Goal: Task Accomplishment & Management: Manage account settings

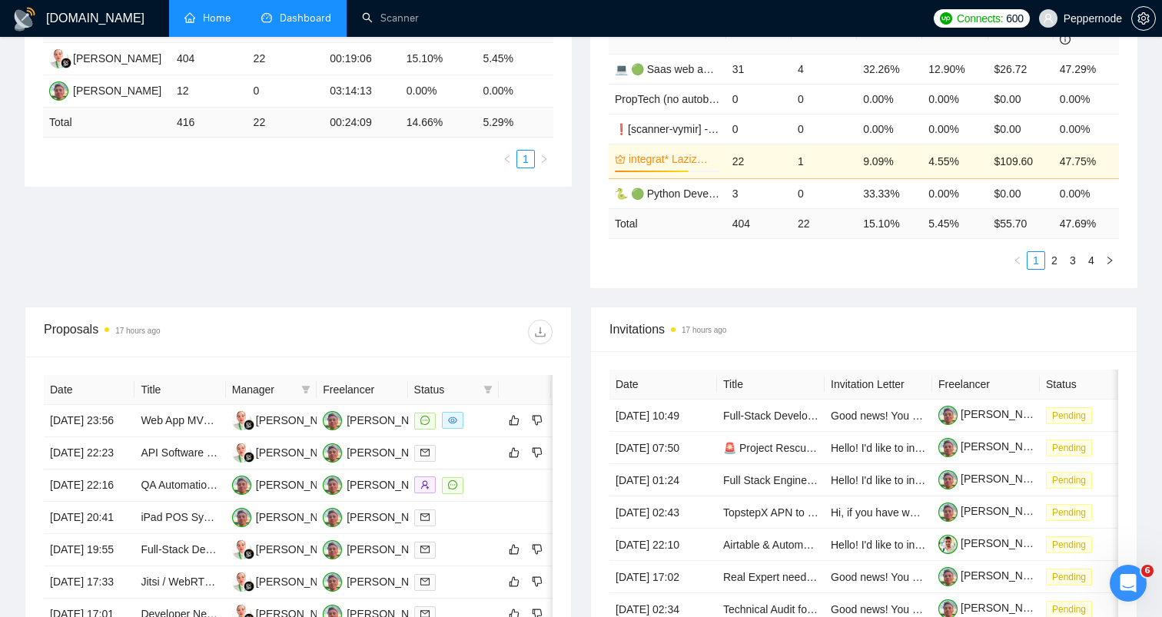
click at [199, 25] on link "Home" at bounding box center [207, 18] width 46 height 13
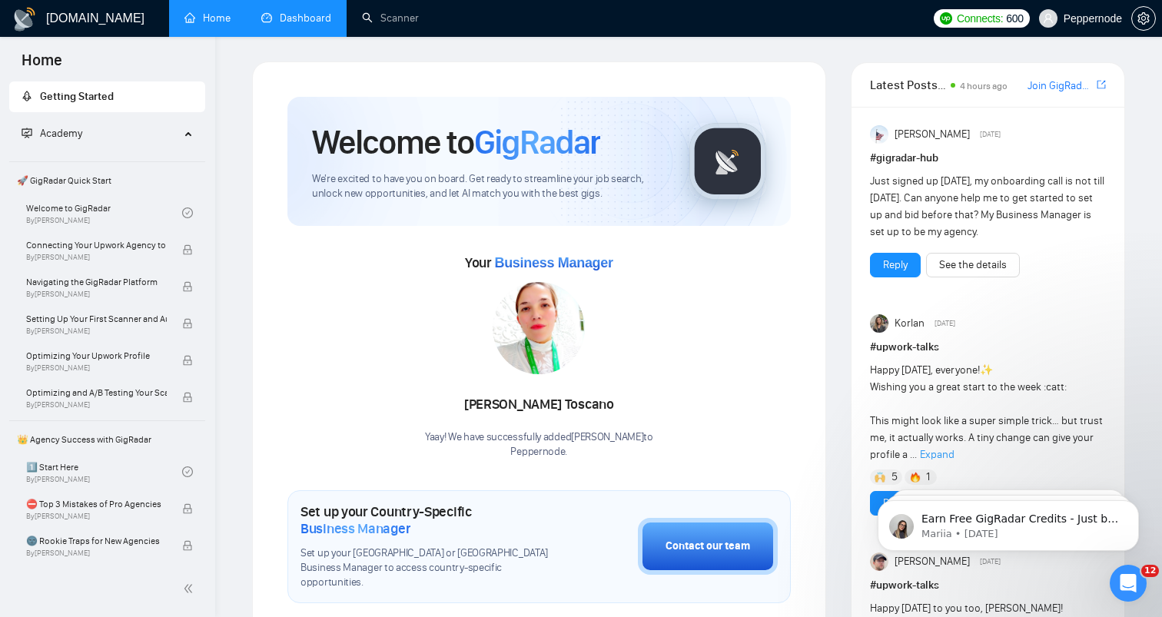
click at [282, 12] on link "Dashboard" at bounding box center [296, 18] width 70 height 13
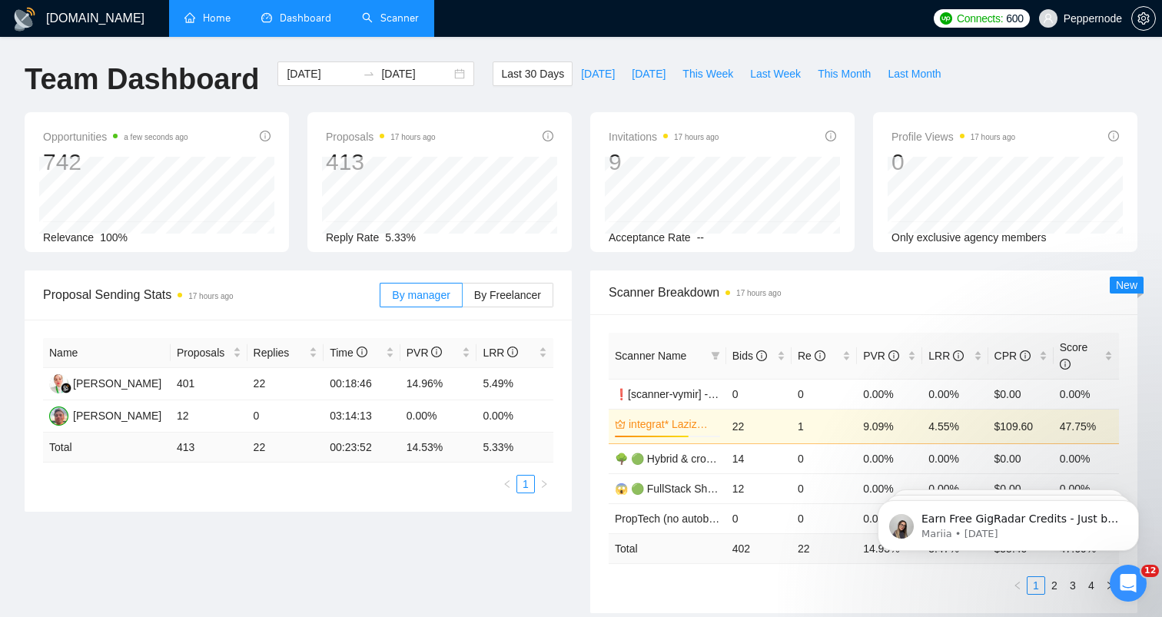
click at [385, 21] on link "Scanner" at bounding box center [390, 18] width 57 height 13
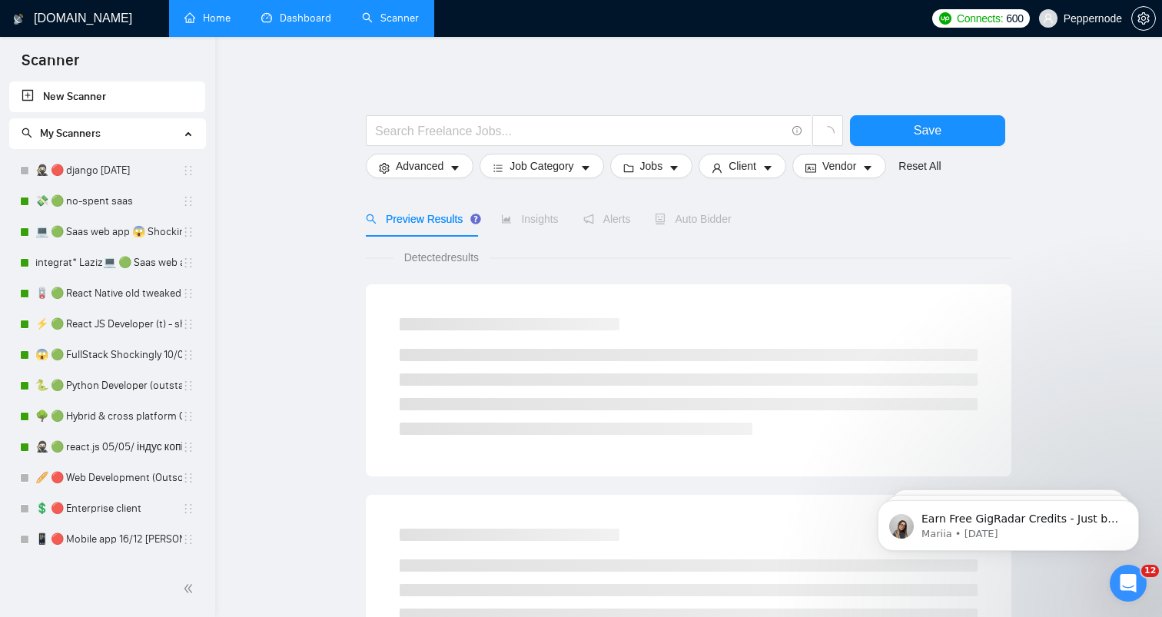
click at [294, 23] on link "Dashboard" at bounding box center [296, 18] width 70 height 13
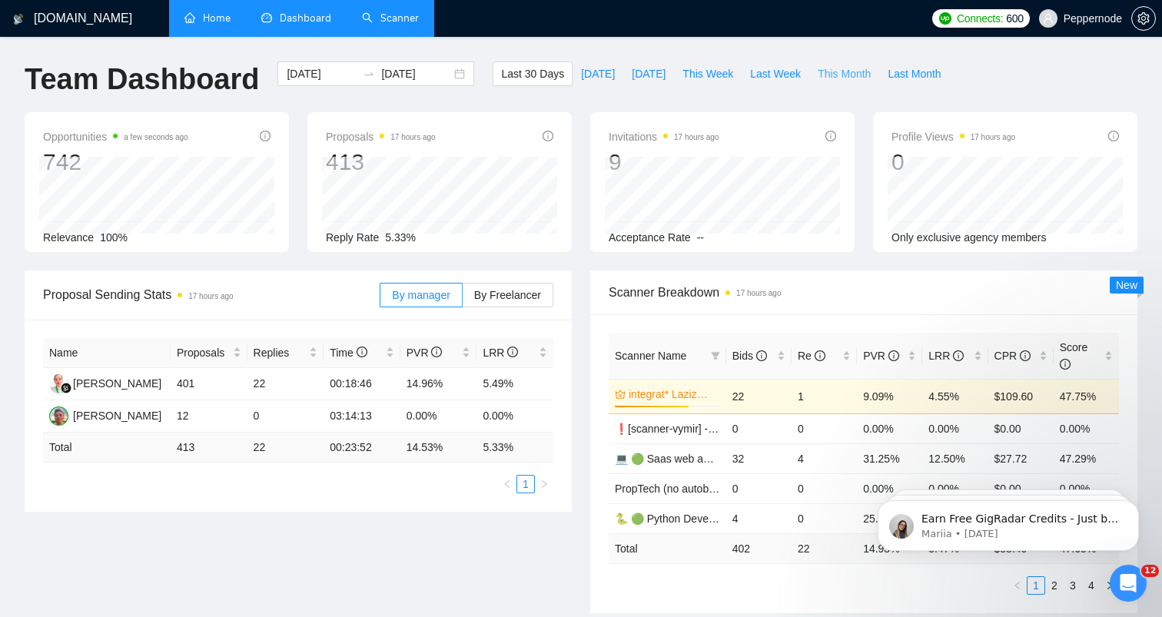
click at [861, 75] on span "This Month" at bounding box center [844, 73] width 53 height 17
type input "[DATE]"
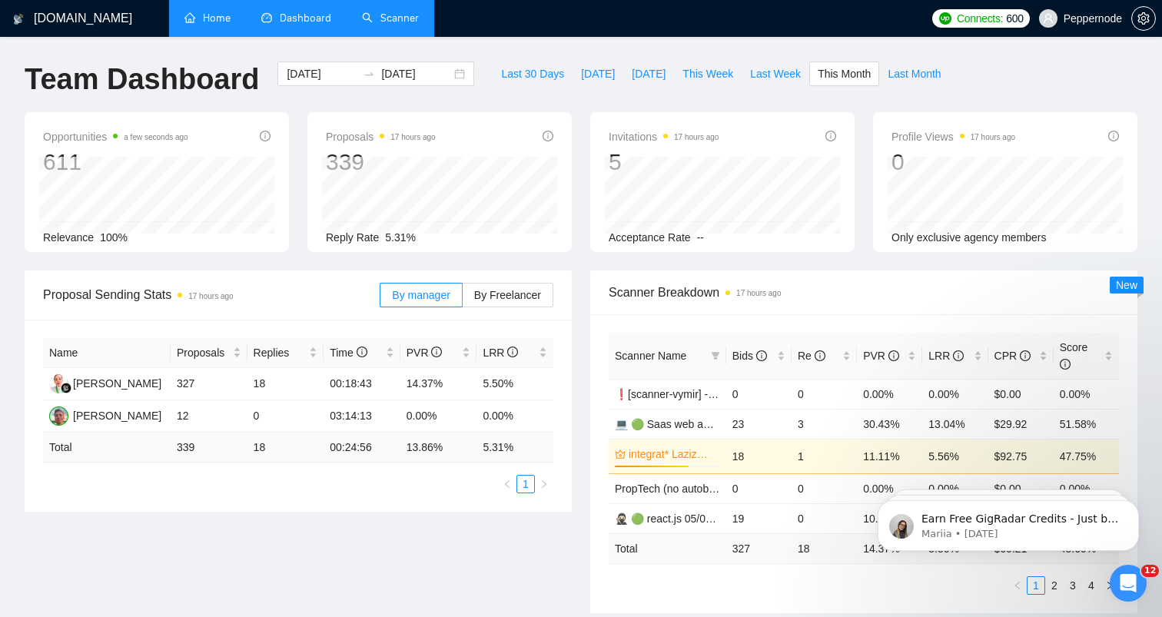
click at [345, 154] on div "339" at bounding box center [381, 162] width 110 height 29
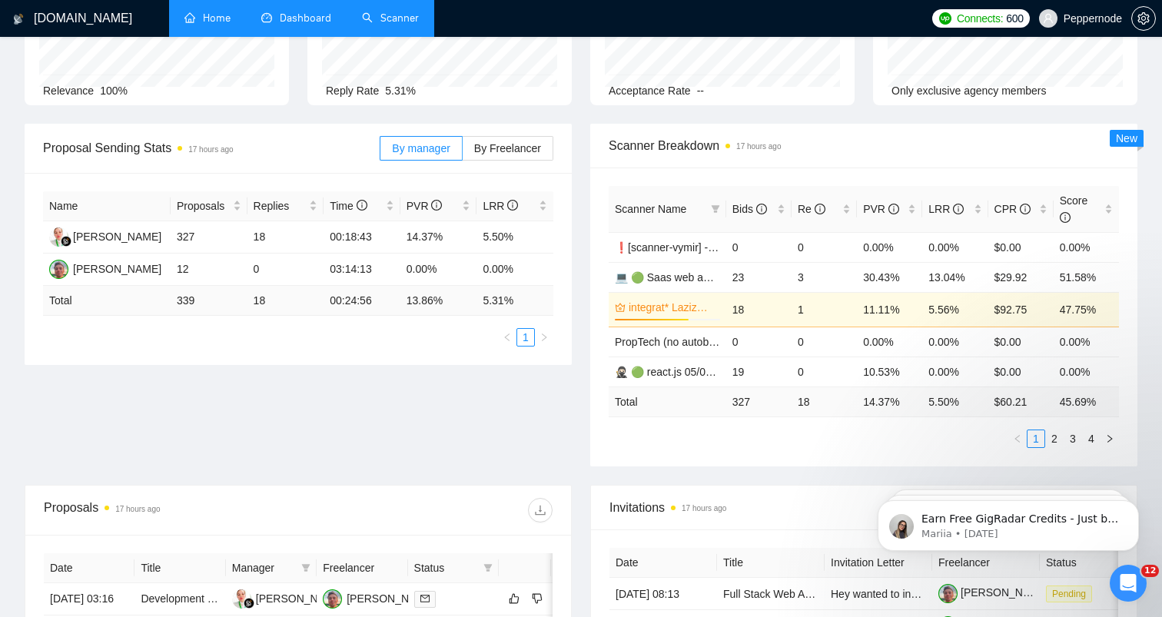
scroll to position [153, 0]
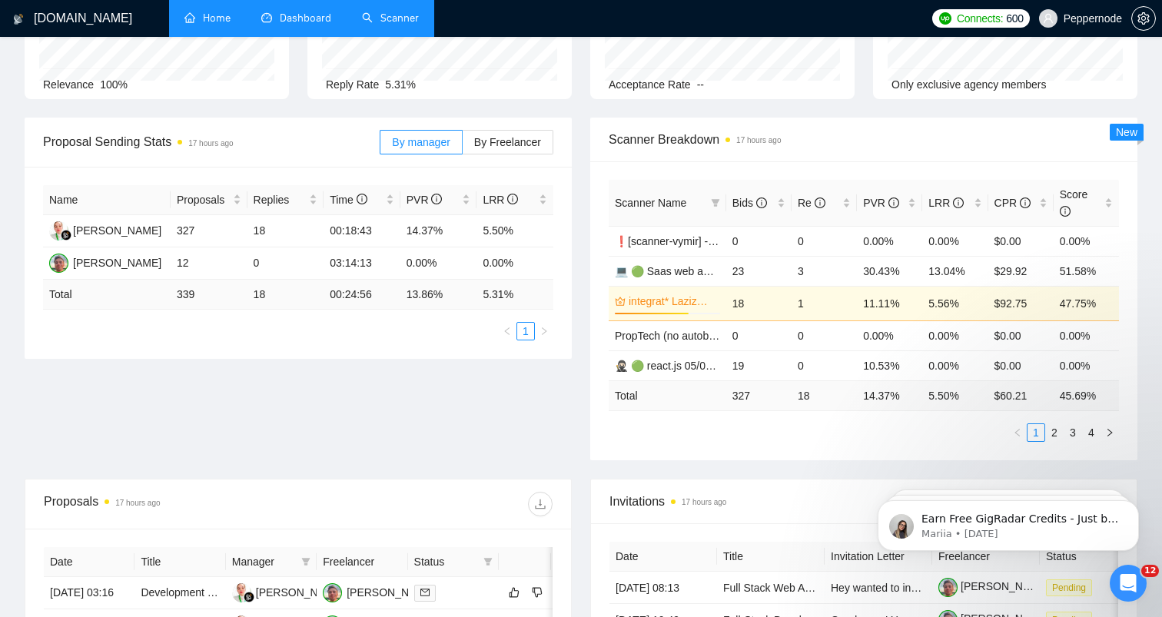
click at [378, 424] on div "Proposal Sending Stats 17 hours ago By manager By Freelancer Name Proposals Rep…" at bounding box center [580, 298] width 1131 height 361
click at [353, 234] on td "00:18:43" at bounding box center [362, 231] width 77 height 32
click at [417, 230] on td "14.37%" at bounding box center [438, 231] width 77 height 32
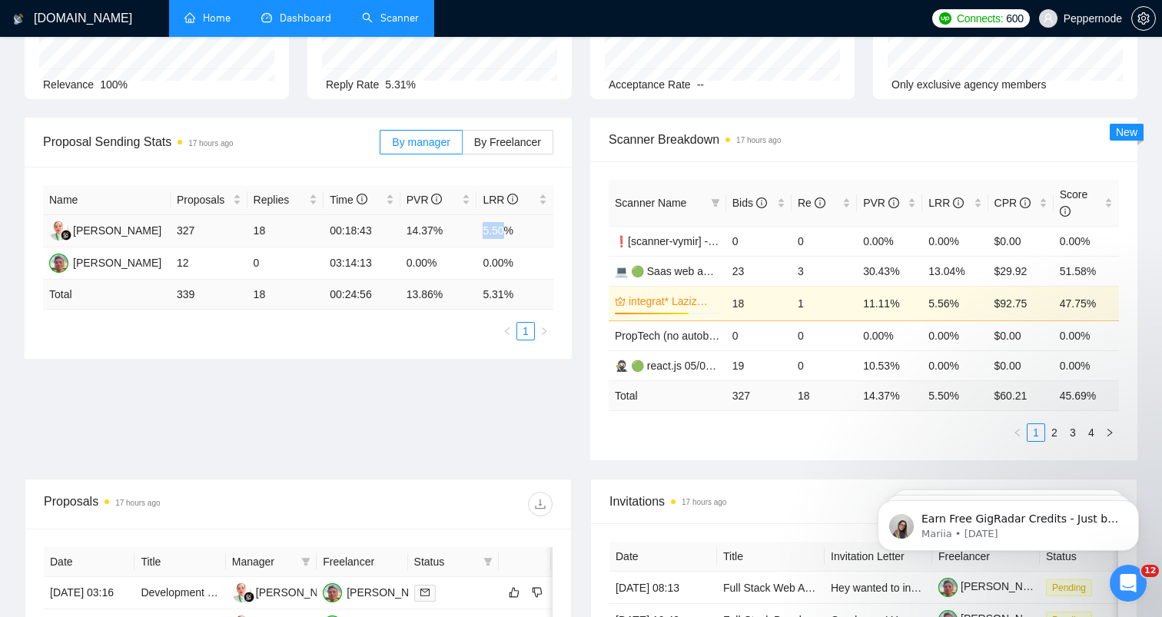
drag, startPoint x: 483, startPoint y: 232, endPoint x: 503, endPoint y: 232, distance: 20.8
click at [503, 232] on td "5.50%" at bounding box center [515, 231] width 77 height 32
drag, startPoint x: 405, startPoint y: 260, endPoint x: 516, endPoint y: 261, distance: 111.4
click at [512, 261] on tr "[PERSON_NAME] 12 0 03:14:13 0.00% 0.00%" at bounding box center [298, 263] width 510 height 32
click at [516, 261] on td "0.00%" at bounding box center [515, 263] width 77 height 32
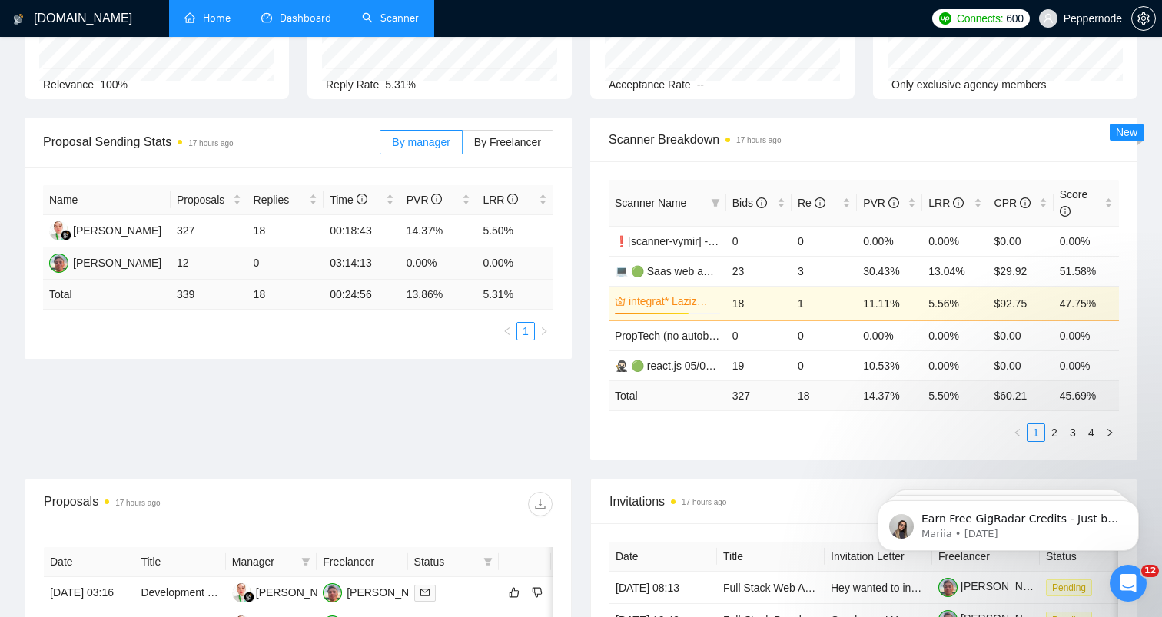
click at [184, 265] on td "12" at bounding box center [209, 263] width 77 height 32
click at [289, 417] on div "Proposal Sending Stats 17 hours ago By manager By Freelancer Name Proposals Rep…" at bounding box center [580, 298] width 1131 height 361
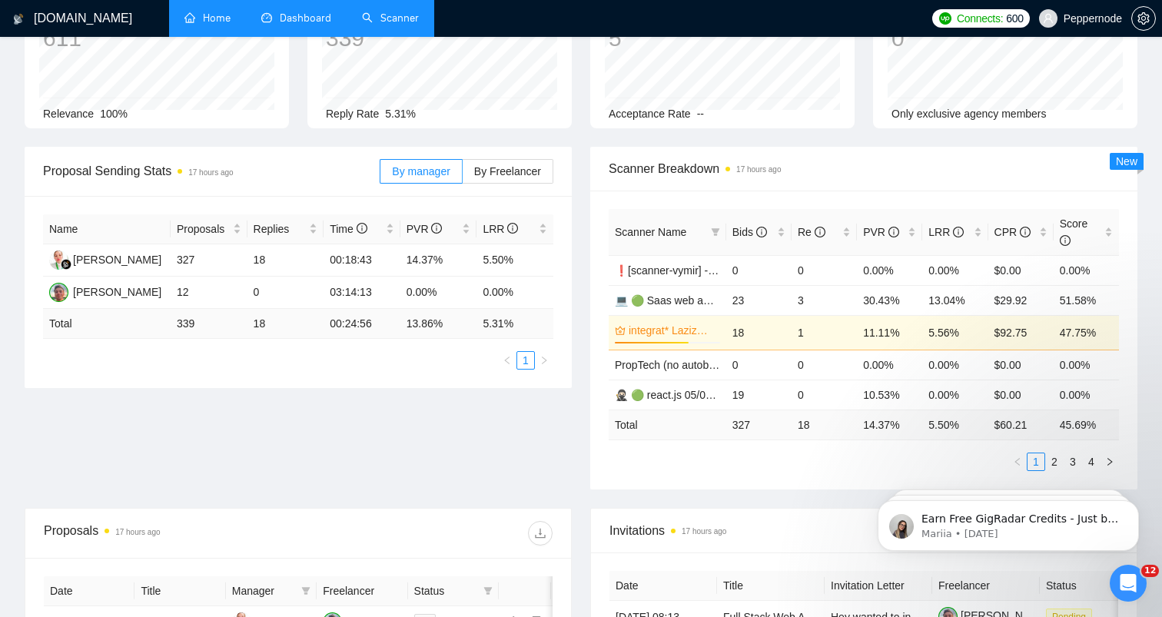
scroll to position [111, 0]
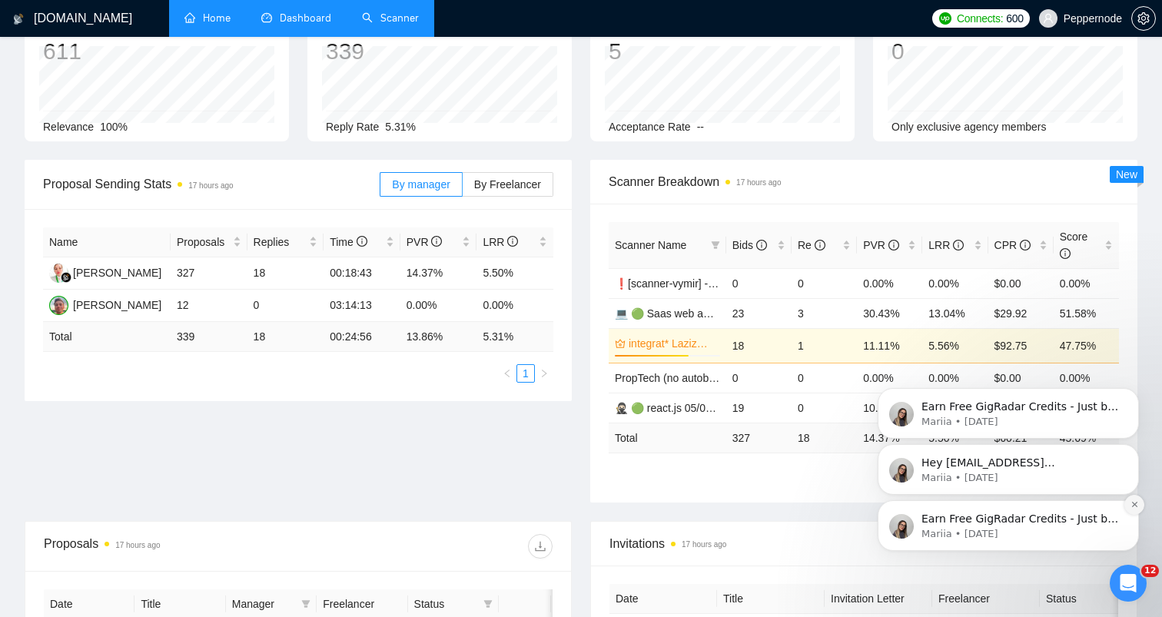
click at [1131, 506] on icon "Dismiss notification" at bounding box center [1135, 504] width 8 height 8
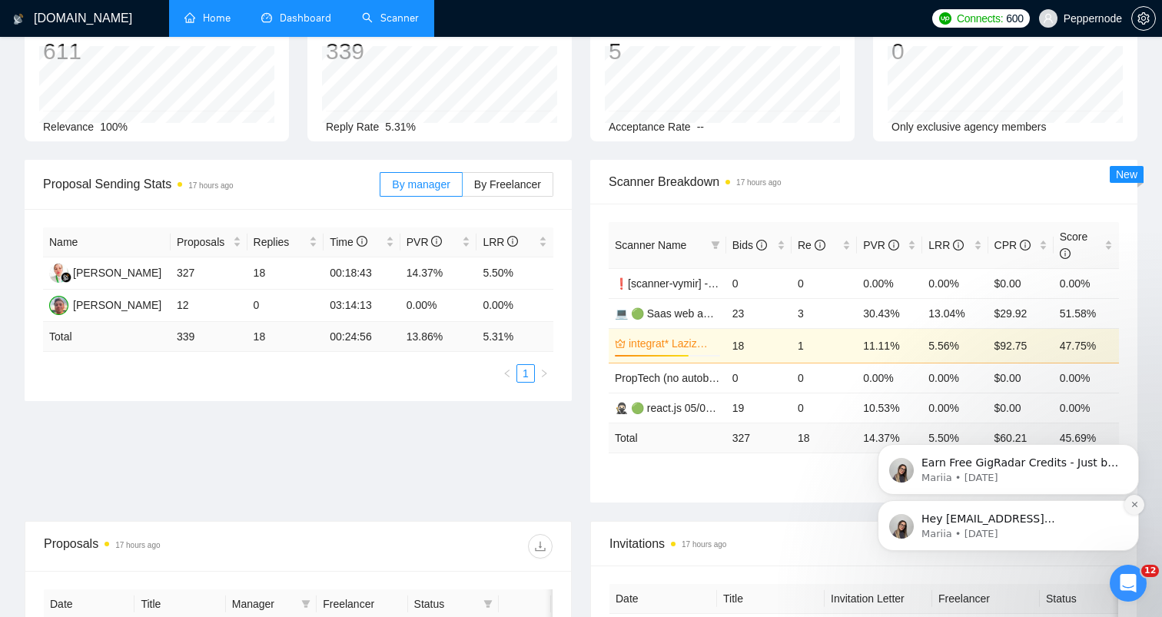
click at [1131, 506] on icon "Dismiss notification" at bounding box center [1135, 504] width 8 height 8
click at [1131, 506] on icon "Dismiss notification" at bounding box center [1134, 505] width 7 height 7
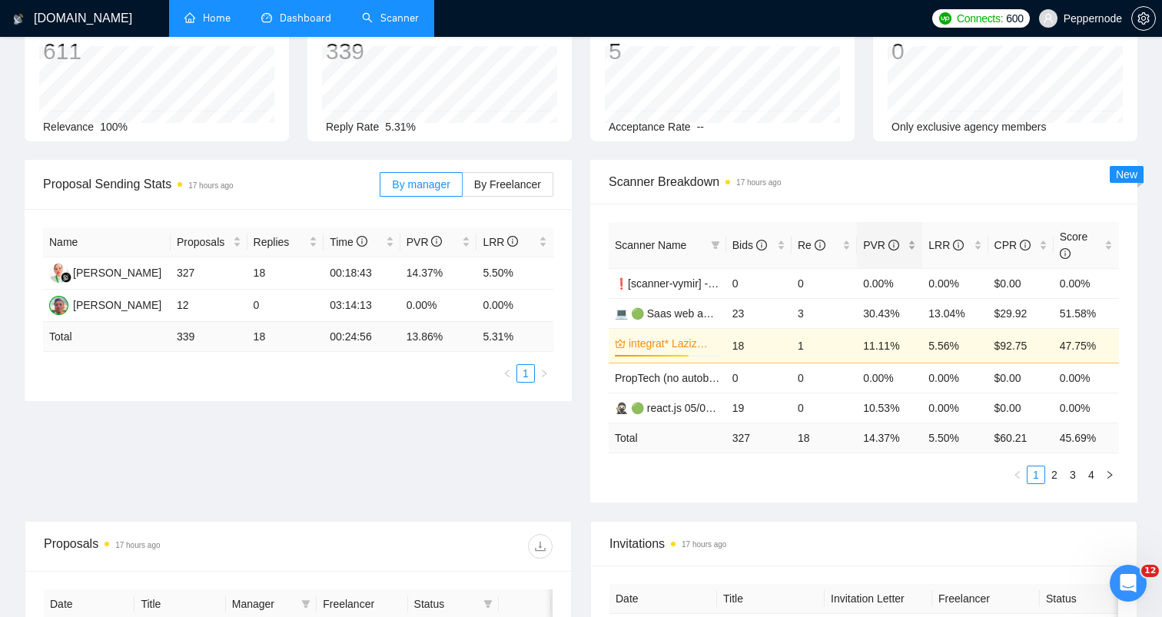
scroll to position [0, 0]
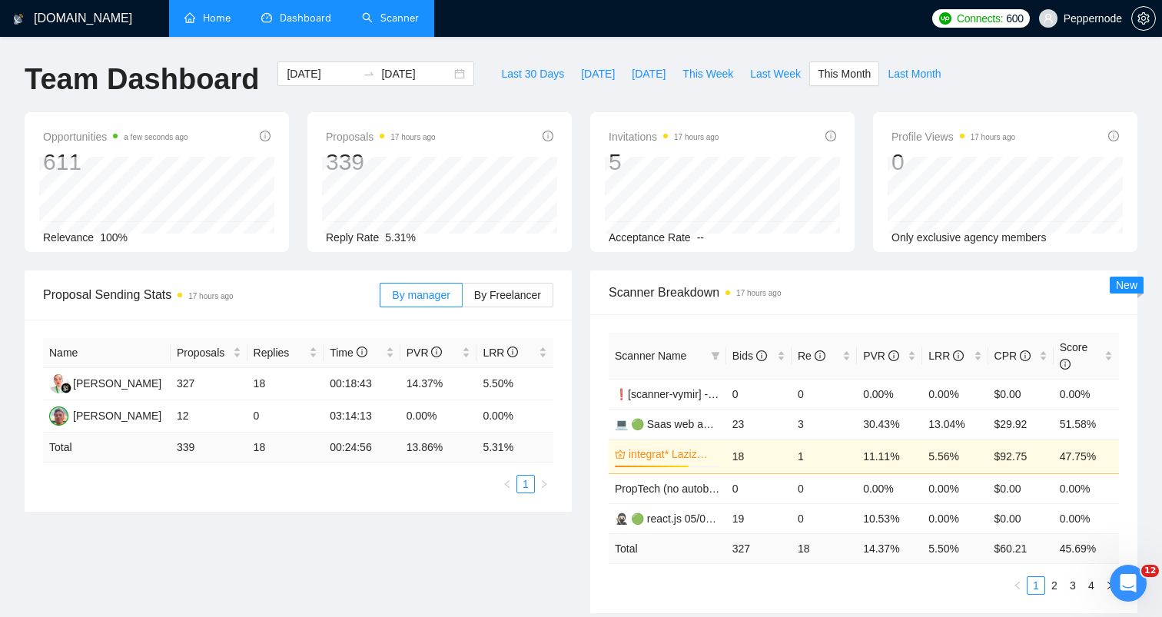
click at [369, 15] on link "Scanner" at bounding box center [390, 18] width 57 height 13
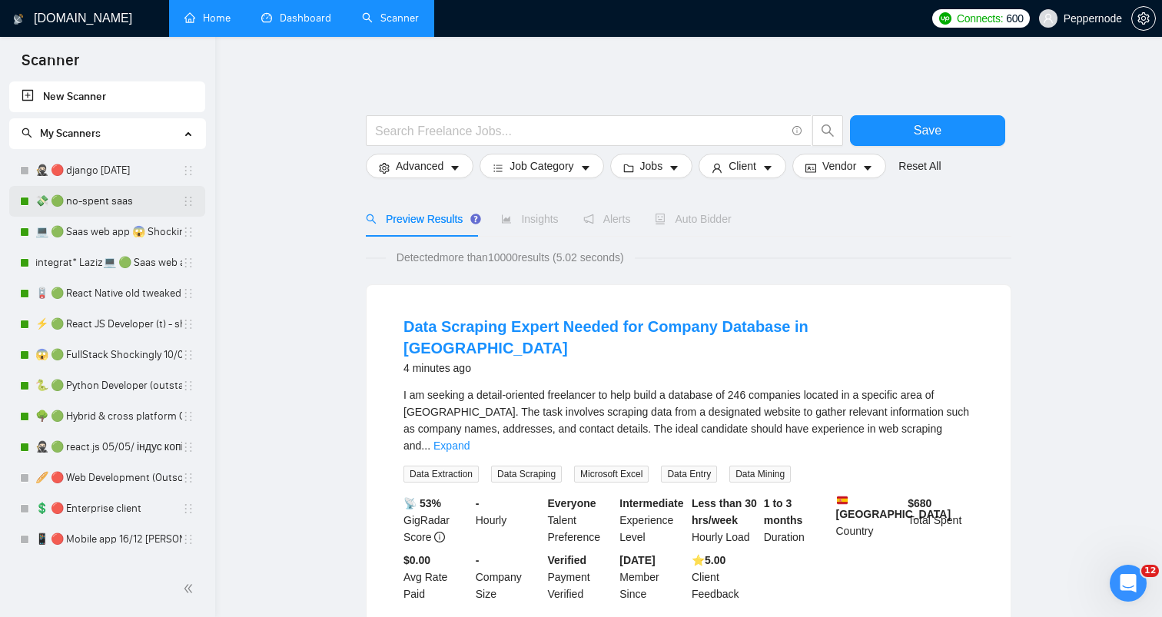
click at [98, 188] on link "💸 🟢 no-spent saas" at bounding box center [108, 201] width 147 height 31
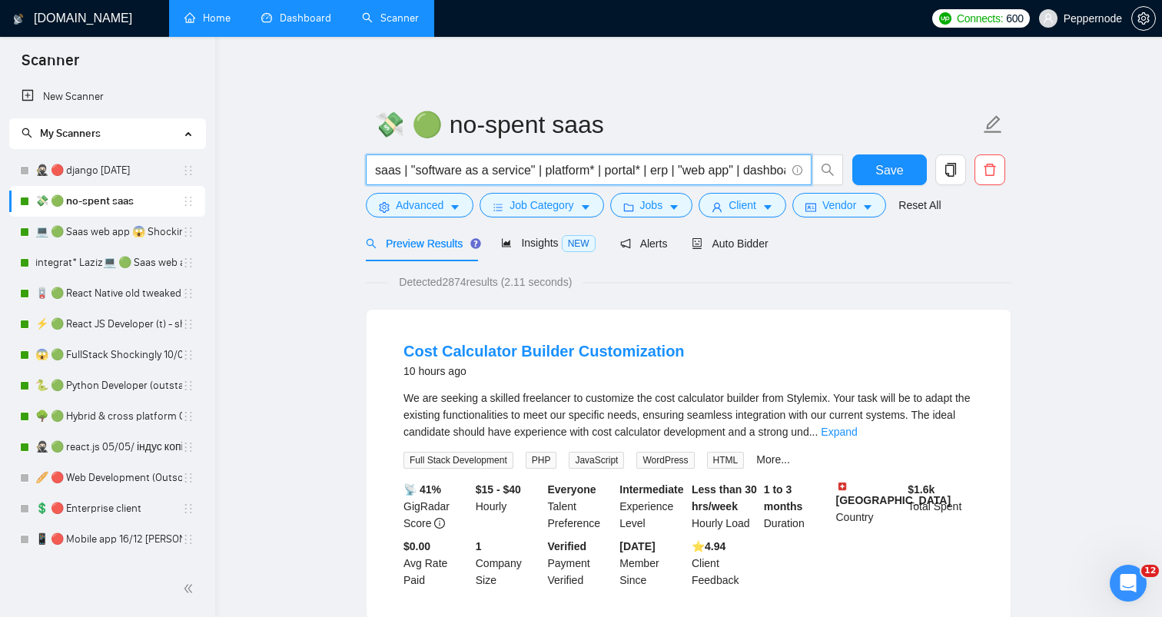
click at [375, 167] on input "saas | "software as a service" | platform* | portal* | erp | "web app" | dashbo…" at bounding box center [580, 170] width 410 height 19
click at [433, 173] on input "saas | "software as a service" | platform* | portal* | erp | "web app" | dashbo…" at bounding box center [580, 170] width 410 height 19
click at [422, 171] on input "saas | "software as a service" | platform* | portal* | erp | "web app" | dashbo…" at bounding box center [580, 170] width 410 height 19
drag, startPoint x: 397, startPoint y: 170, endPoint x: 762, endPoint y: 178, distance: 365.9
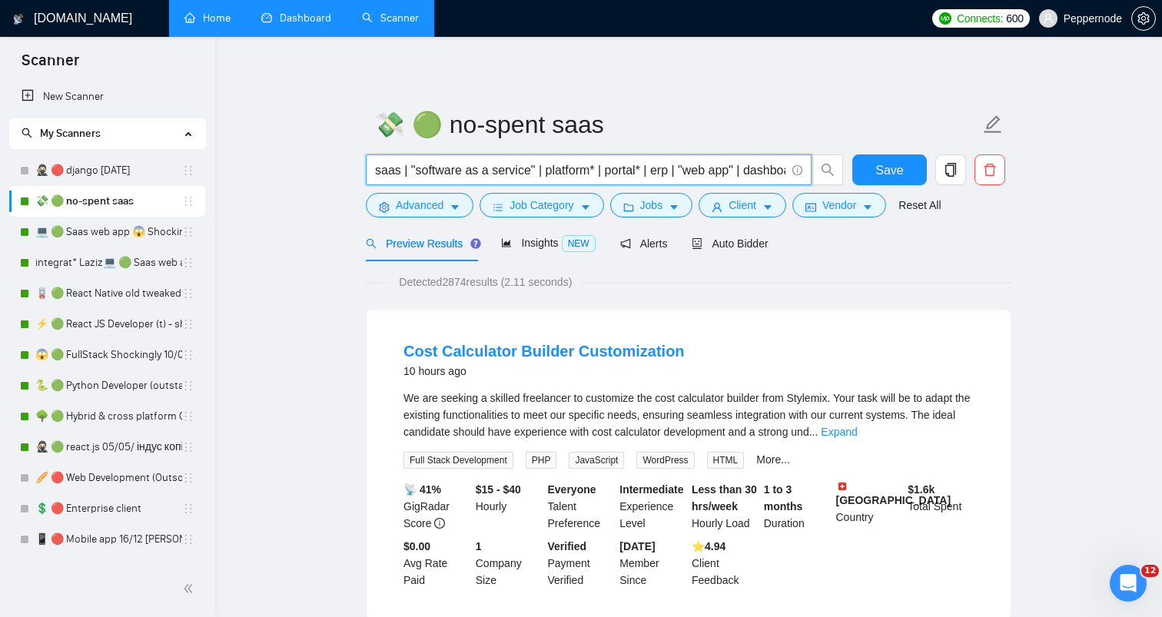
click at [762, 178] on input "saas | "software as a service" | platform* | portal* | erp | "web app" | dashbo…" at bounding box center [580, 170] width 410 height 19
click at [696, 179] on input "saas | "software as a service" | platform* | portal* | erp | "web app" | dashbo…" at bounding box center [580, 170] width 410 height 19
click at [661, 171] on input "saas | "software as a service" | platform* | portal* | erp | "web app" | dashbo…" at bounding box center [580, 170] width 410 height 19
click at [383, 175] on input "saas | "software as a service" | platform* | portal* | erp | "web app" | dashbo…" at bounding box center [580, 170] width 410 height 19
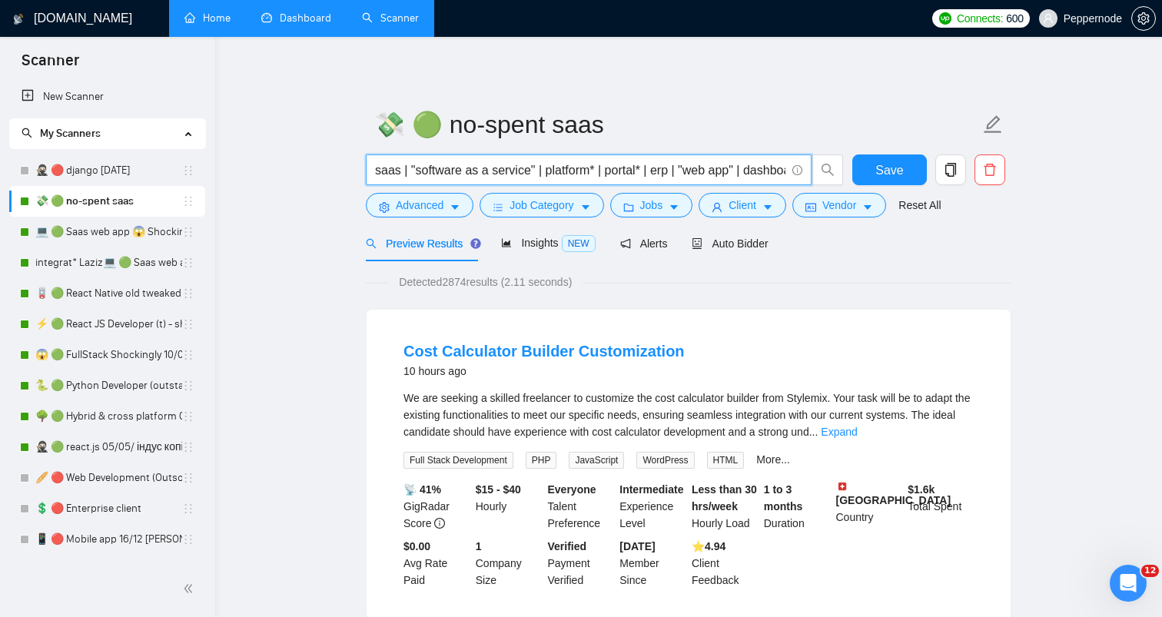
click at [433, 174] on input "saas | "software as a service" | platform* | portal* | erp | "web app" | dashbo…" at bounding box center [580, 170] width 410 height 19
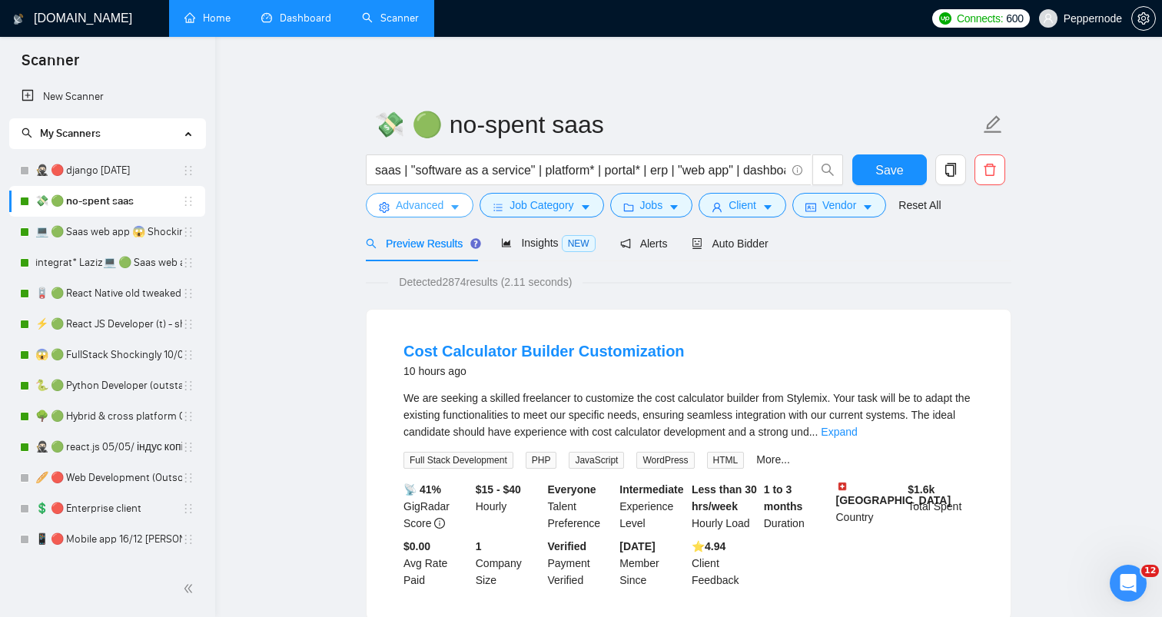
click at [433, 208] on span "Advanced" at bounding box center [420, 205] width 48 height 17
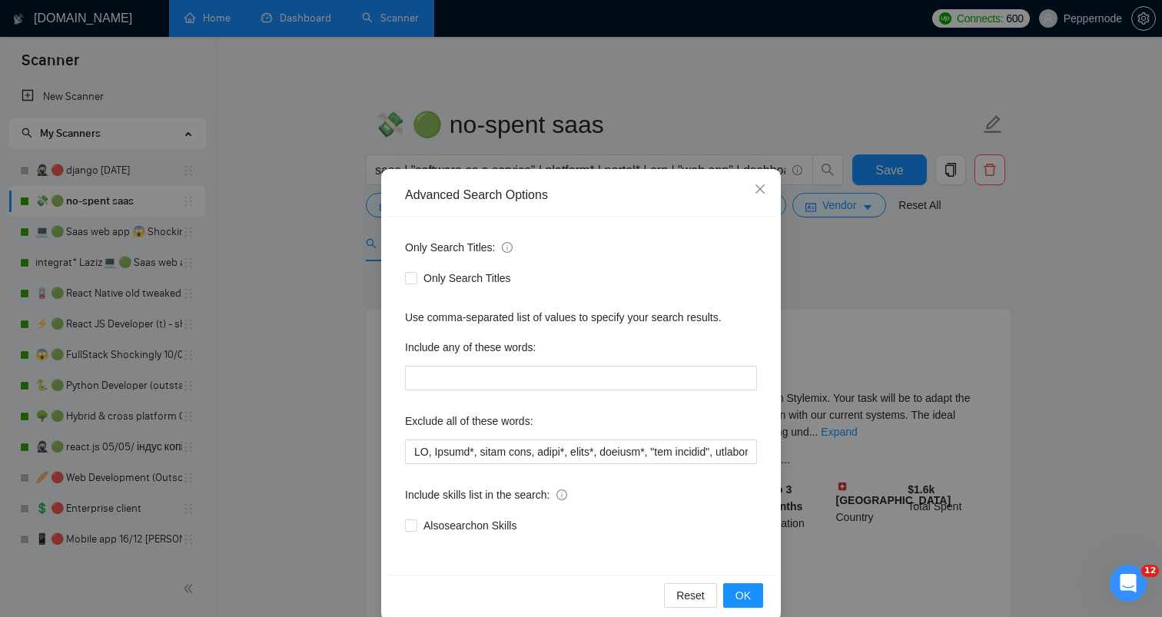
scroll to position [22, 0]
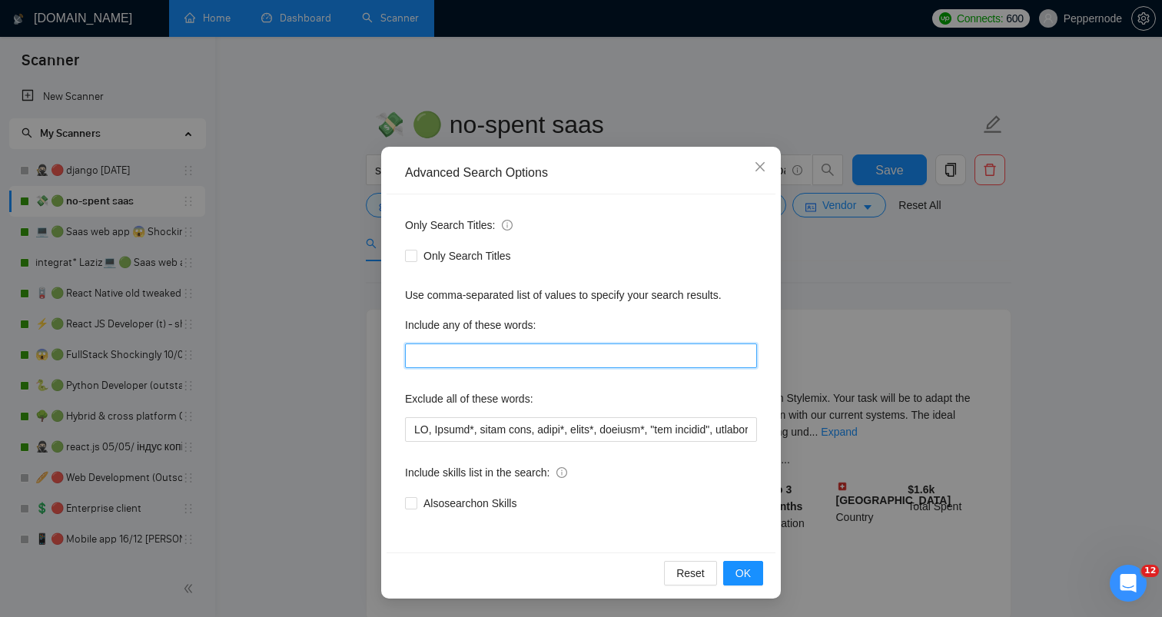
click at [416, 351] on input "text" at bounding box center [581, 356] width 352 height 25
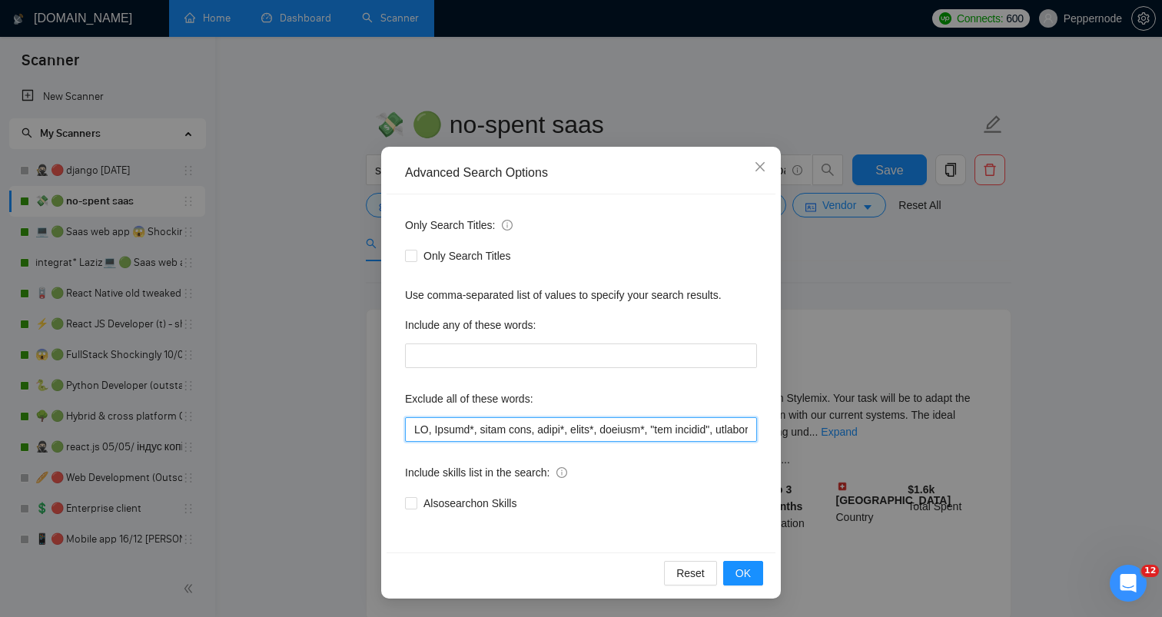
click at [416, 424] on input "text" at bounding box center [581, 429] width 352 height 25
click at [623, 433] on input "text" at bounding box center [581, 429] width 352 height 25
drag, startPoint x: 603, startPoint y: 430, endPoint x: 641, endPoint y: 430, distance: 37.7
click at [641, 430] on input "text" at bounding box center [581, 429] width 352 height 25
click at [606, 430] on input "text" at bounding box center [581, 429] width 352 height 25
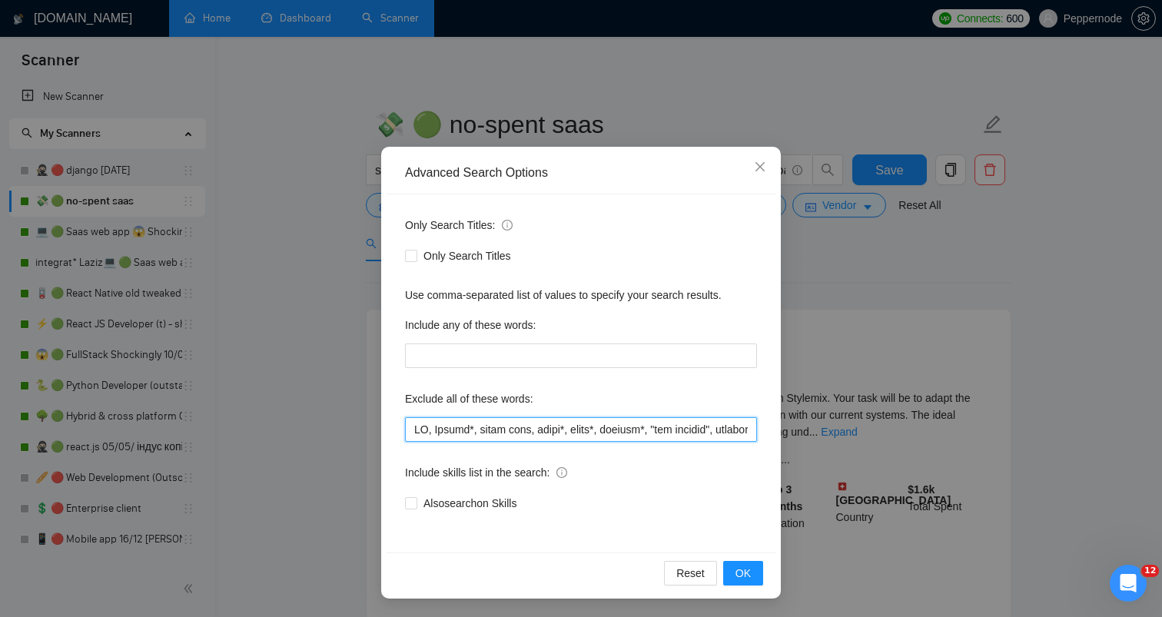
drag, startPoint x: 600, startPoint y: 429, endPoint x: 640, endPoint y: 429, distance: 40.0
click at [641, 429] on input "text" at bounding box center [581, 429] width 352 height 25
click at [696, 433] on input "text" at bounding box center [581, 429] width 352 height 25
drag, startPoint x: 644, startPoint y: 432, endPoint x: 603, endPoint y: 426, distance: 42.0
click at [603, 426] on input "text" at bounding box center [581, 429] width 352 height 25
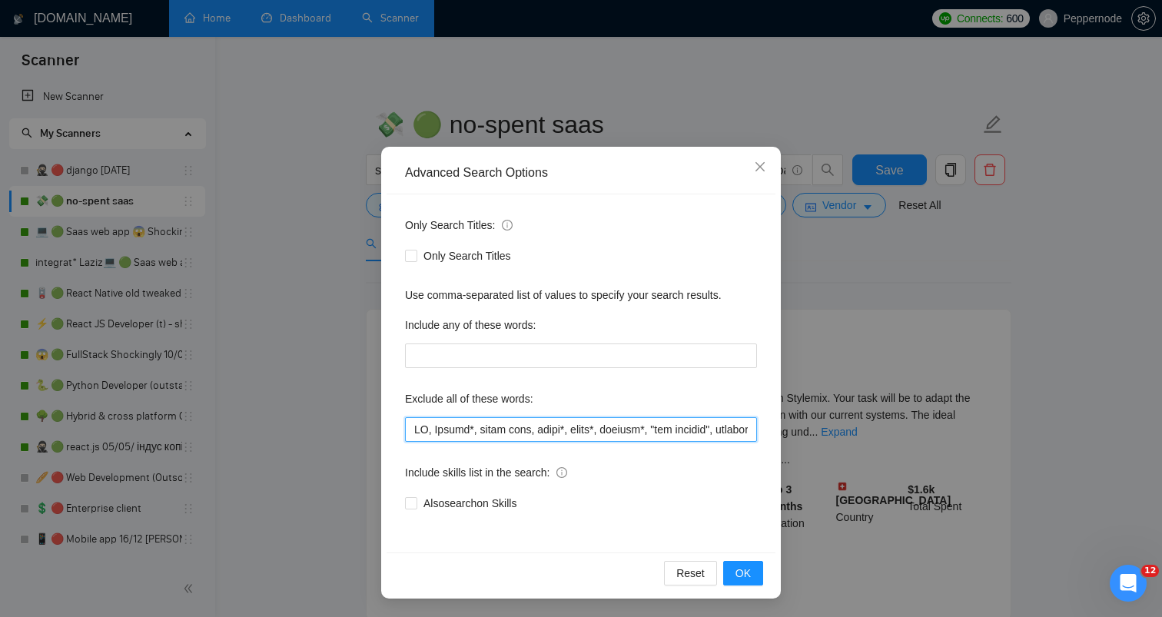
scroll to position [0, 0]
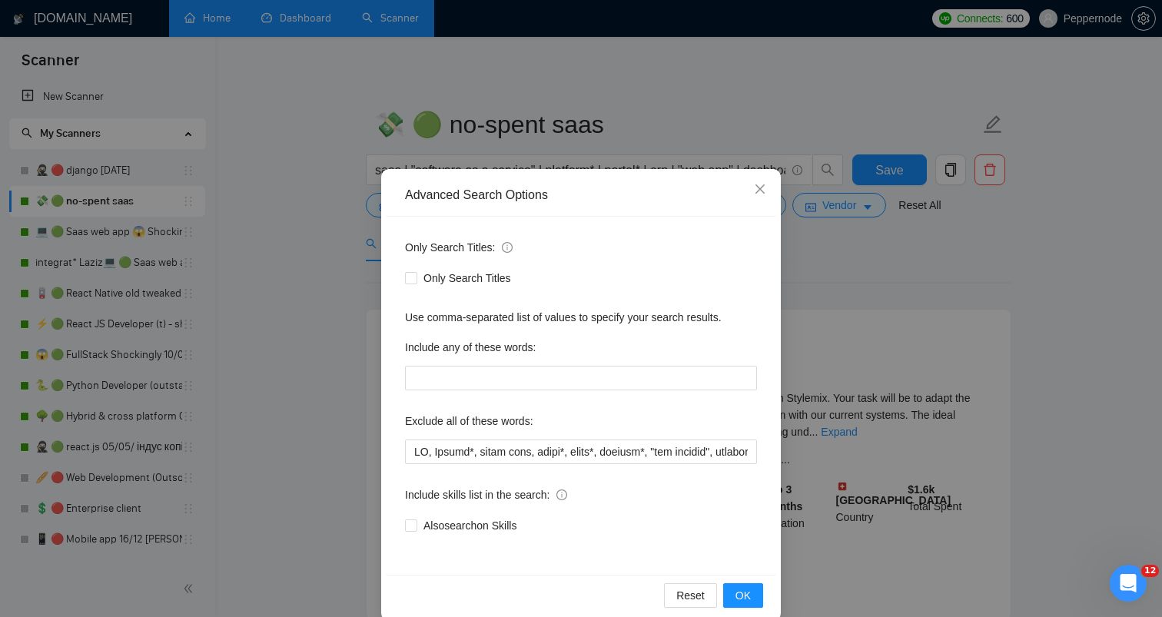
click at [874, 287] on div "Advanced Search Options Only Search Titles: Only Search Titles Use comma-separa…" at bounding box center [581, 308] width 1162 height 617
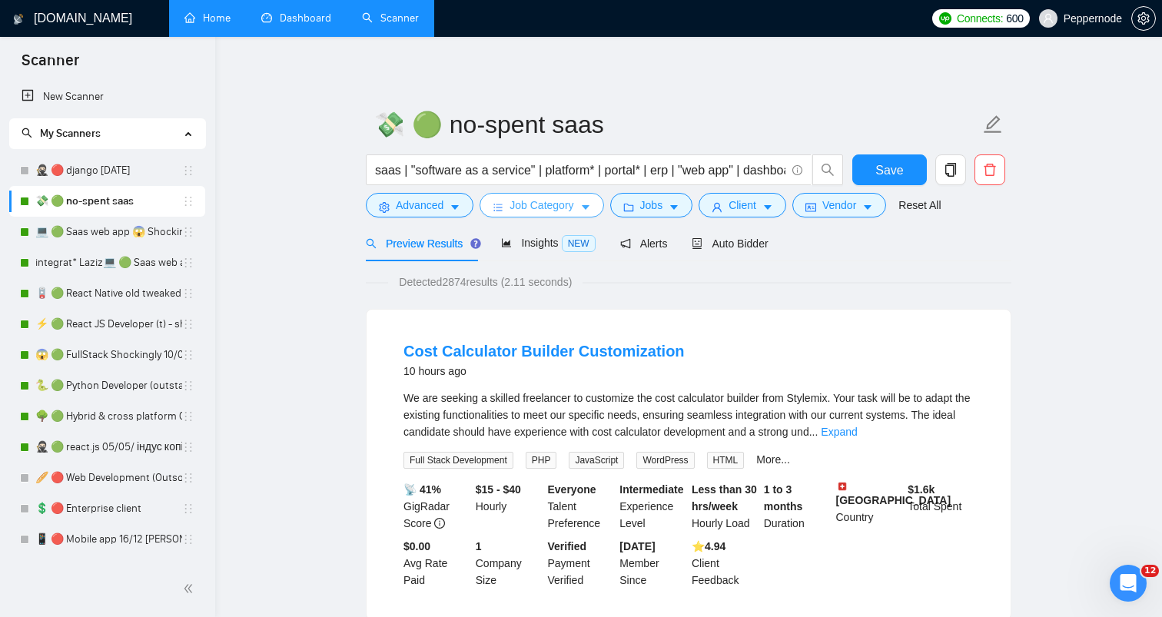
click at [500, 208] on icon "bars" at bounding box center [498, 207] width 11 height 11
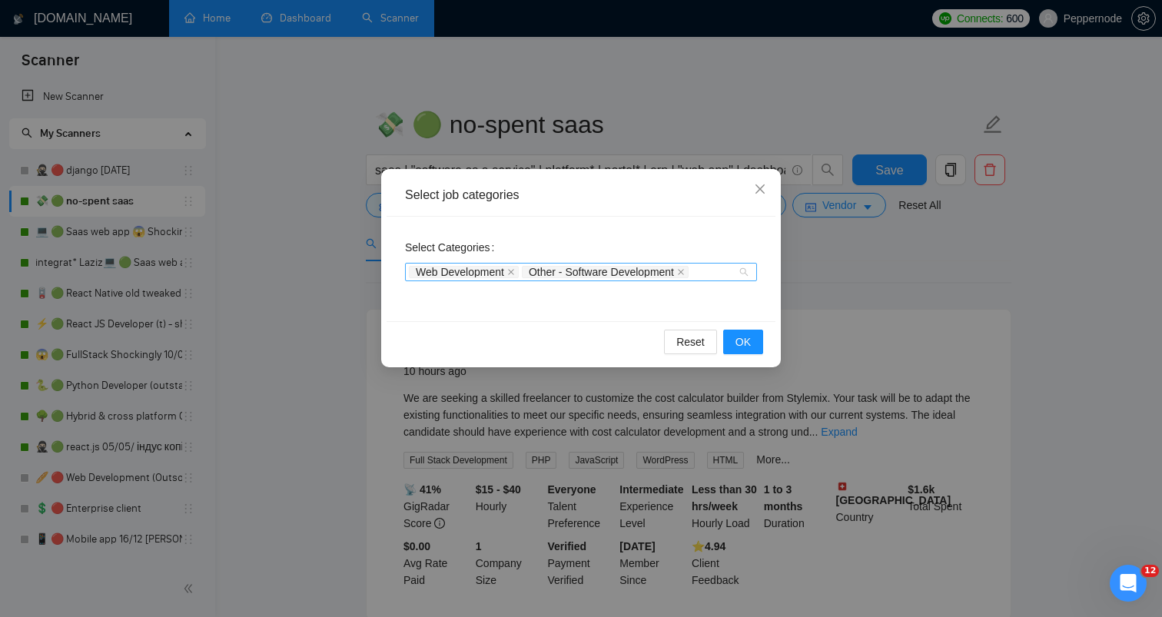
click at [727, 274] on div "Web Development Other - Software Development" at bounding box center [573, 271] width 329 height 15
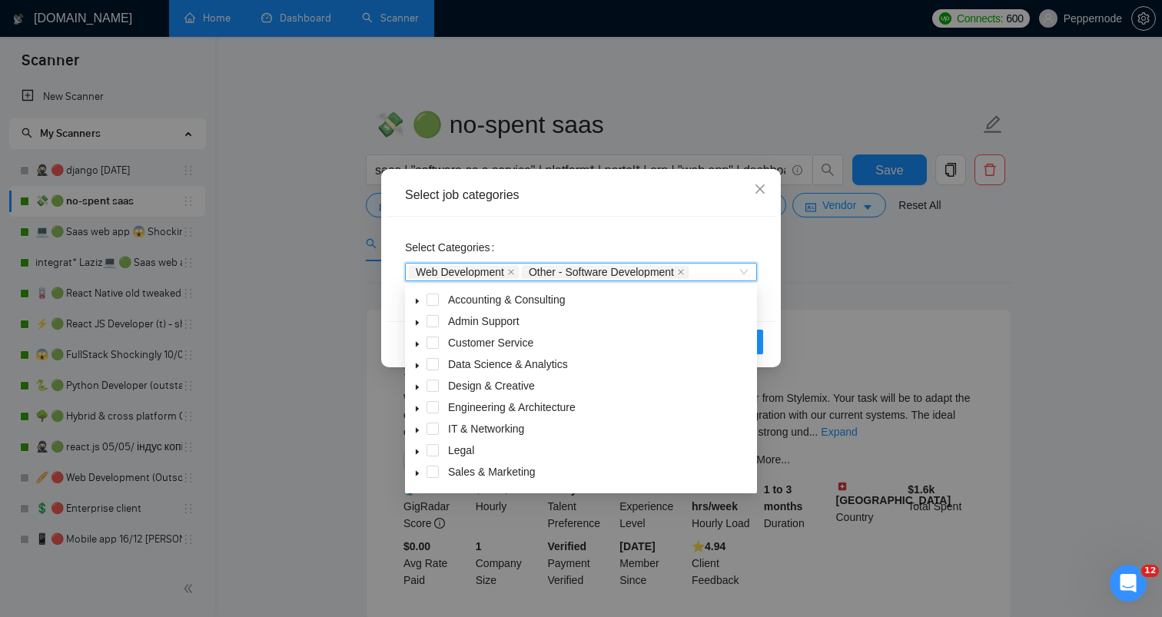
click at [843, 362] on div "Select job categories Select Categories Web Development, Other - Software Devel…" at bounding box center [581, 308] width 1162 height 617
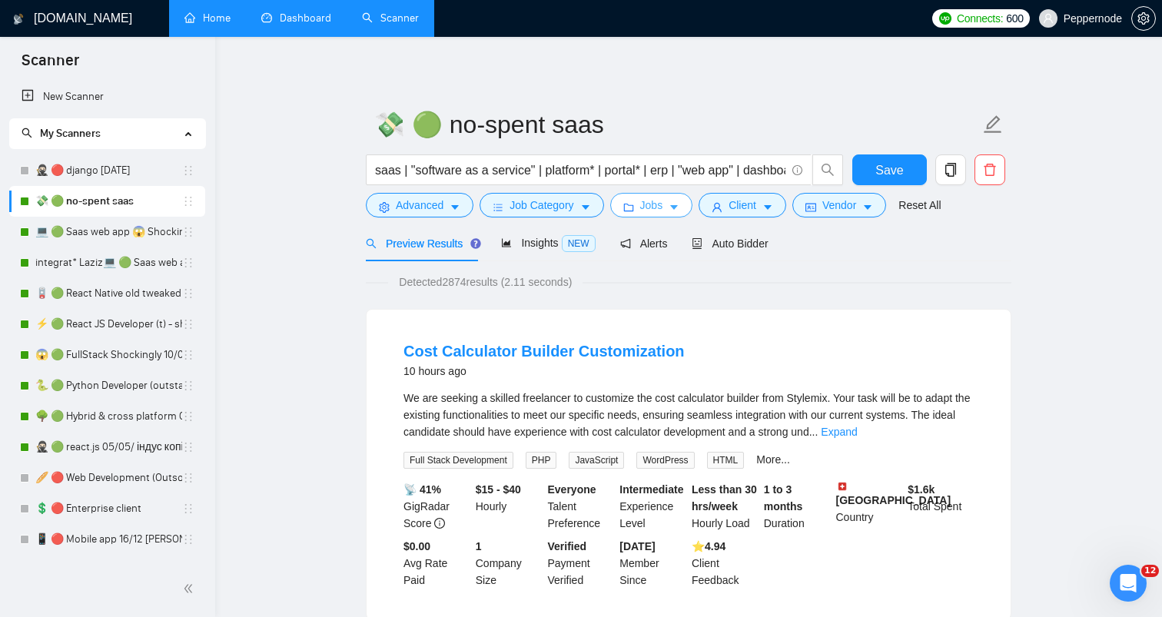
click at [663, 204] on span "Jobs" at bounding box center [651, 205] width 23 height 17
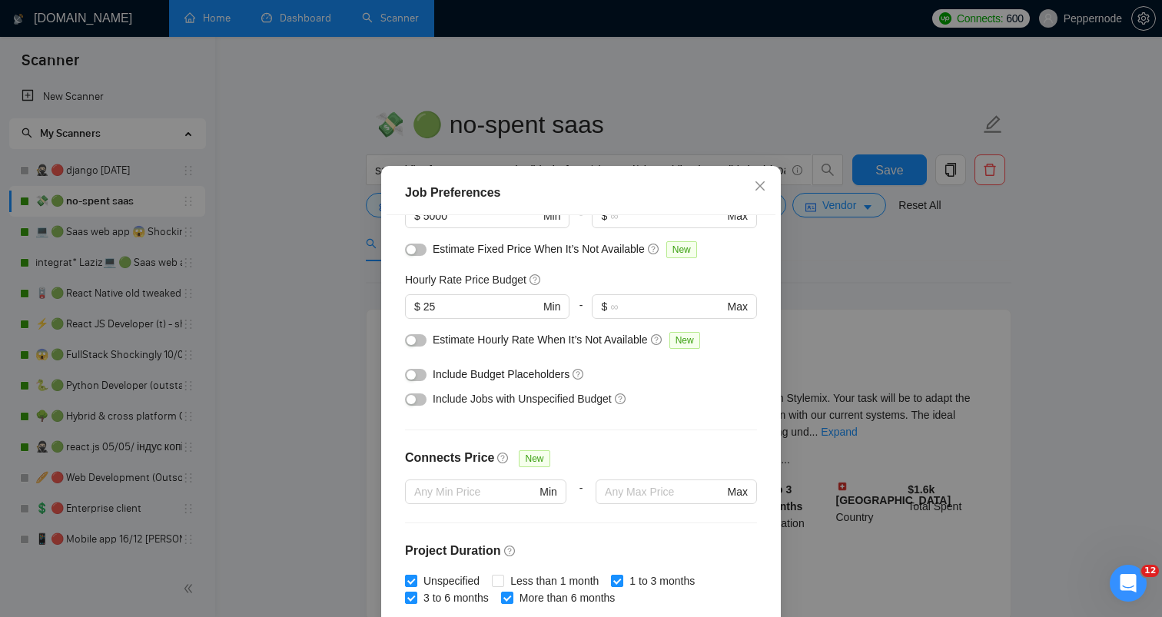
scroll to position [145, 0]
click at [451, 306] on input "25" at bounding box center [481, 305] width 116 height 17
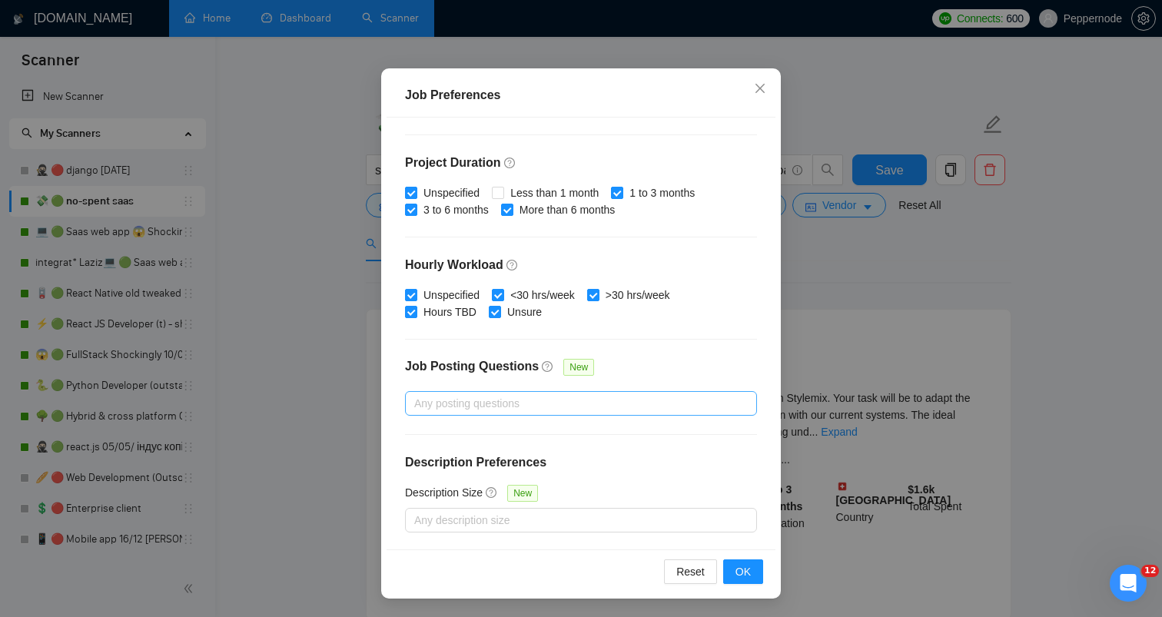
scroll to position [88, 0]
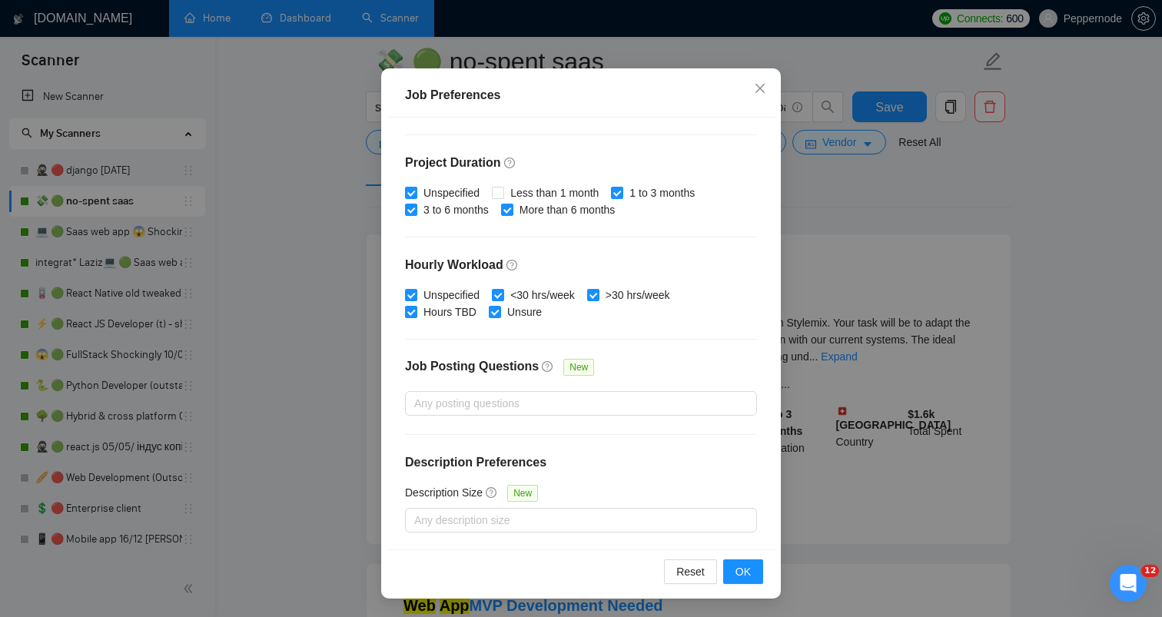
click at [523, 386] on div "Job Posting Questions" at bounding box center [472, 372] width 134 height 31
click at [417, 394] on input "Job Posting Questions New" at bounding box center [415, 403] width 3 height 18
click at [480, 398] on div at bounding box center [573, 403] width 329 height 18
click at [649, 376] on div "Job Posting Questions New" at bounding box center [581, 374] width 352 height 33
click at [842, 413] on div "Job Preferences Budget Project Type All Fixed Price Hourly Rate Fixed Price Bud…" at bounding box center [581, 308] width 1162 height 617
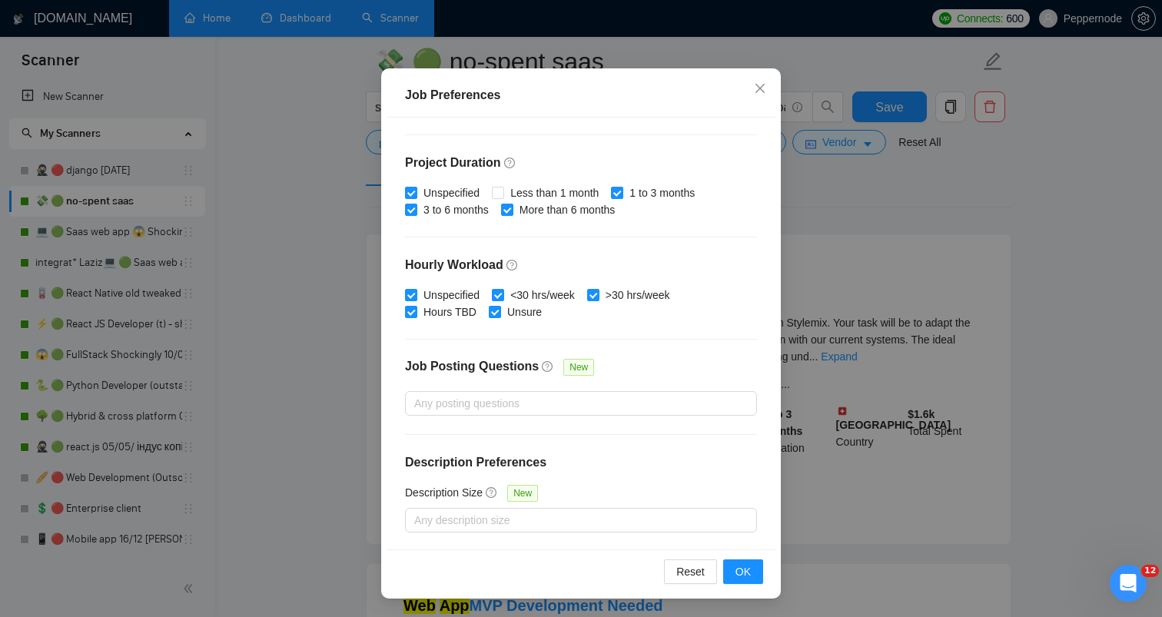
scroll to position [24, 0]
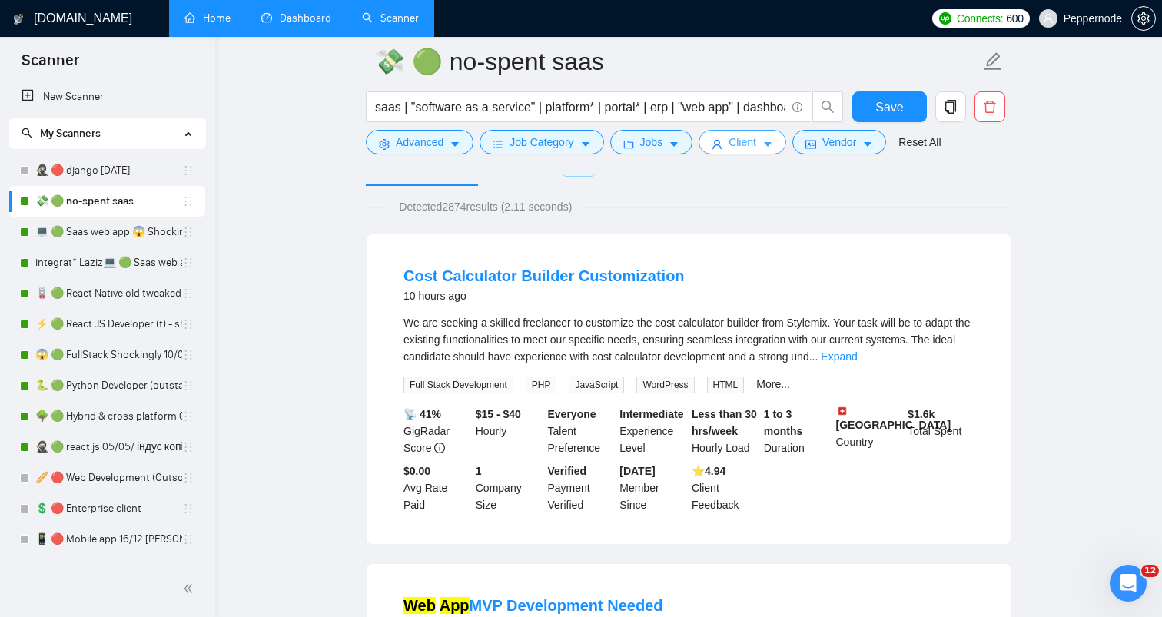
click at [720, 151] on button "Client" at bounding box center [743, 142] width 88 height 25
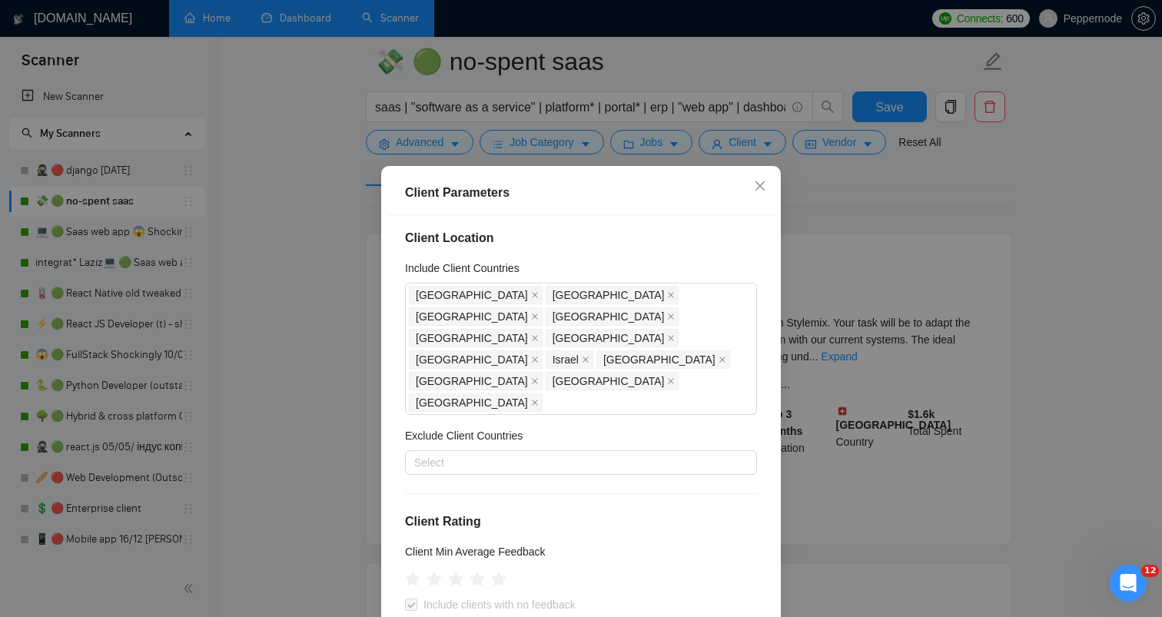
scroll to position [0, 0]
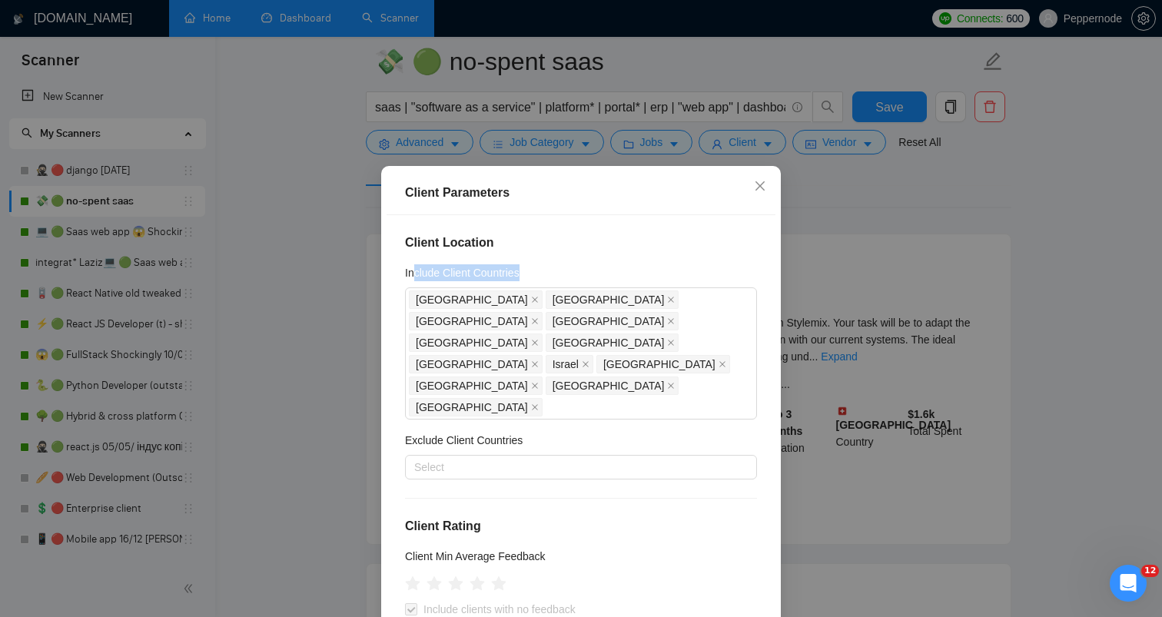
drag, startPoint x: 412, startPoint y: 271, endPoint x: 518, endPoint y: 281, distance: 106.6
click at [518, 281] on div "Include Client Countries" at bounding box center [581, 275] width 352 height 23
click at [516, 276] on h5 "Include Client Countries" at bounding box center [462, 272] width 115 height 17
click at [546, 398] on input "Include Client Countries" at bounding box center [547, 407] width 3 height 18
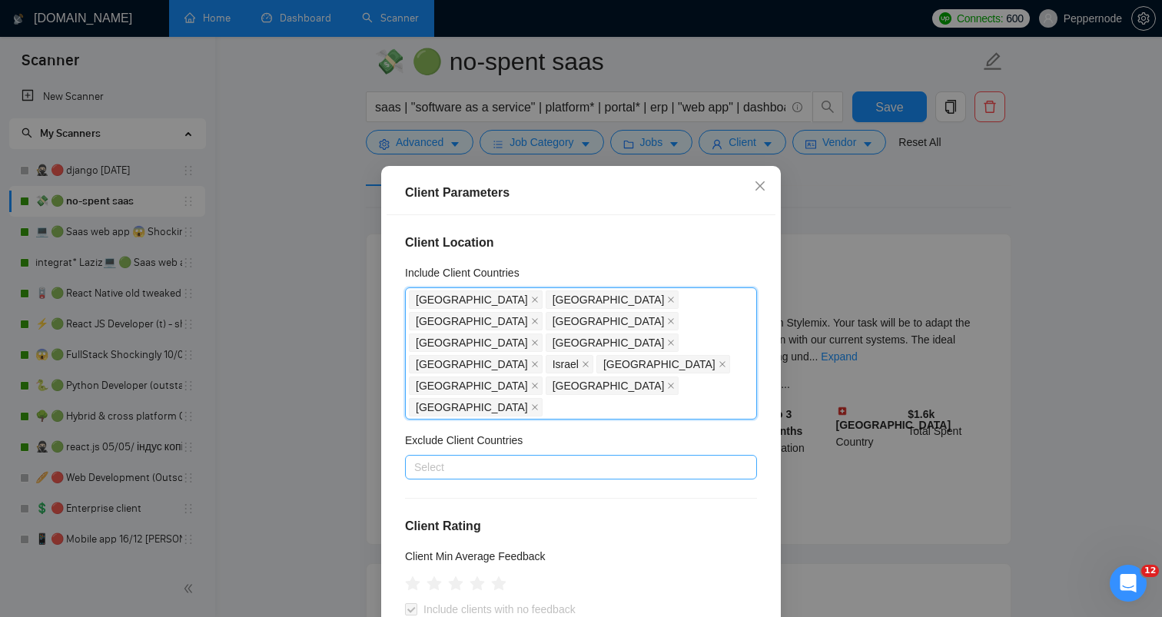
click at [488, 458] on div at bounding box center [573, 467] width 329 height 18
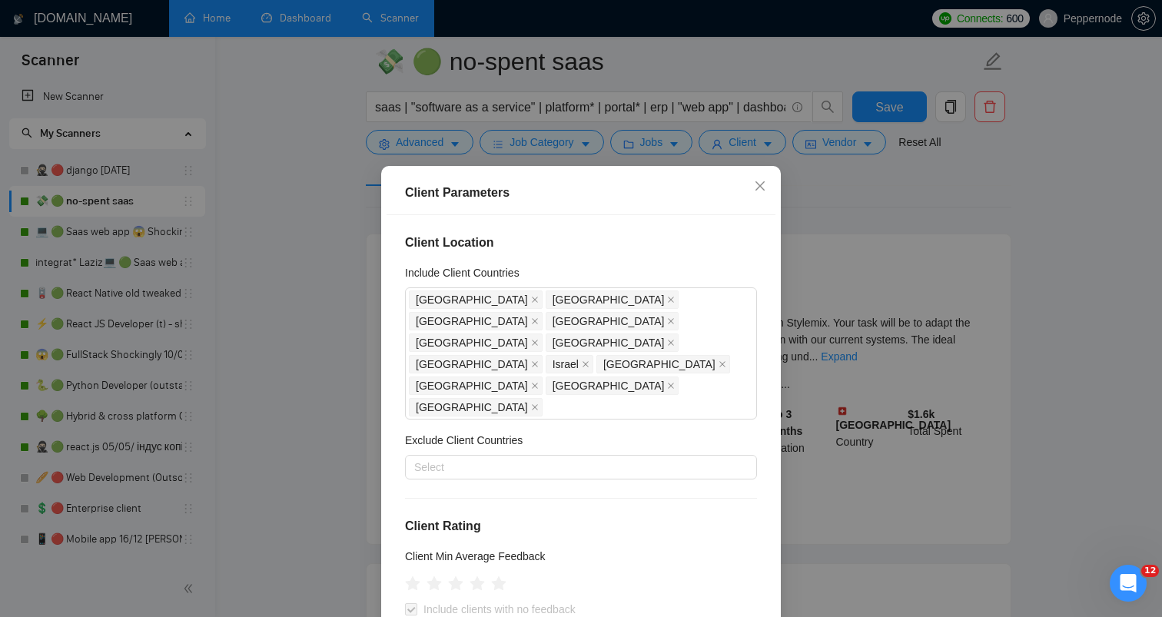
click at [489, 432] on h5 "Exclude Client Countries" at bounding box center [464, 440] width 118 height 17
click at [417, 458] on input "Exclude Client Countries" at bounding box center [415, 467] width 3 height 18
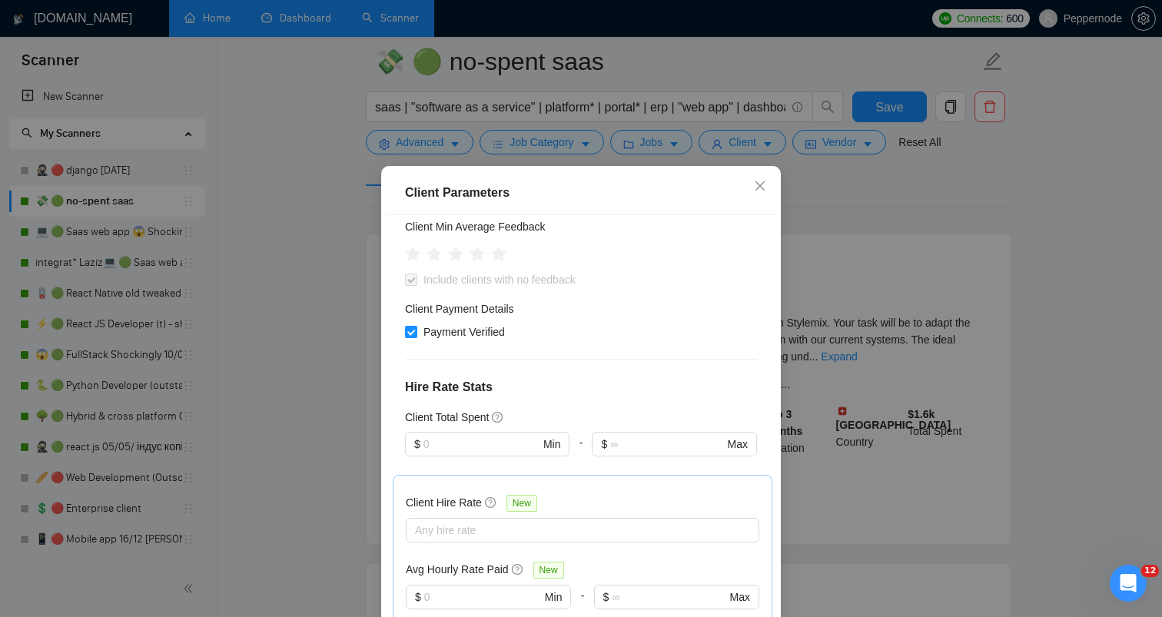
scroll to position [335, 0]
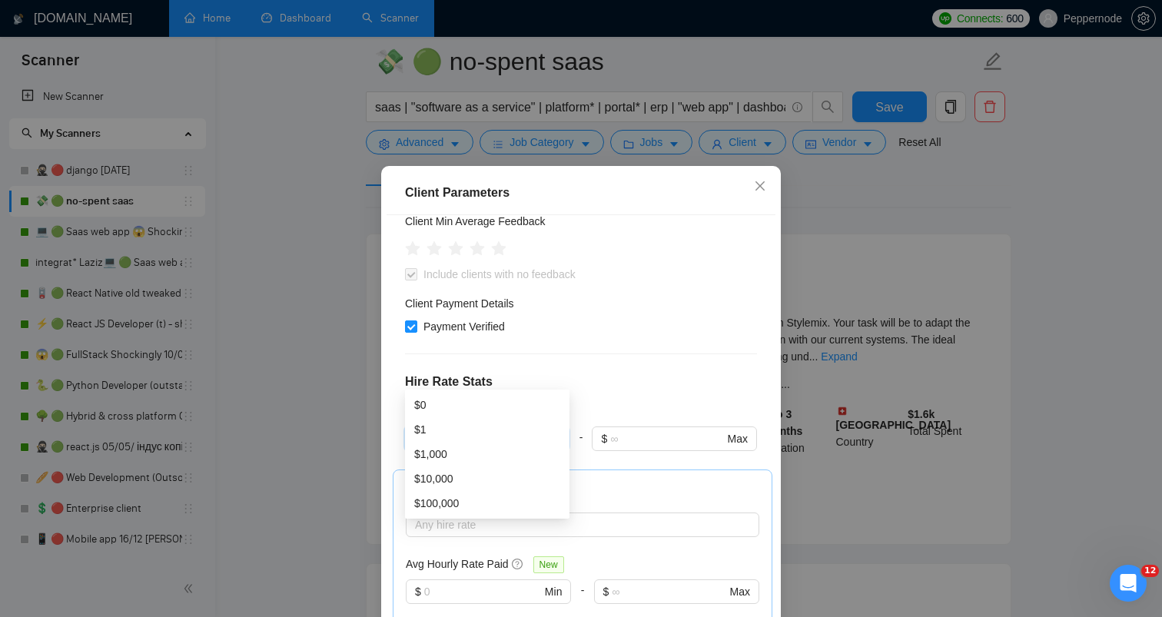
click at [463, 430] on input "text" at bounding box center [481, 438] width 116 height 17
click at [583, 404] on div "Client Total Spent" at bounding box center [581, 412] width 352 height 17
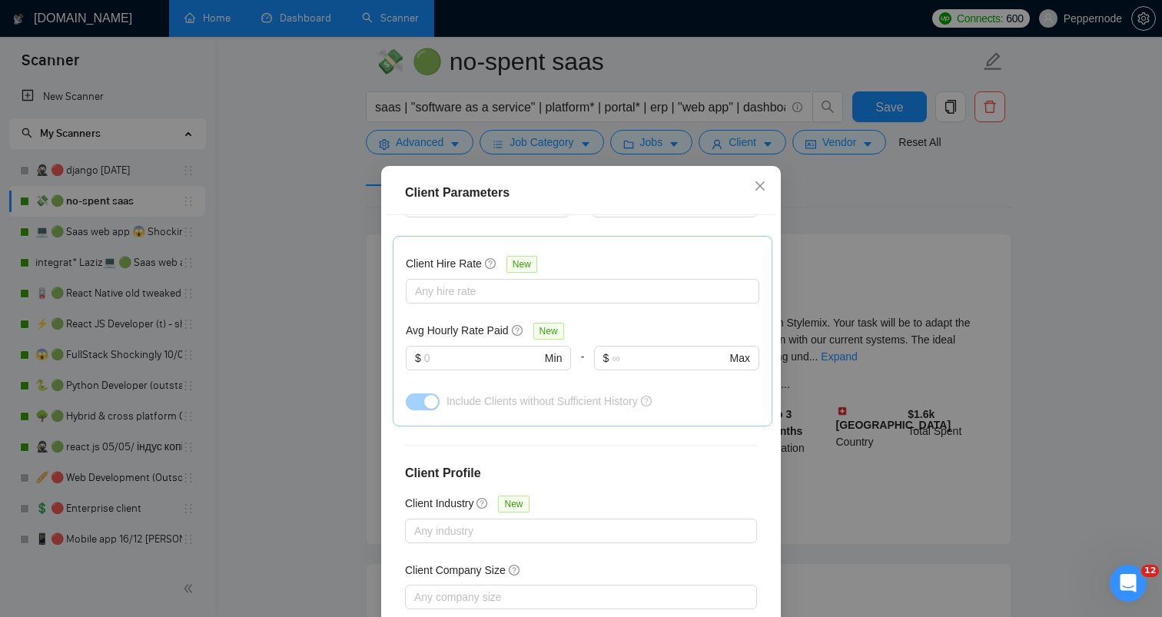
scroll to position [98, 0]
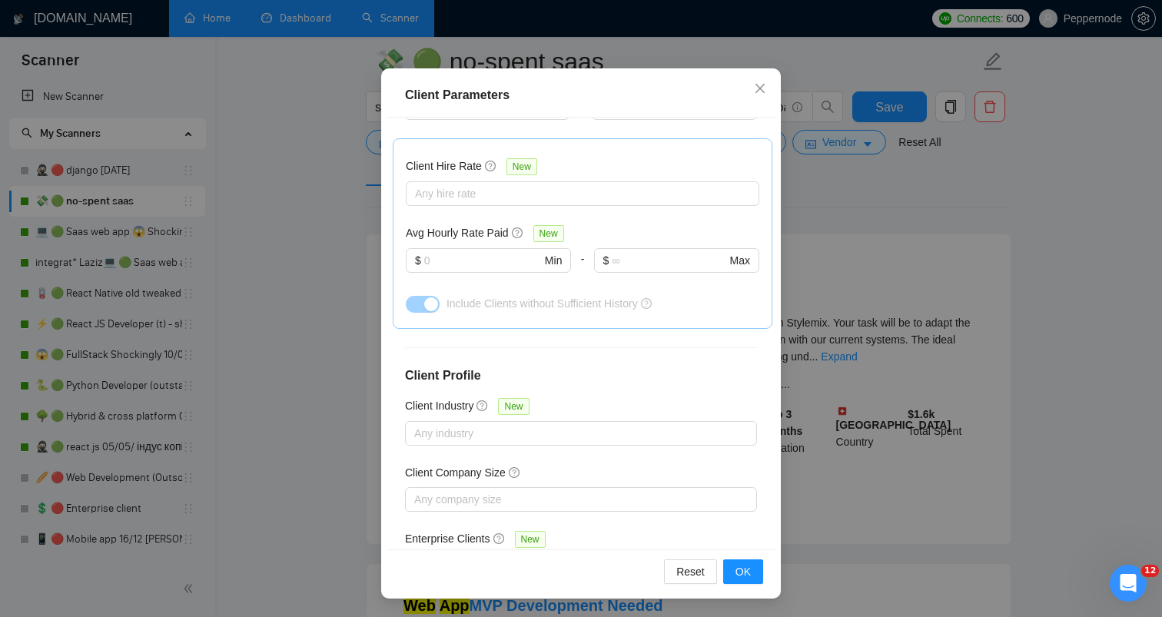
click at [904, 354] on div "Client Parameters Client Location Include Client Countries [GEOGRAPHIC_DATA] [G…" at bounding box center [581, 308] width 1162 height 617
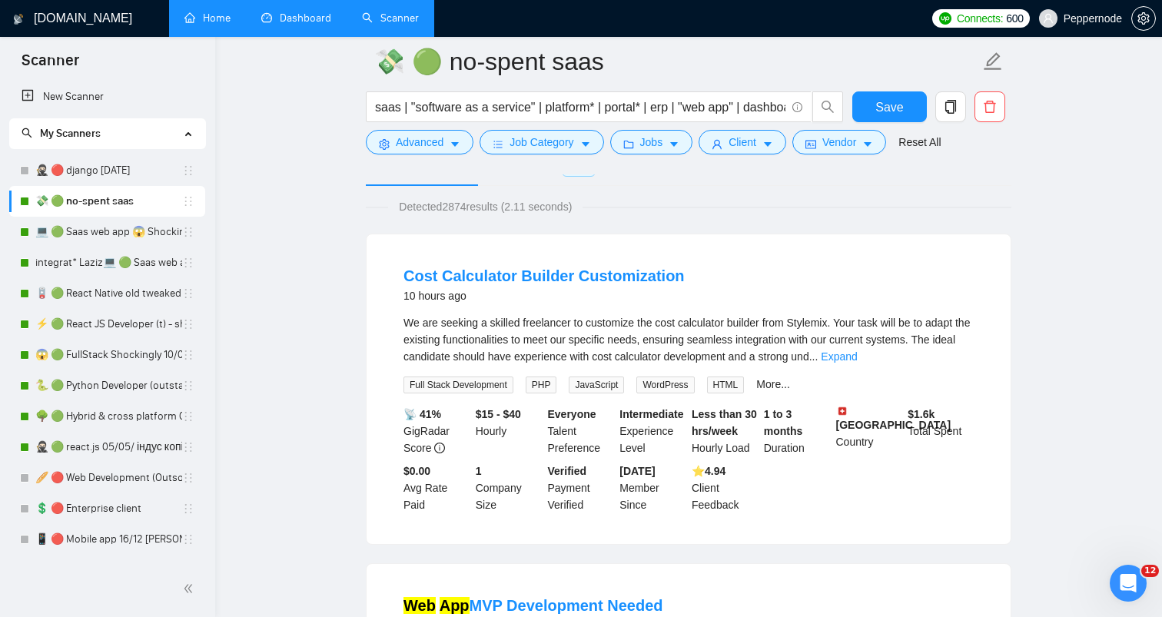
scroll to position [24, 0]
click at [832, 141] on span "Vendor" at bounding box center [839, 142] width 34 height 17
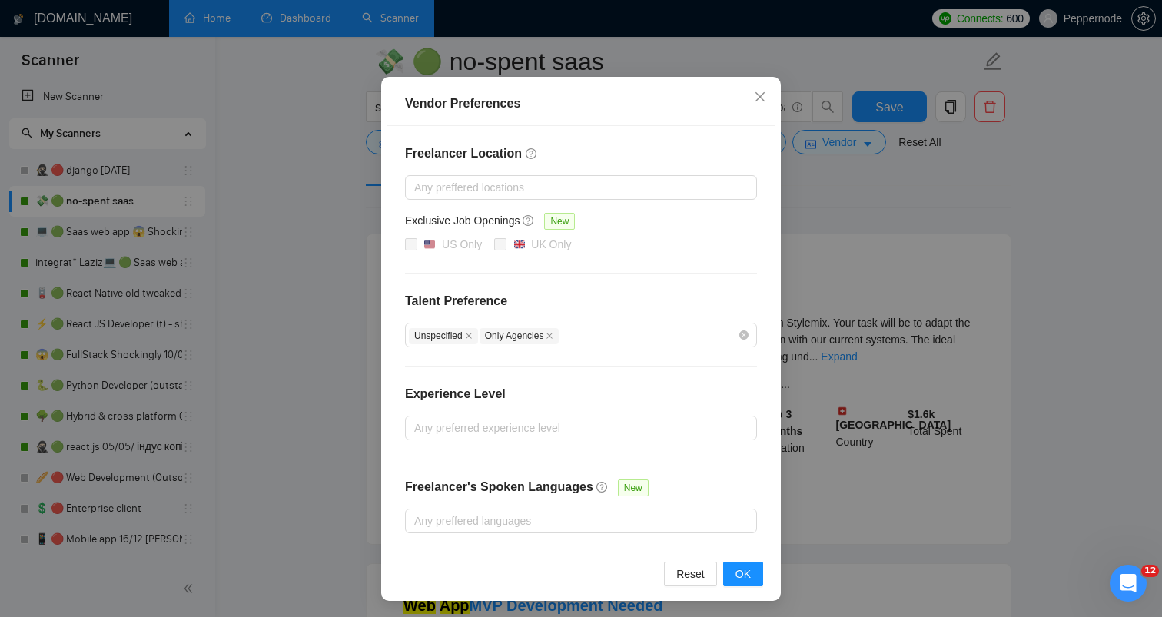
scroll to position [94, 0]
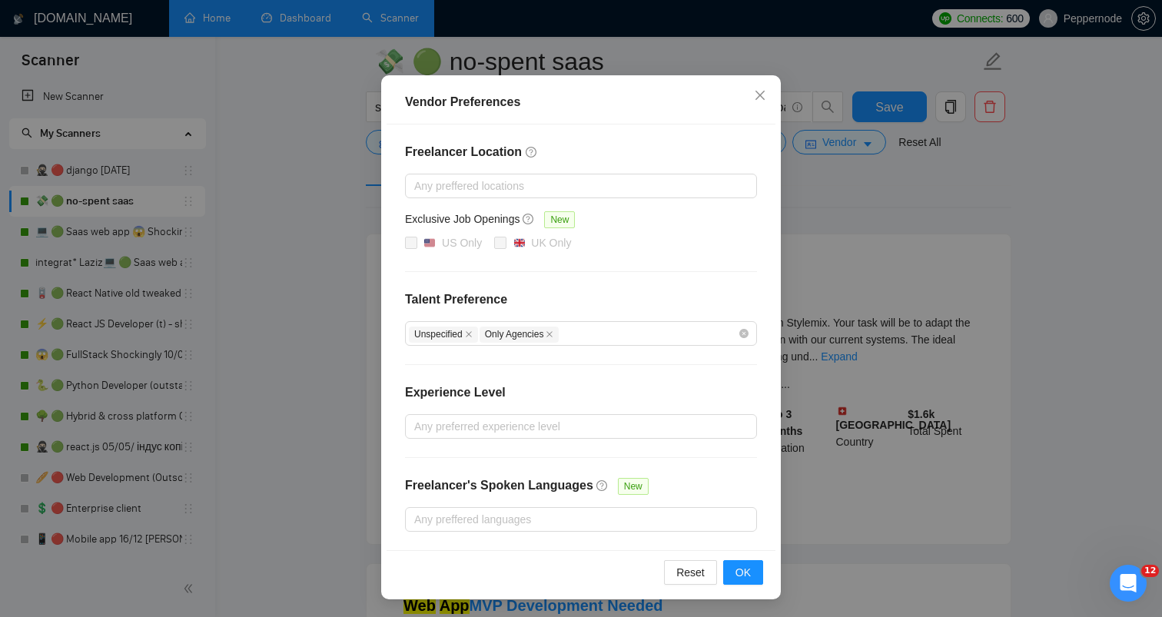
click at [829, 198] on div "Vendor Preferences Freelancer Location Any preffered locations Exclusive Job Op…" at bounding box center [581, 308] width 1162 height 617
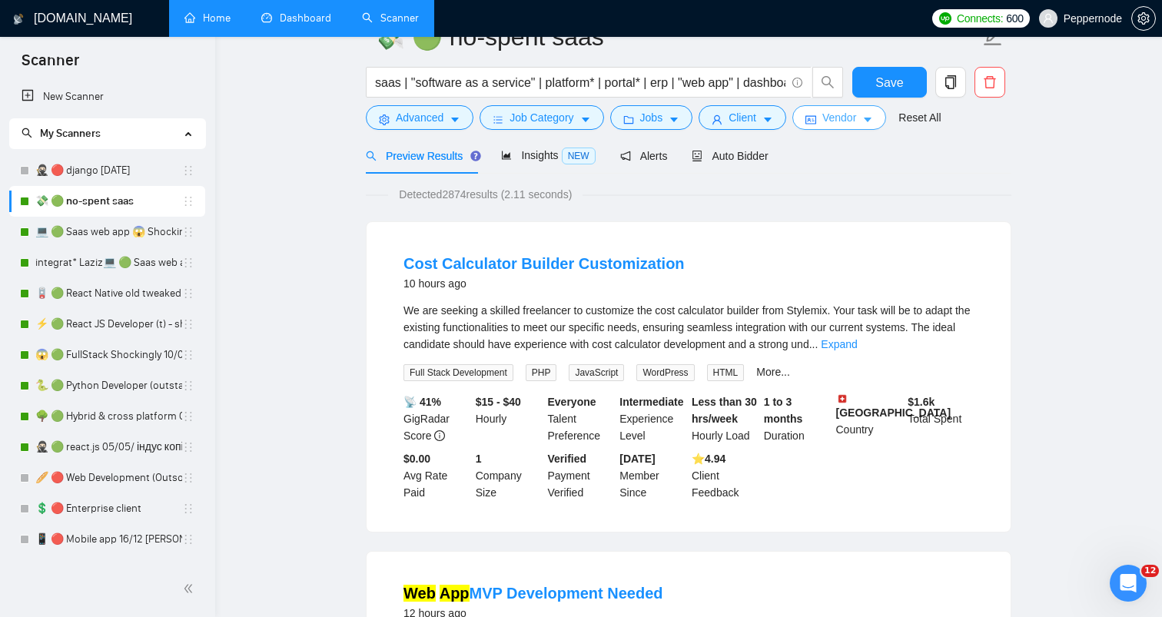
scroll to position [0, 0]
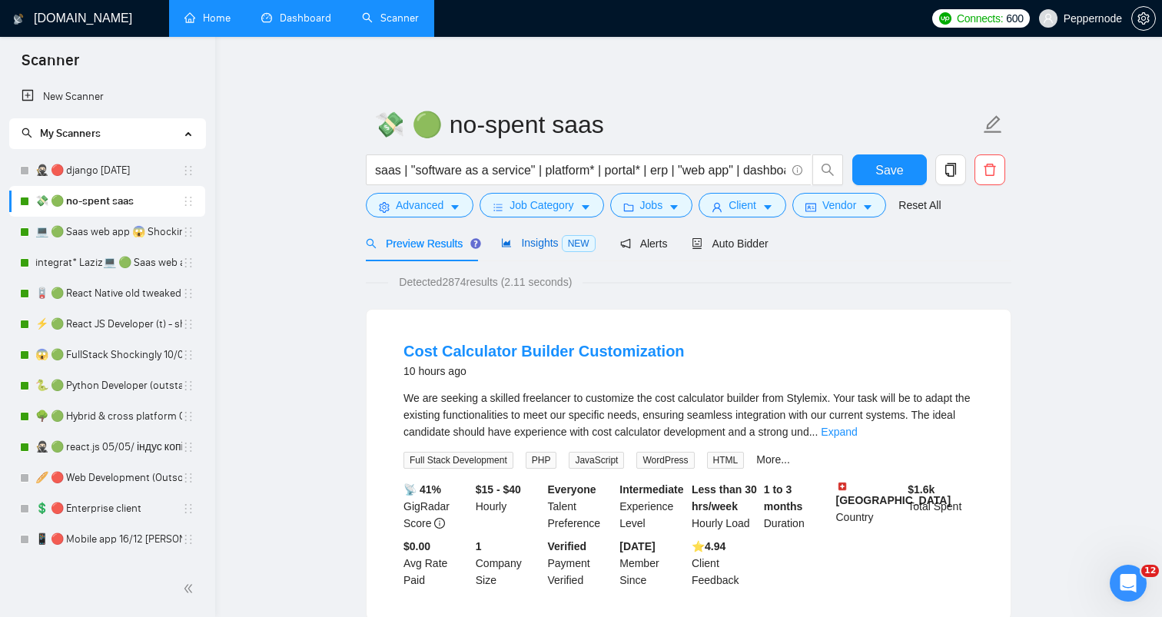
click at [526, 234] on div "Insights NEW" at bounding box center [548, 243] width 94 height 18
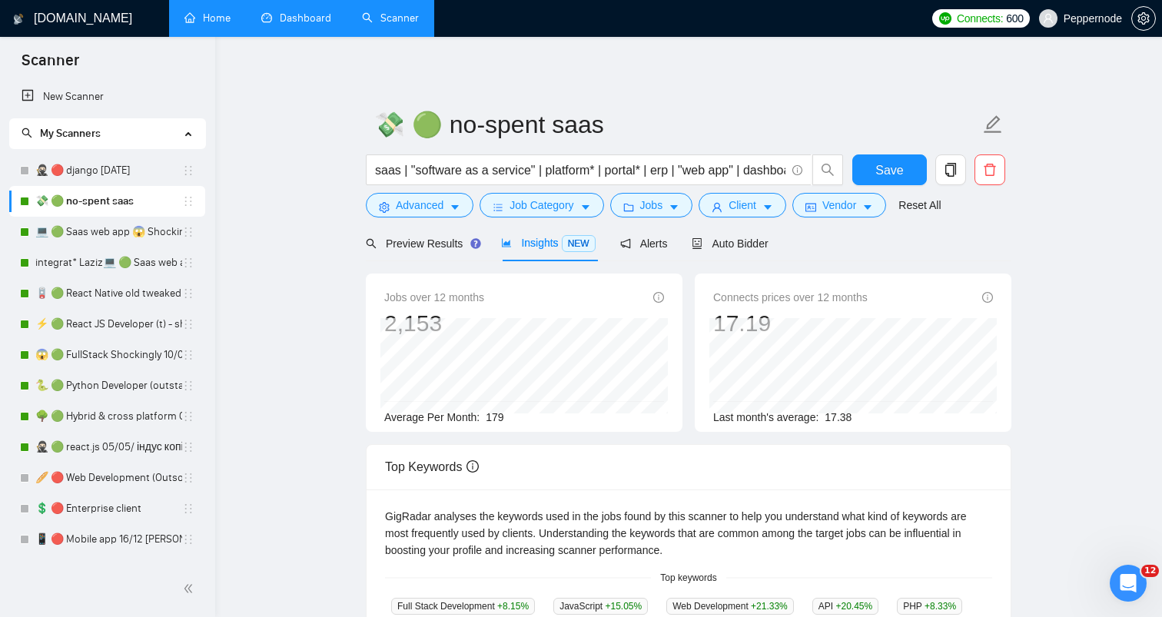
scroll to position [28, 0]
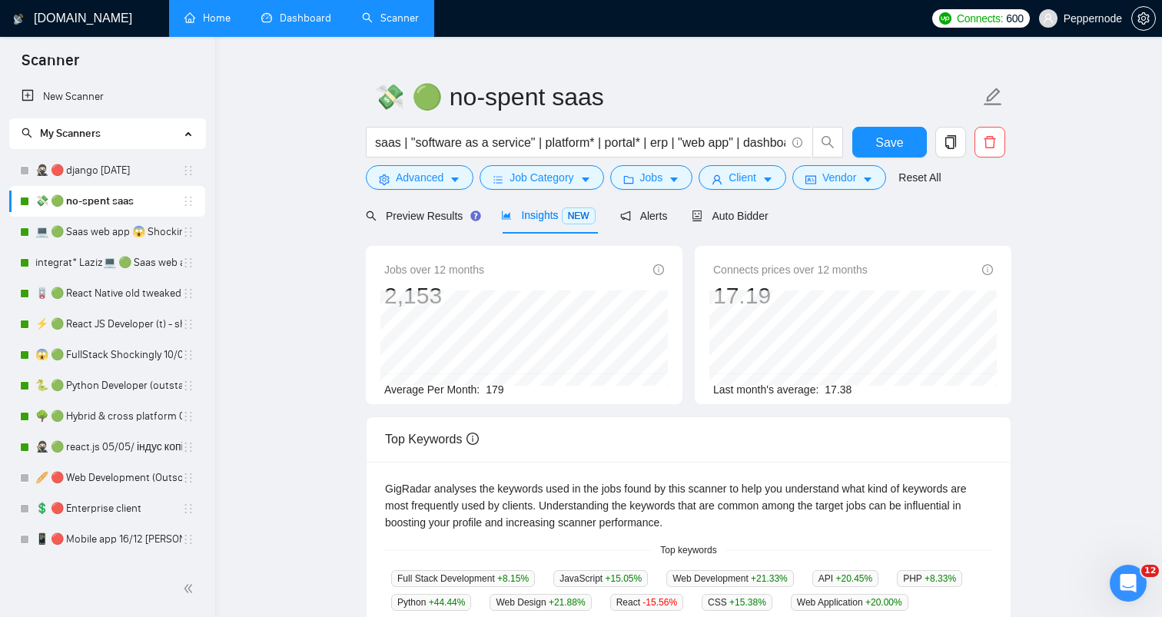
click at [499, 388] on span "179" at bounding box center [495, 390] width 18 height 12
click at [503, 390] on span "179" at bounding box center [495, 390] width 18 height 12
click at [443, 295] on div "Jobs over 12 months 2,153 [DATE] 167 Average Per Month: 179" at bounding box center [524, 329] width 280 height 137
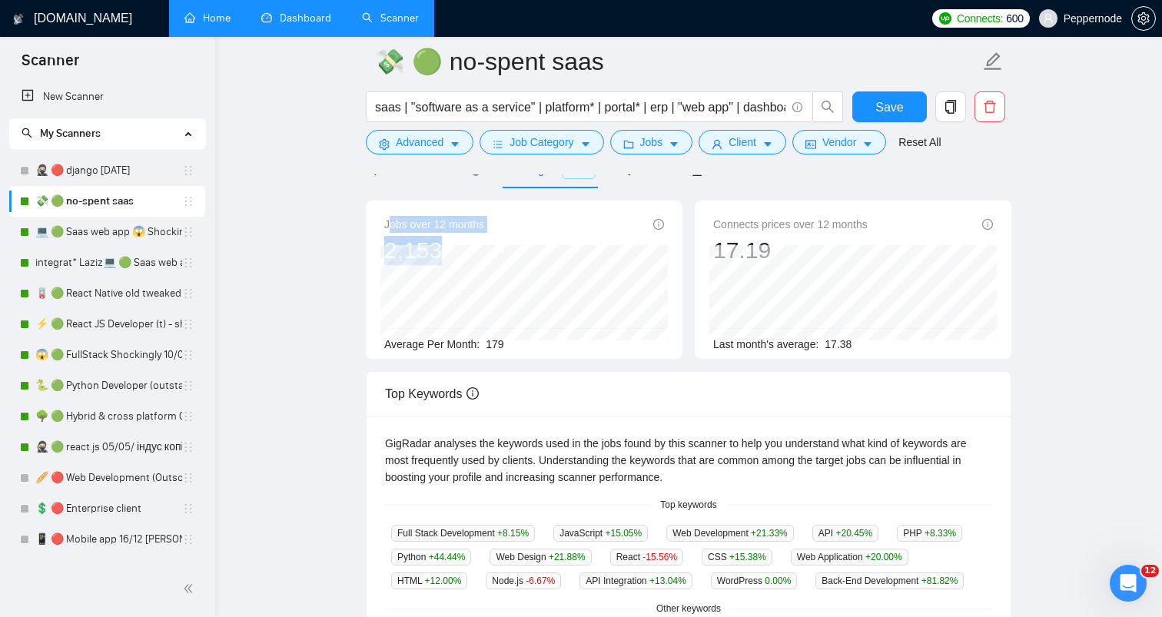
scroll to position [95, 0]
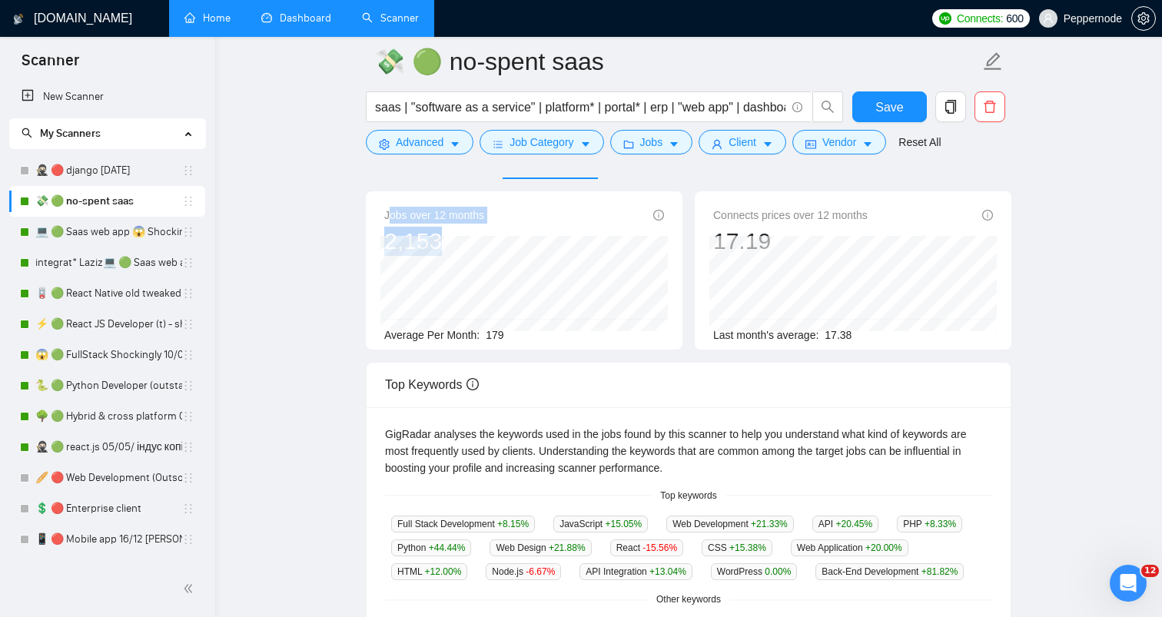
drag, startPoint x: 389, startPoint y: 277, endPoint x: 707, endPoint y: 242, distance: 320.1
click at [707, 242] on div "Connects prices over 12 months 17.[DATE] 17.74 Last month's average: 17.38" at bounding box center [853, 270] width 317 height 158
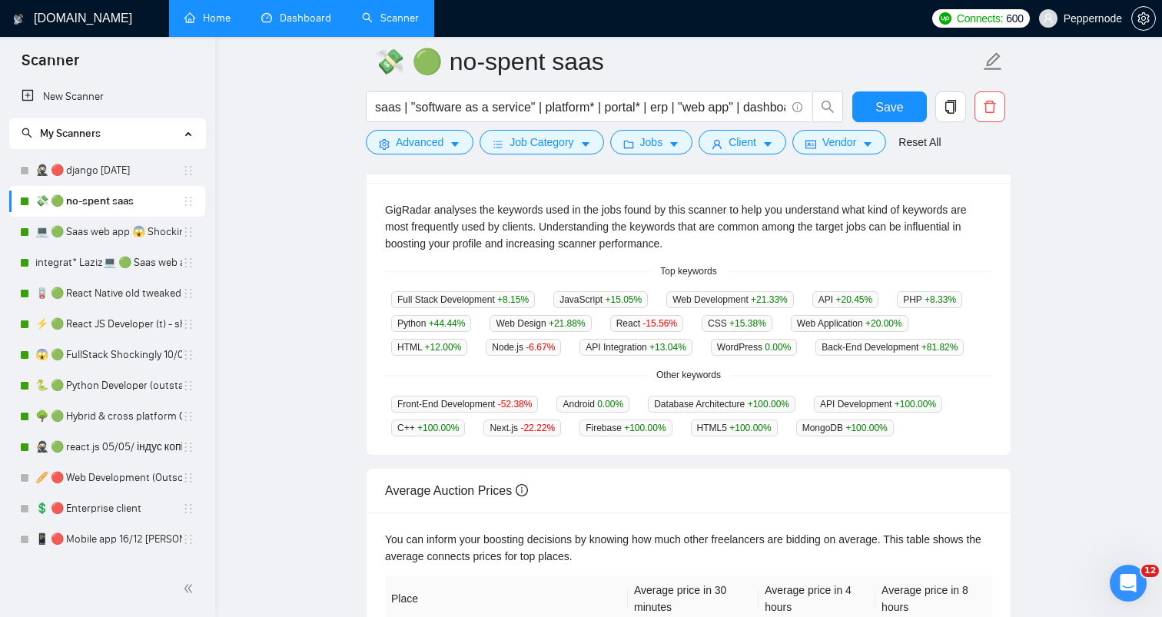
scroll to position [383, 0]
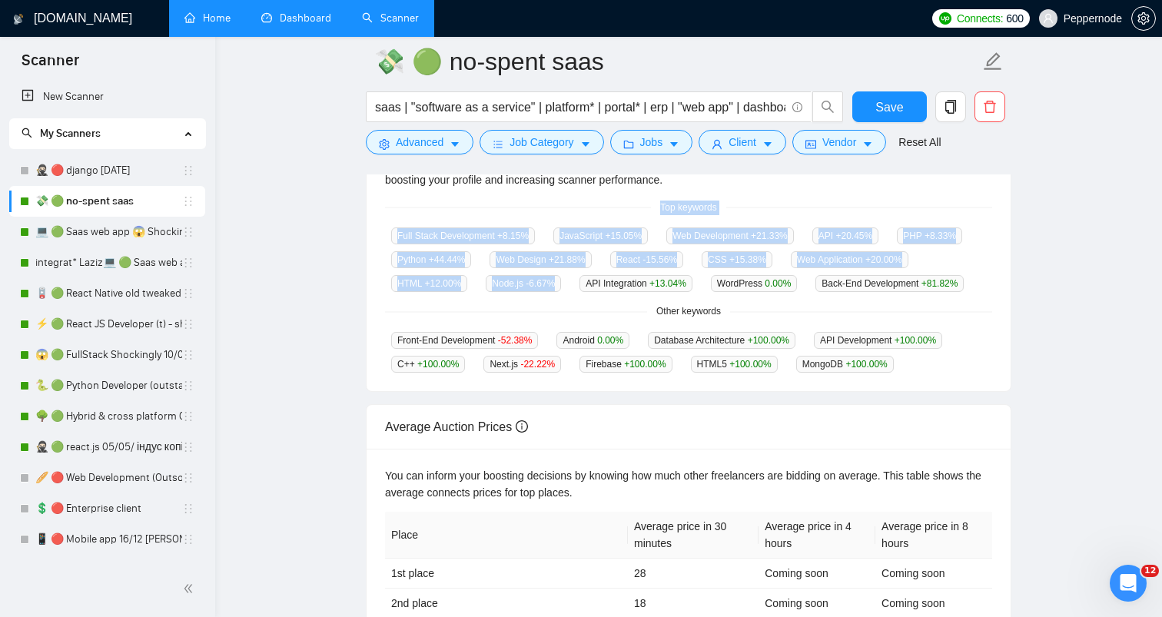
drag, startPoint x: 601, startPoint y: 212, endPoint x: 632, endPoint y: 307, distance: 100.1
click at [632, 307] on div "GigRadar analyses the keywords used in the jobs found by this scanner to help y…" at bounding box center [689, 255] width 644 height 273
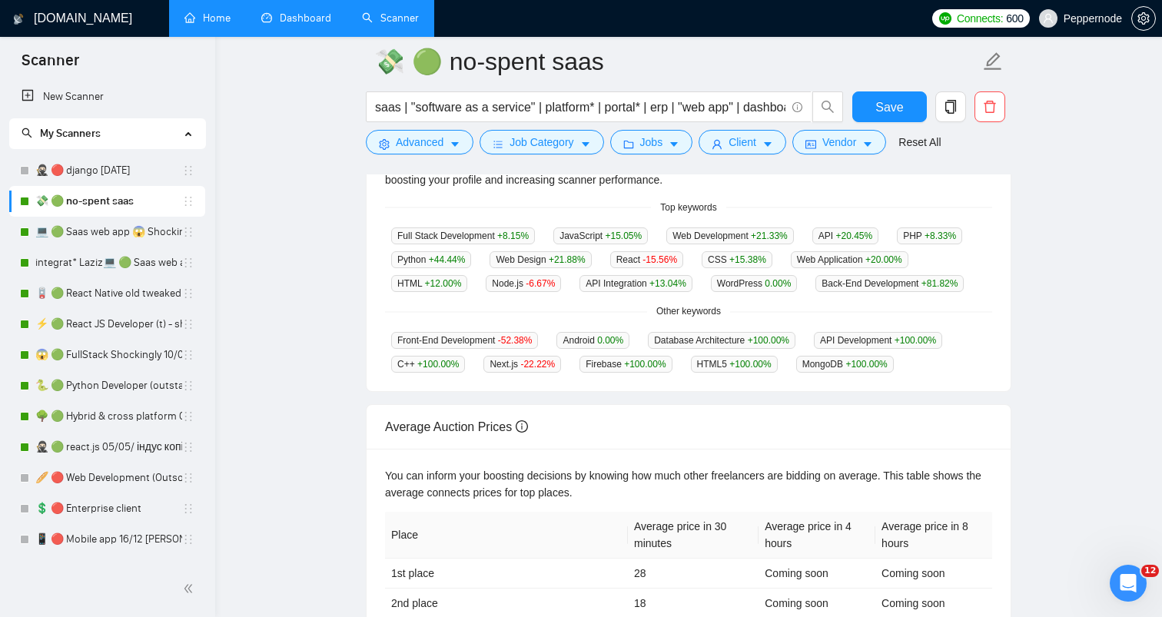
click at [632, 292] on div "Full Stack Development +8.15 % JavaScript +15.05 % Web Development +21.33 % API…" at bounding box center [688, 259] width 607 height 65
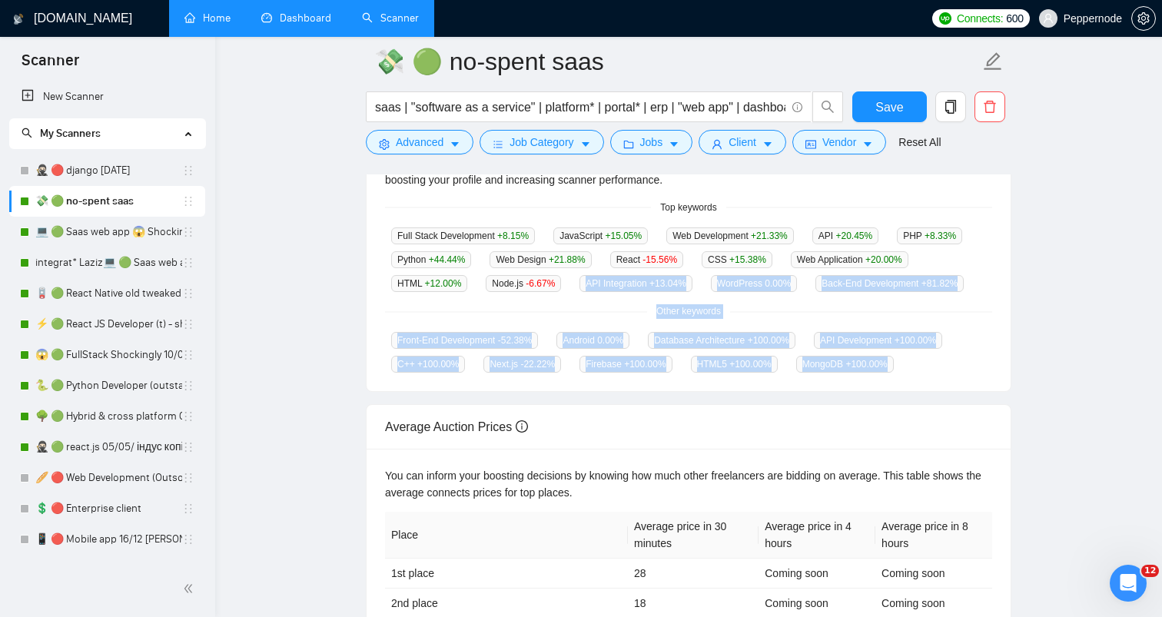
drag, startPoint x: 629, startPoint y: 310, endPoint x: 666, endPoint y: 413, distance: 110.4
click at [666, 413] on div "Jobs over 12 months 2,153 Average Per Month: 179 Connects prices over 12 months…" at bounding box center [689, 300] width 646 height 795
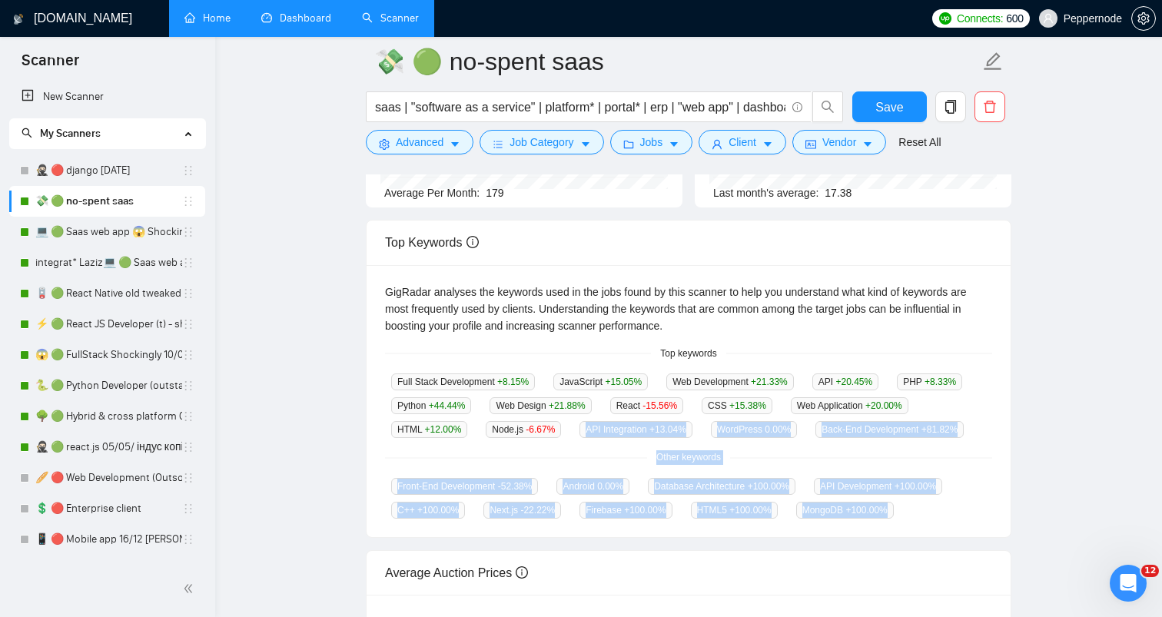
scroll to position [0, 0]
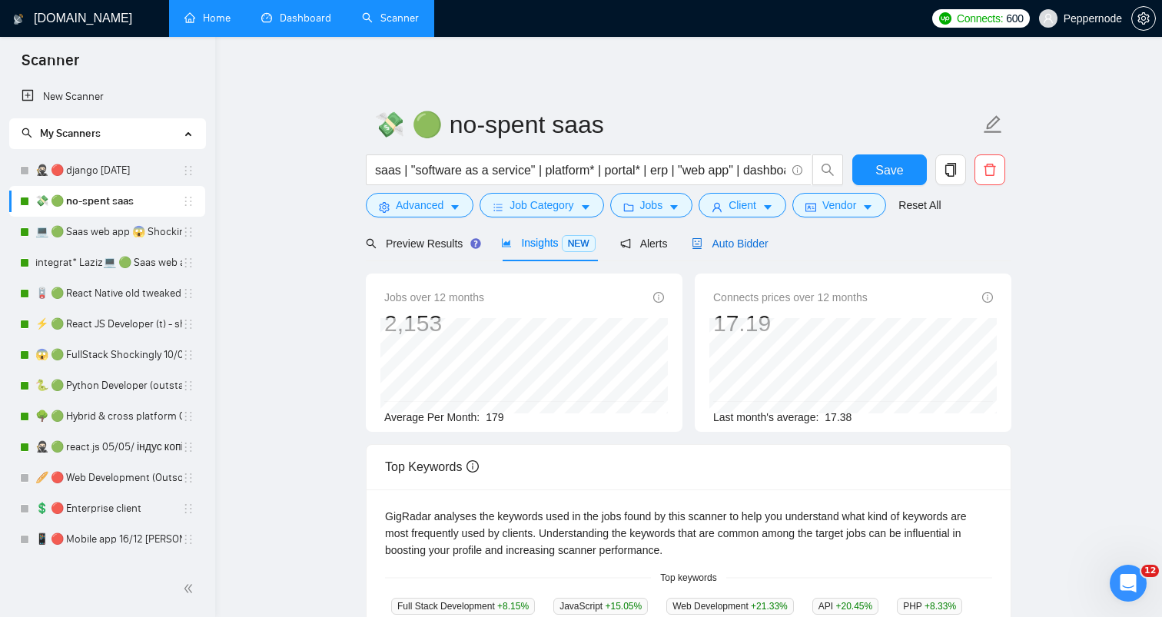
click at [755, 244] on span "Auto Bidder" at bounding box center [730, 243] width 76 height 12
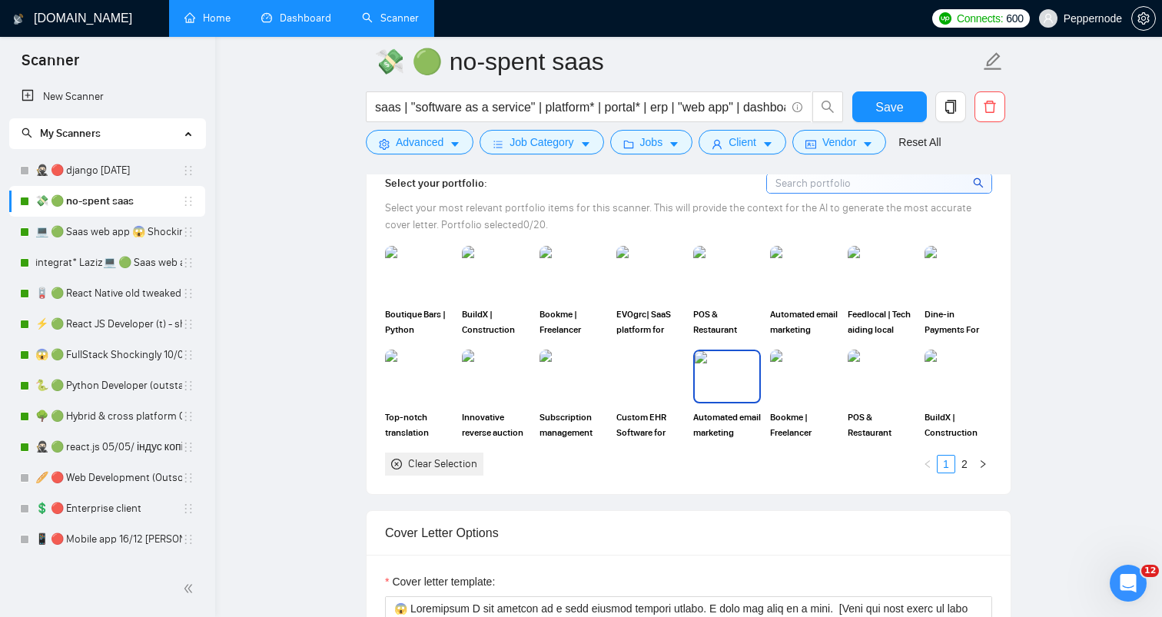
scroll to position [1393, 0]
click at [558, 281] on img at bounding box center [573, 271] width 65 height 51
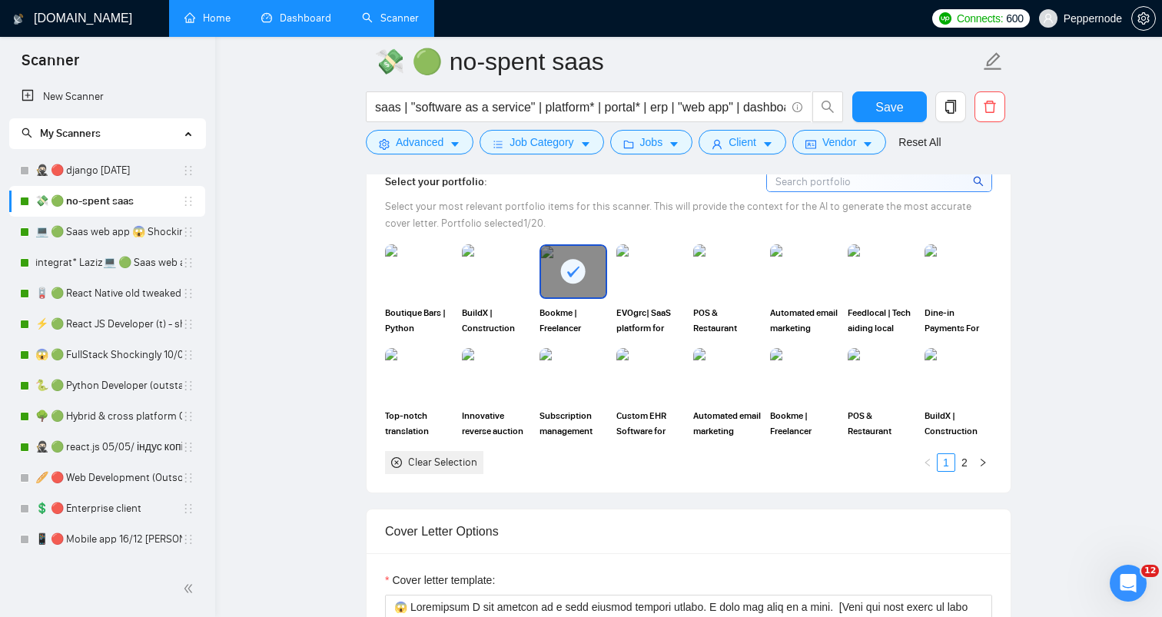
click at [599, 271] on div at bounding box center [573, 271] width 65 height 51
click at [672, 268] on img at bounding box center [650, 271] width 65 height 51
click at [566, 268] on img at bounding box center [573, 271] width 65 height 51
click at [490, 267] on img at bounding box center [495, 271] width 65 height 51
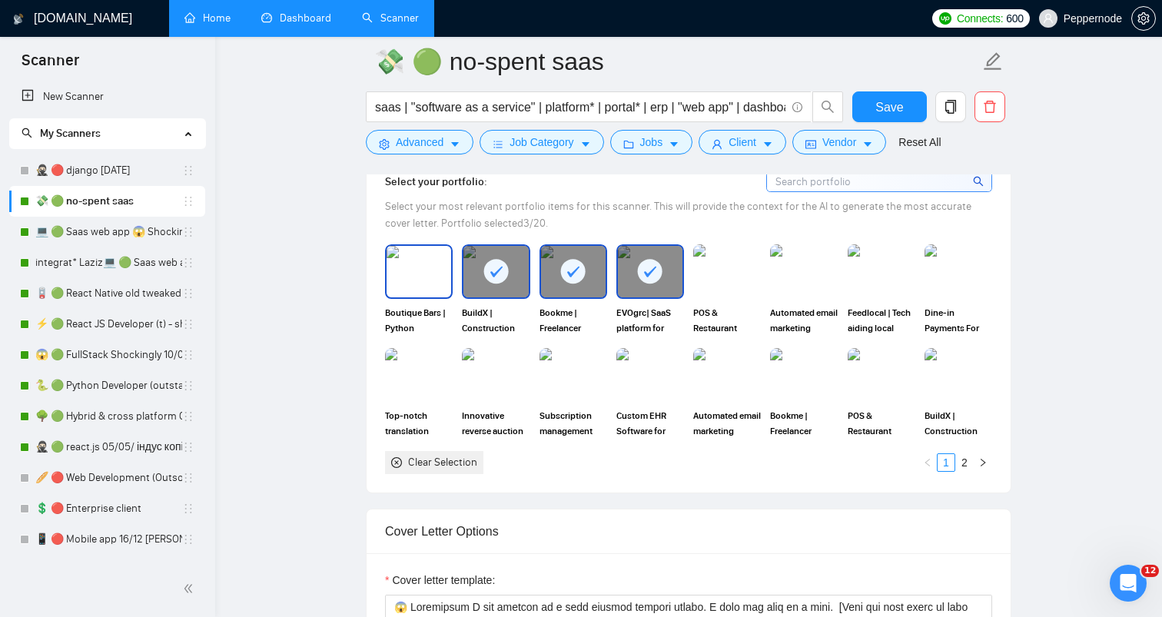
click at [414, 266] on img at bounding box center [419, 271] width 65 height 51
click at [722, 270] on img at bounding box center [727, 271] width 65 height 51
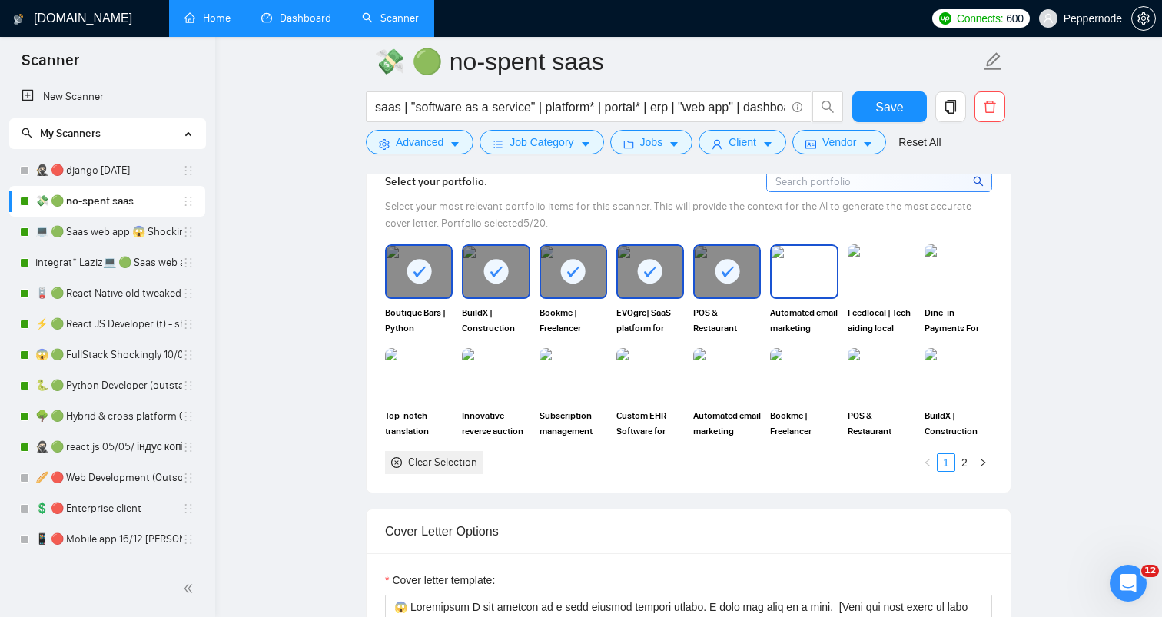
click at [802, 272] on img at bounding box center [804, 271] width 65 height 51
click at [891, 272] on img at bounding box center [881, 271] width 65 height 51
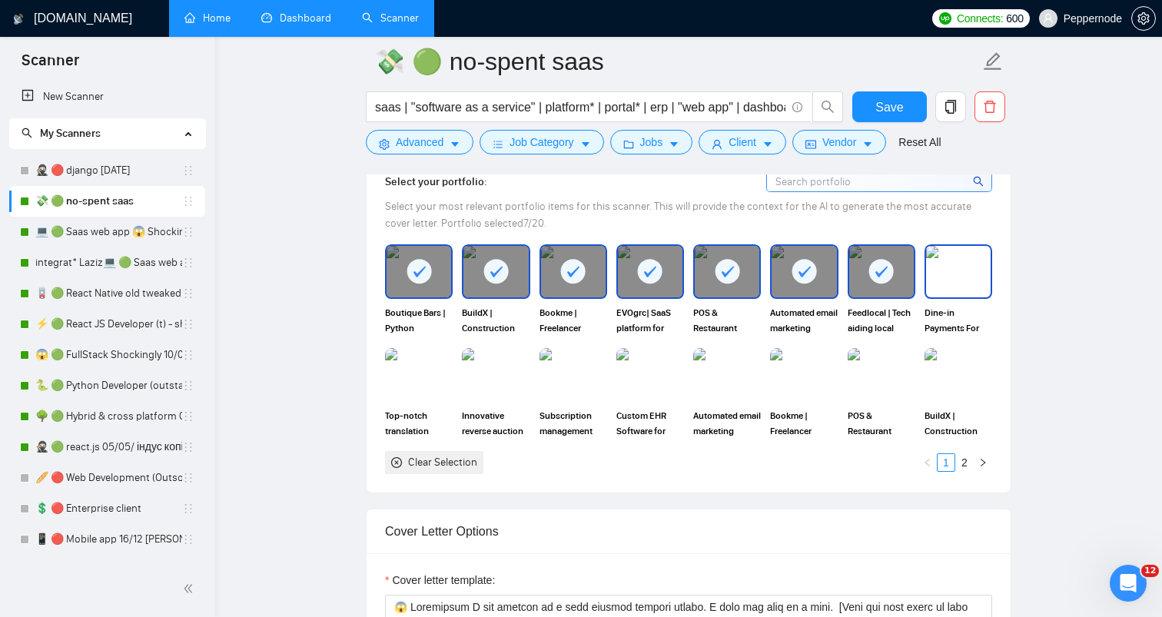
click at [961, 272] on img at bounding box center [958, 271] width 65 height 51
click at [961, 404] on div "BuildX | Construction management tool | Full stack developer" at bounding box center [959, 393] width 68 height 91
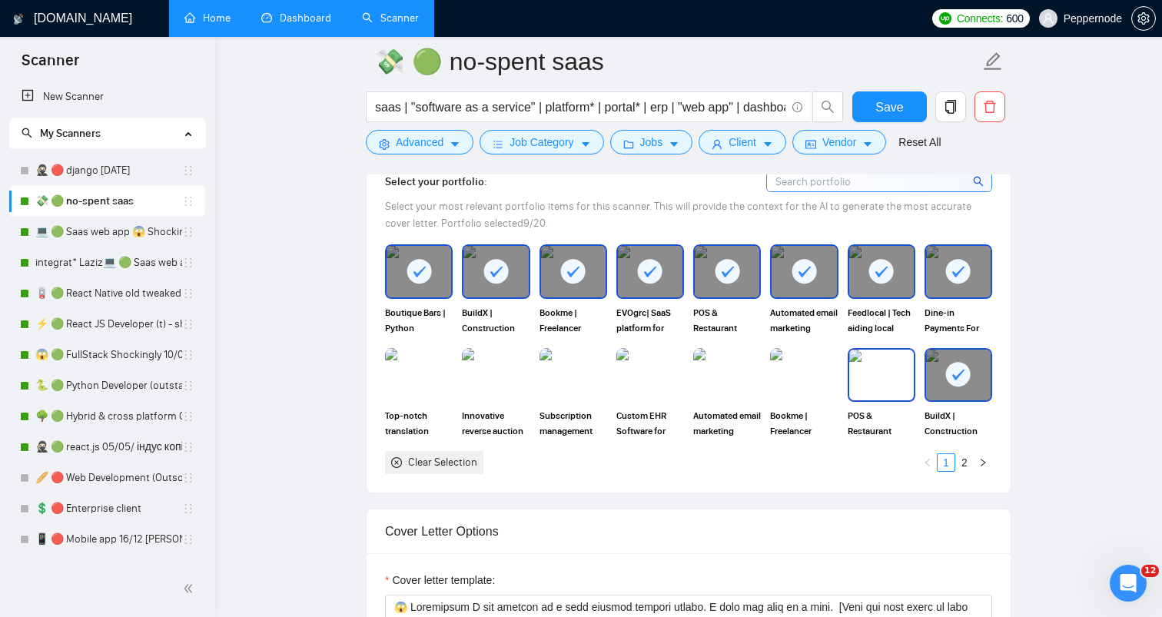
click at [865, 382] on img at bounding box center [881, 375] width 65 height 51
click at [812, 382] on img at bounding box center [804, 375] width 68 height 54
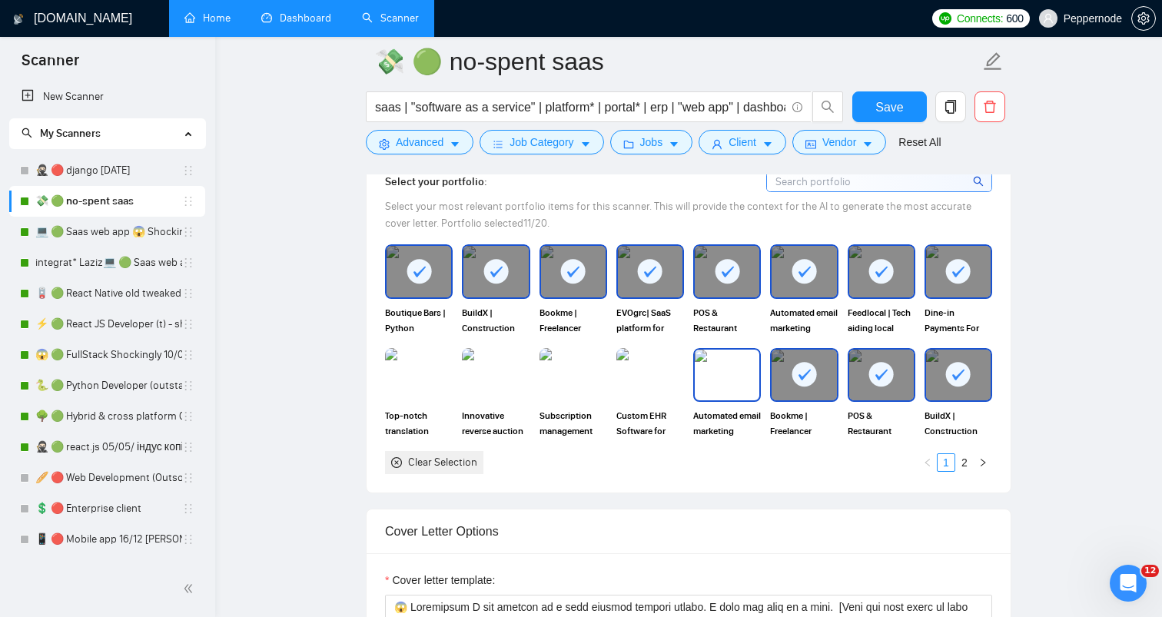
click at [708, 381] on img at bounding box center [727, 375] width 65 height 51
click at [658, 375] on img at bounding box center [650, 375] width 65 height 51
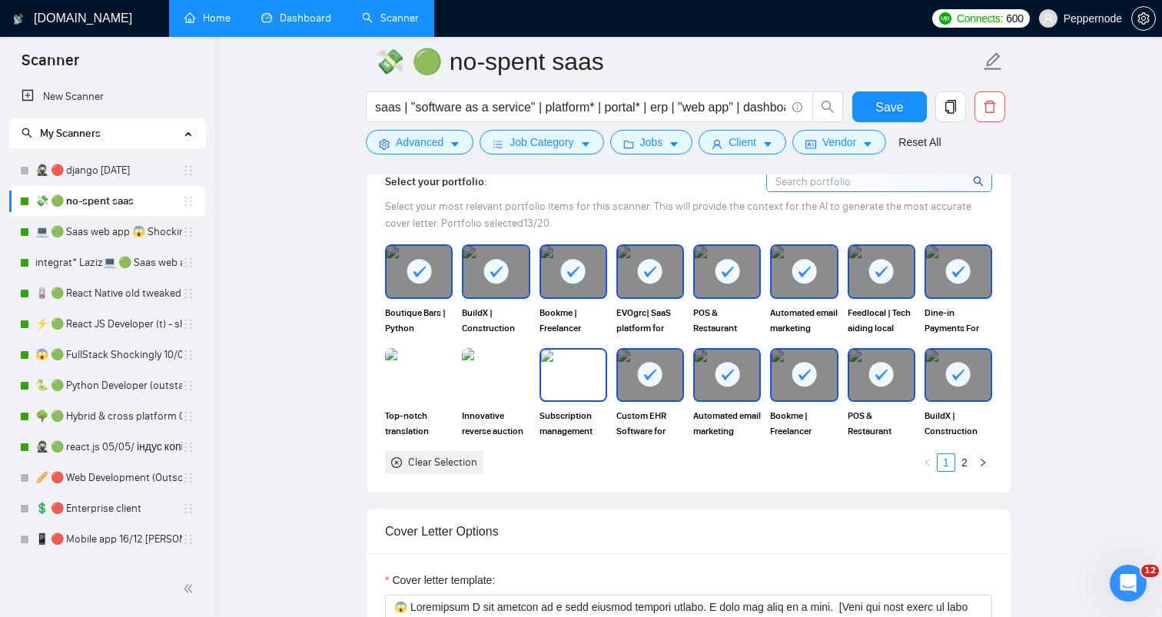
click at [563, 372] on img at bounding box center [573, 375] width 65 height 51
click at [517, 369] on img at bounding box center [495, 375] width 65 height 51
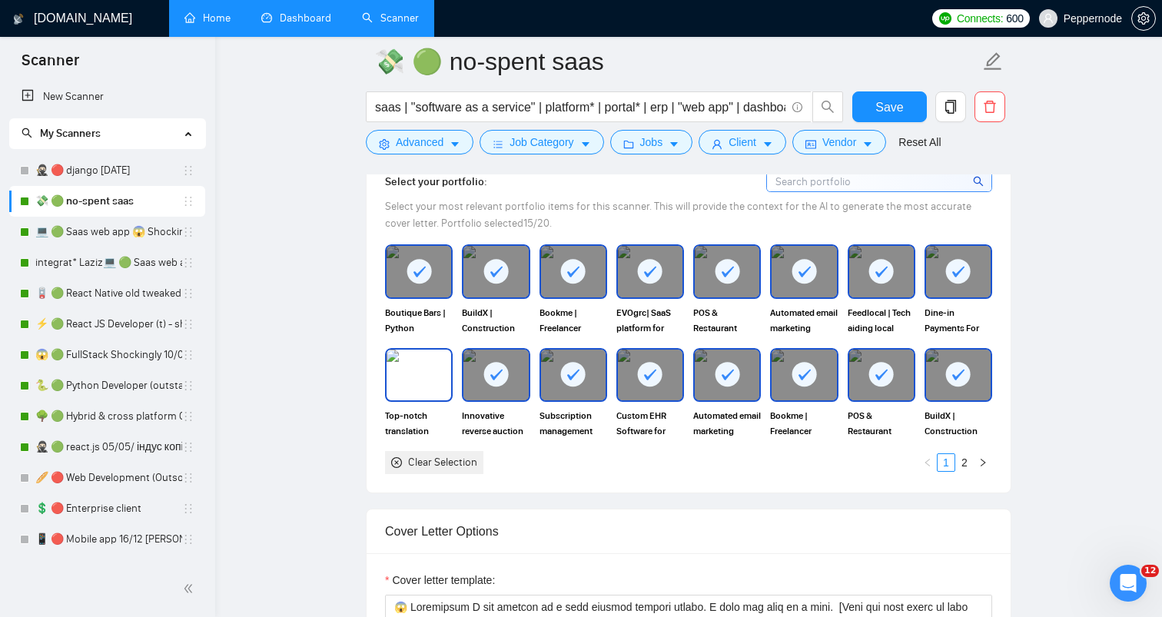
click at [437, 370] on img at bounding box center [419, 375] width 65 height 51
click at [878, 120] on button "Save" at bounding box center [889, 106] width 75 height 31
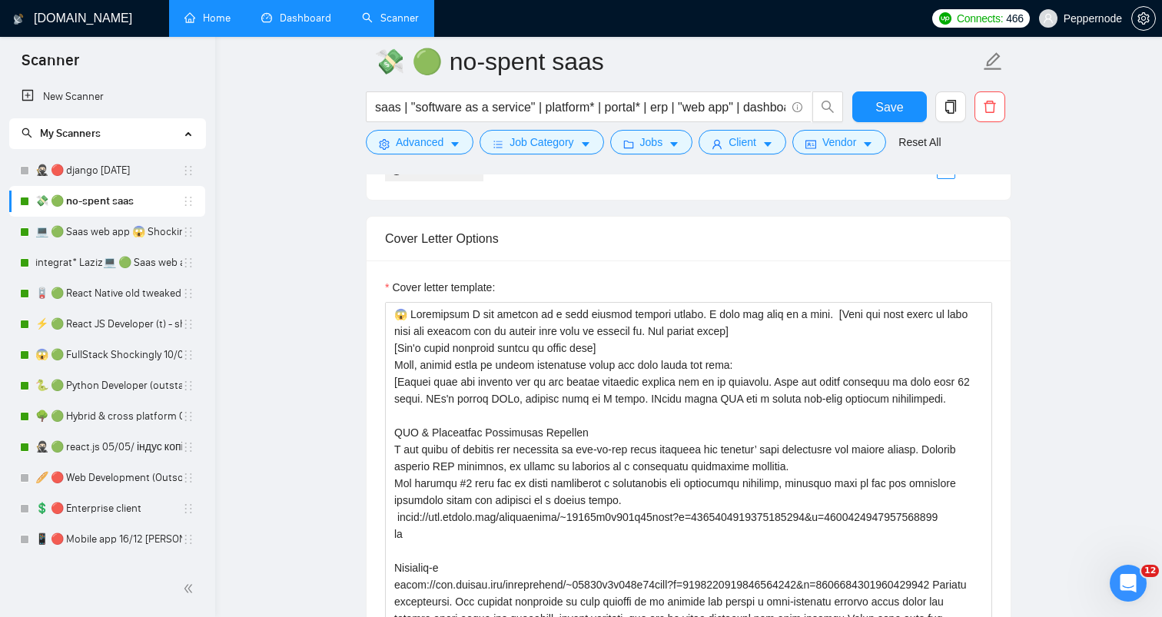
scroll to position [1726, 0]
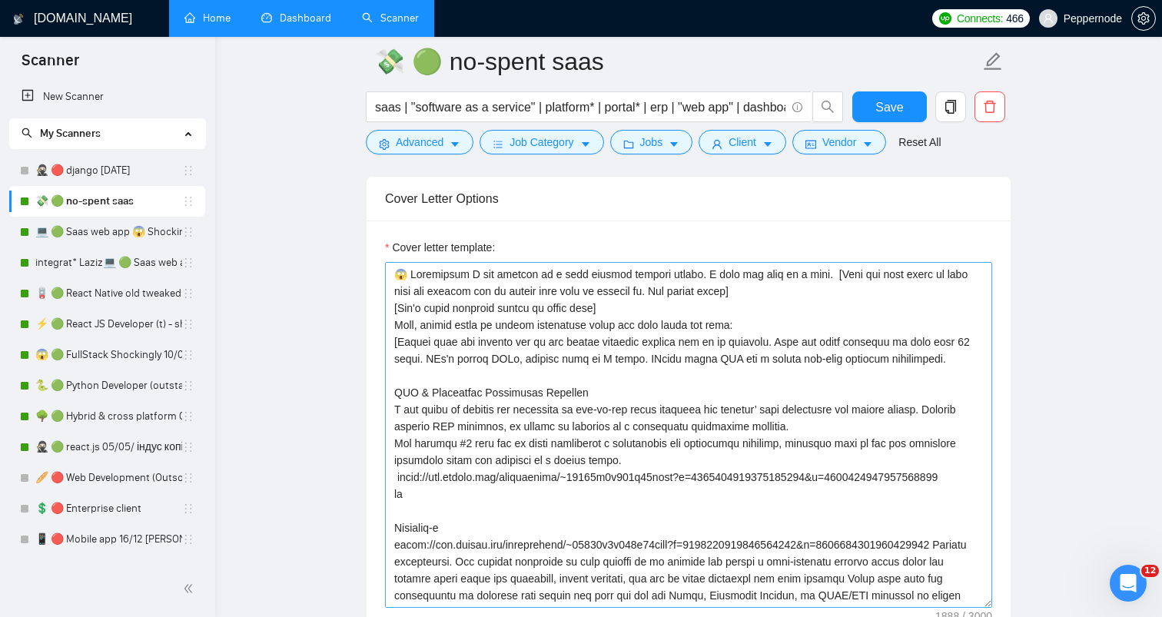
drag, startPoint x: 414, startPoint y: 270, endPoint x: 555, endPoint y: 336, distance: 155.4
click at [556, 336] on textarea "Cover letter template:" at bounding box center [688, 435] width 607 height 346
click at [555, 336] on textarea "Cover letter template:" at bounding box center [688, 435] width 607 height 346
drag, startPoint x: 389, startPoint y: 338, endPoint x: 447, endPoint y: 380, distance: 71.5
click at [449, 381] on textarea "Cover letter template:" at bounding box center [688, 435] width 607 height 346
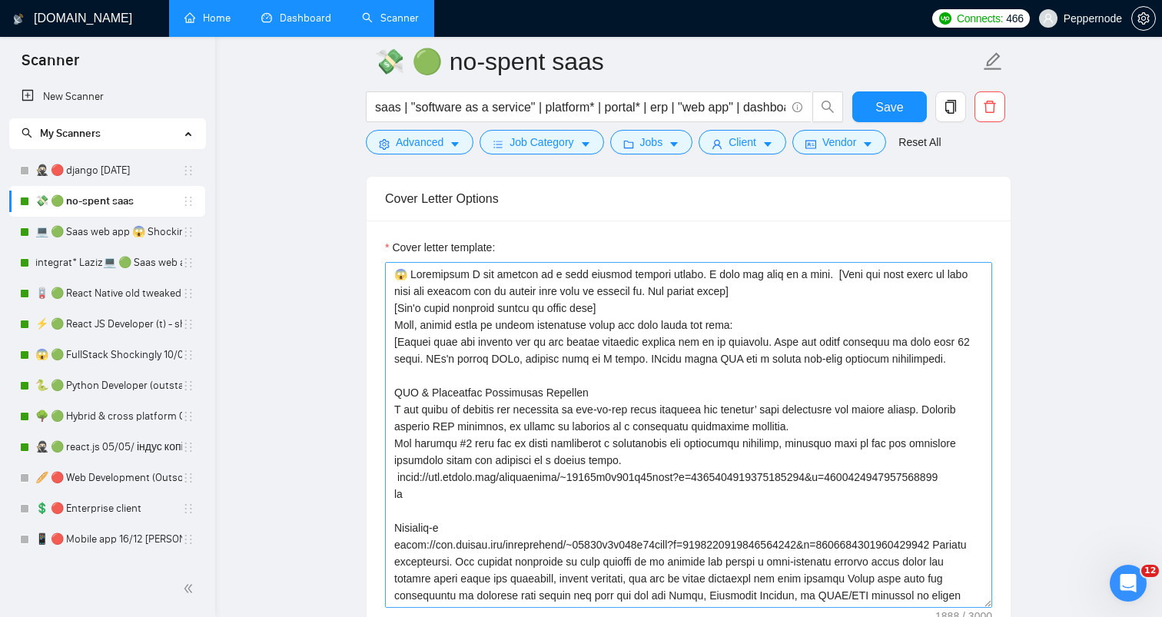
click at [447, 380] on textarea "Cover letter template:" at bounding box center [688, 435] width 607 height 346
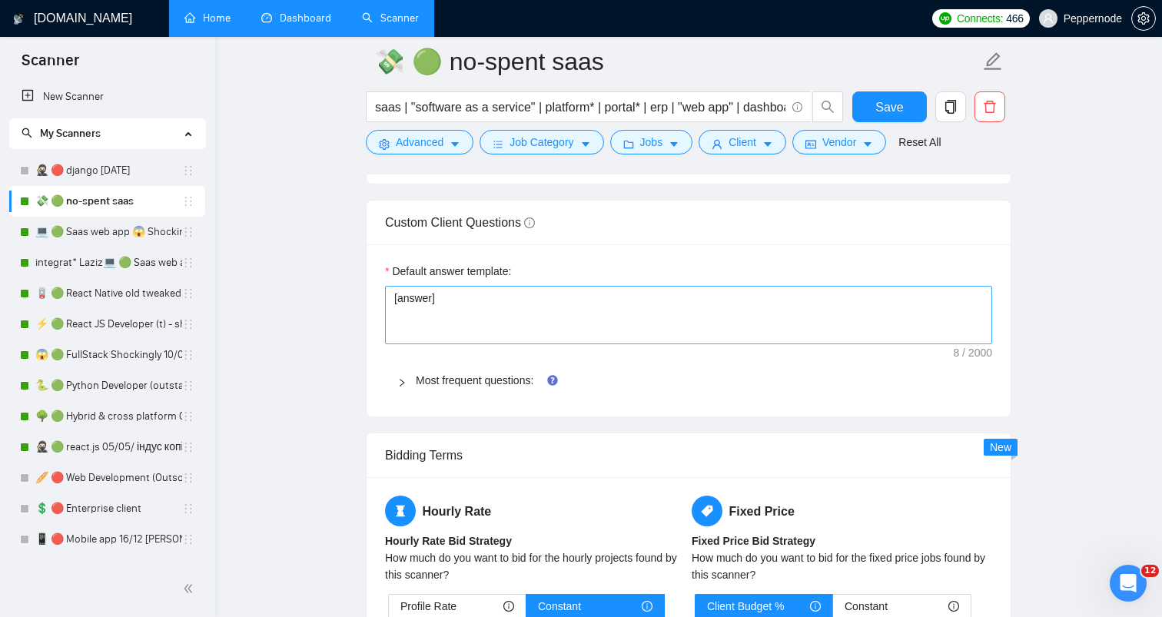
scroll to position [2184, 0]
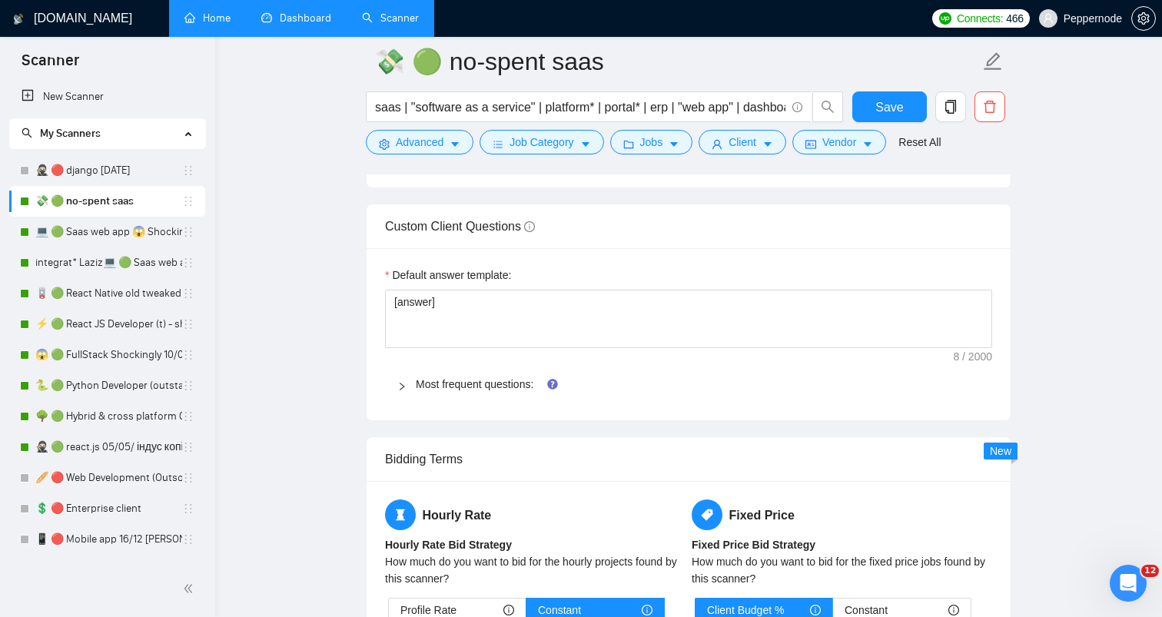
click at [394, 378] on div "Most frequent questions:" at bounding box center [688, 384] width 607 height 35
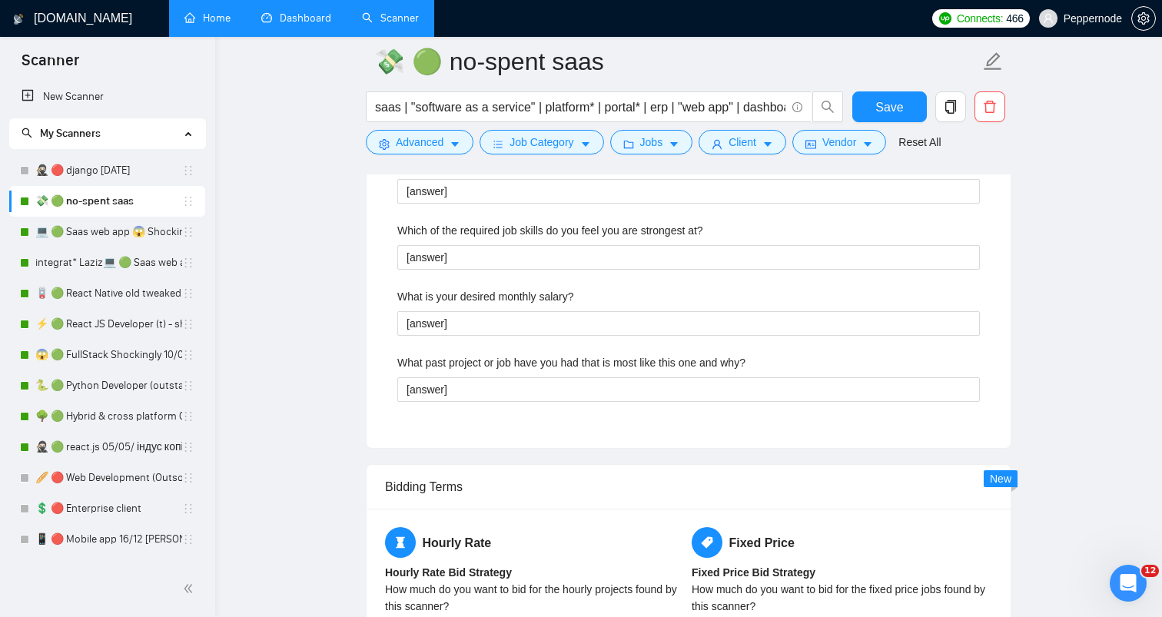
scroll to position [2967, 0]
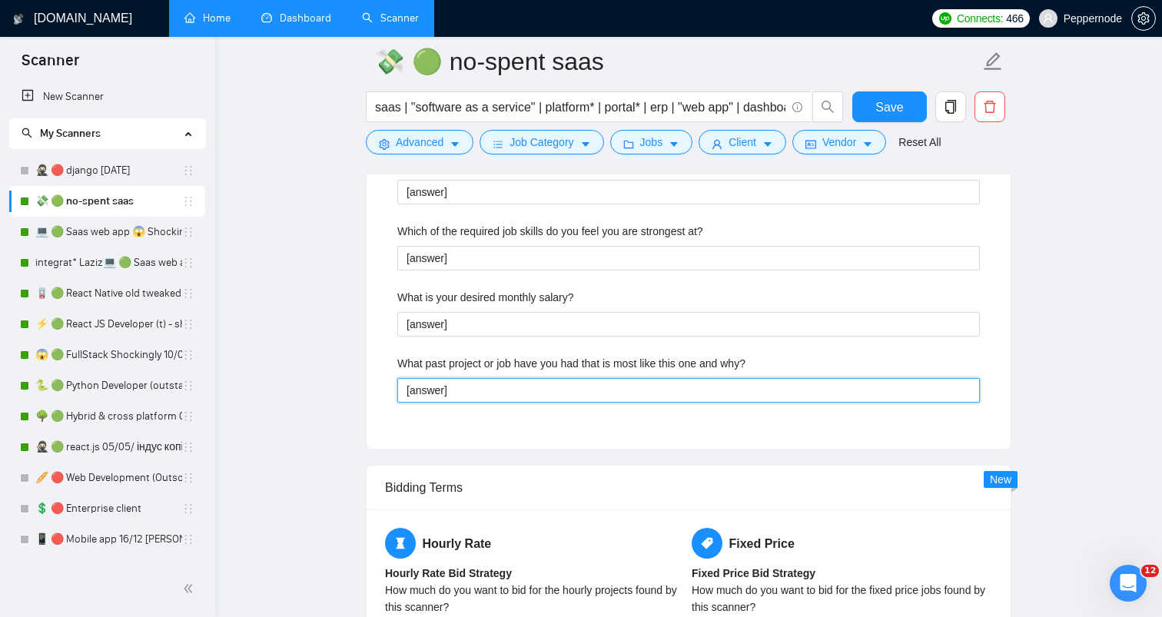
click at [506, 397] on why\? "[answer]" at bounding box center [688, 390] width 583 height 25
click at [423, 394] on why\? "[answer]" at bounding box center [688, 390] width 583 height 25
click at [468, 387] on why\? "[answer]" at bounding box center [688, 390] width 583 height 25
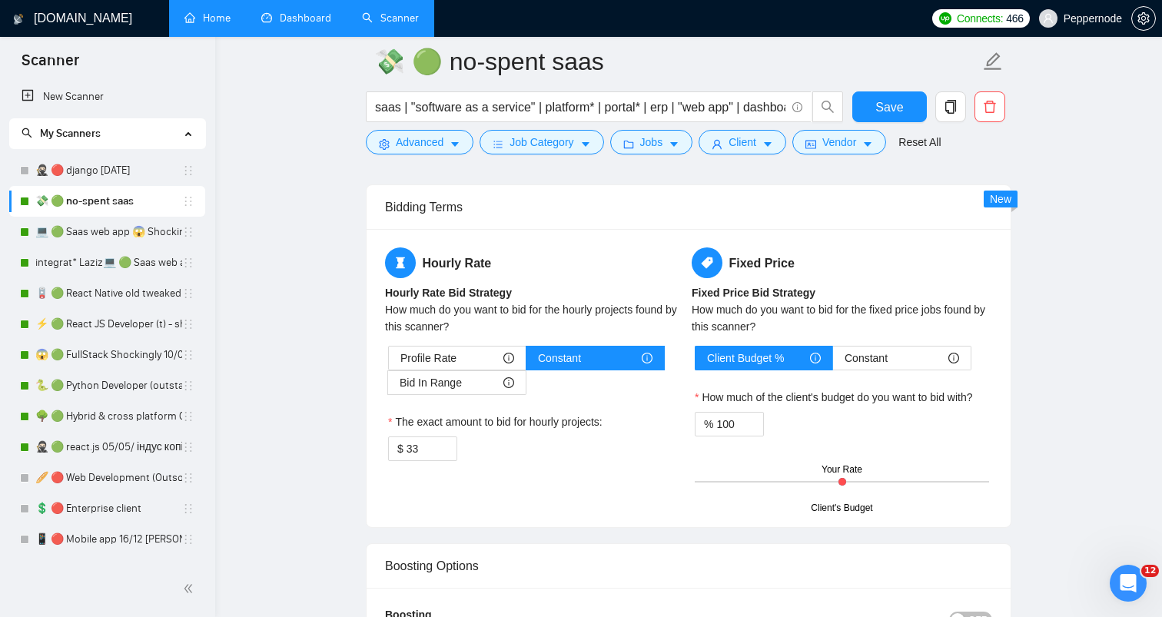
scroll to position [3248, 0]
click at [413, 443] on input "33" at bounding box center [432, 448] width 50 height 23
click at [646, 473] on div "Hourly Rate Hourly Rate Bid Strategy How much do you want to bid for the hourly…" at bounding box center [535, 363] width 307 height 232
click at [745, 418] on input "100" at bounding box center [739, 423] width 47 height 23
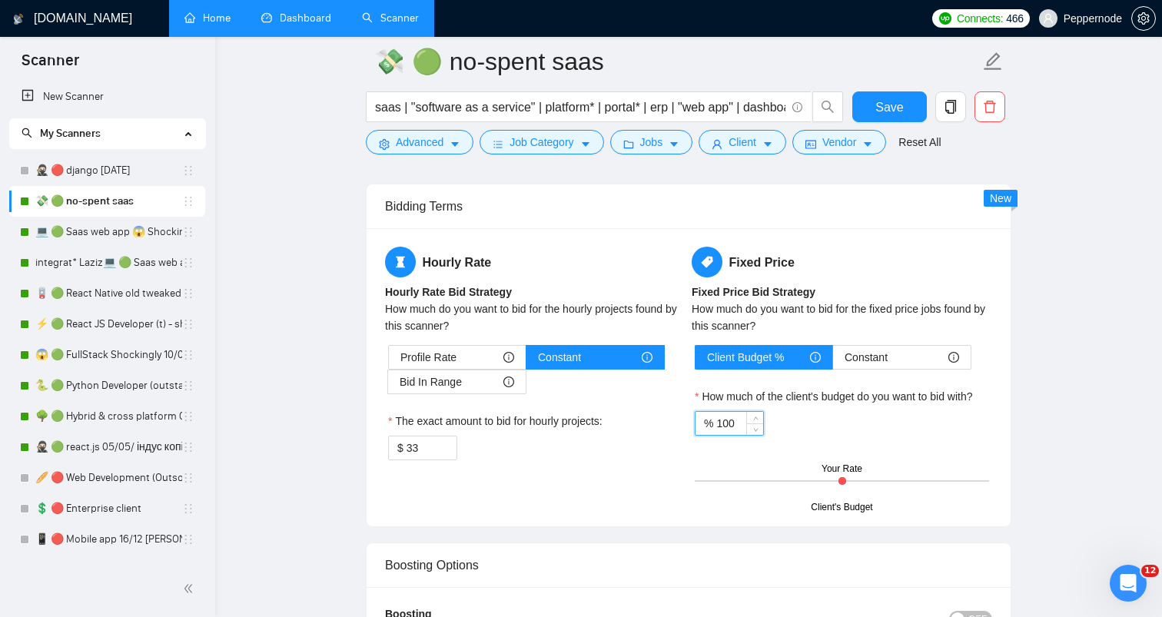
click at [745, 418] on input "100" at bounding box center [739, 423] width 47 height 23
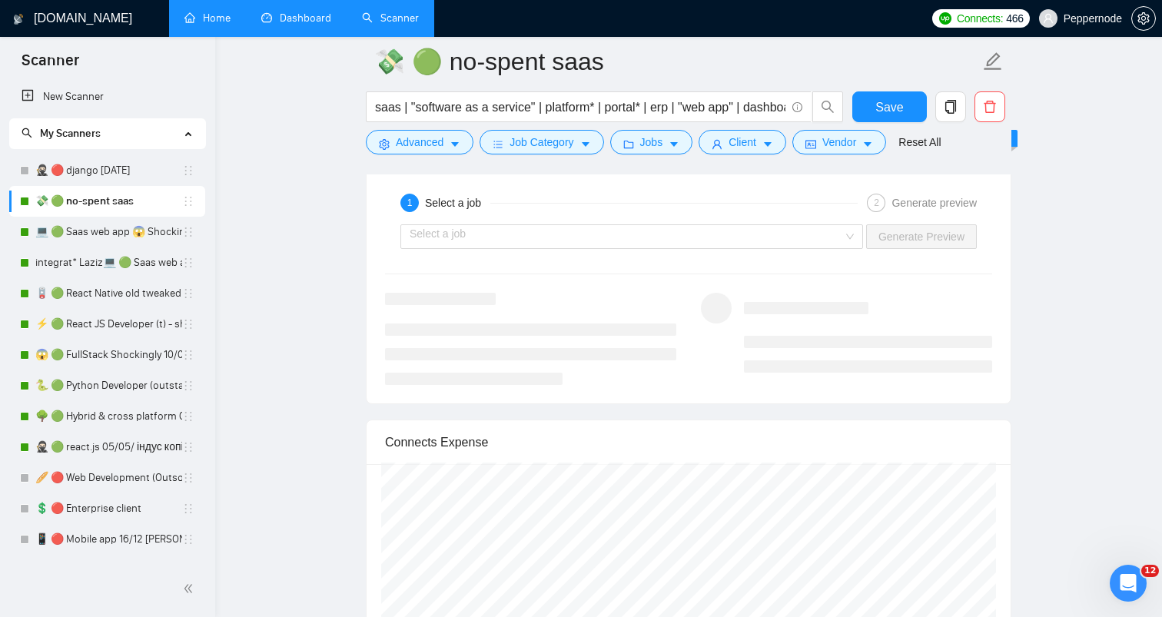
scroll to position [3801, 0]
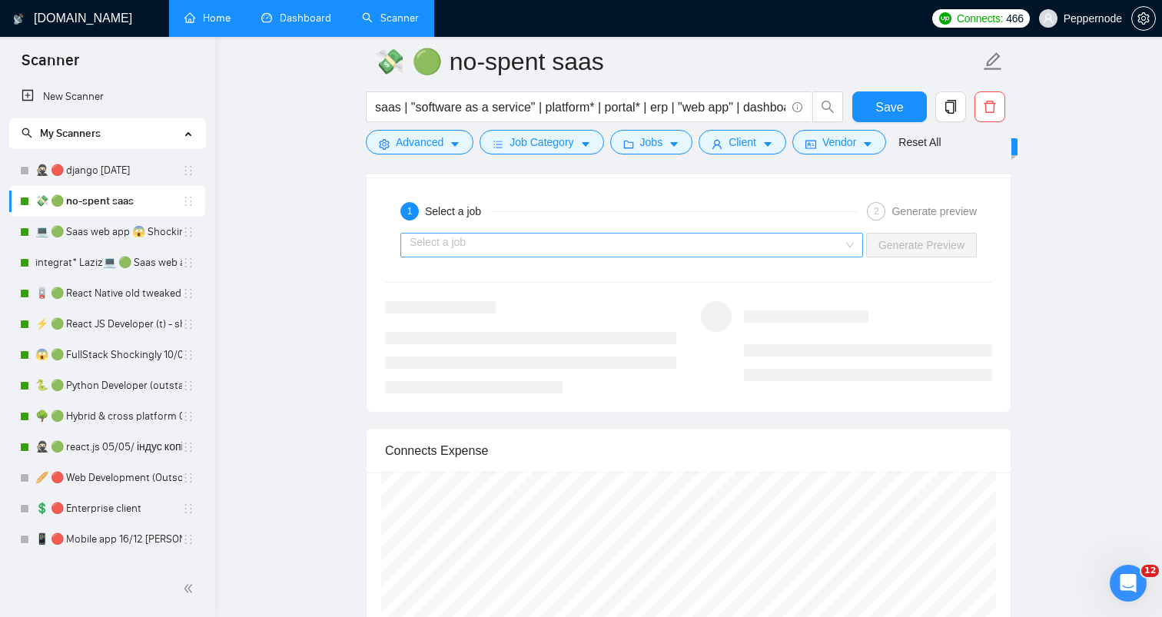
click at [840, 244] on input "search" at bounding box center [626, 245] width 433 height 23
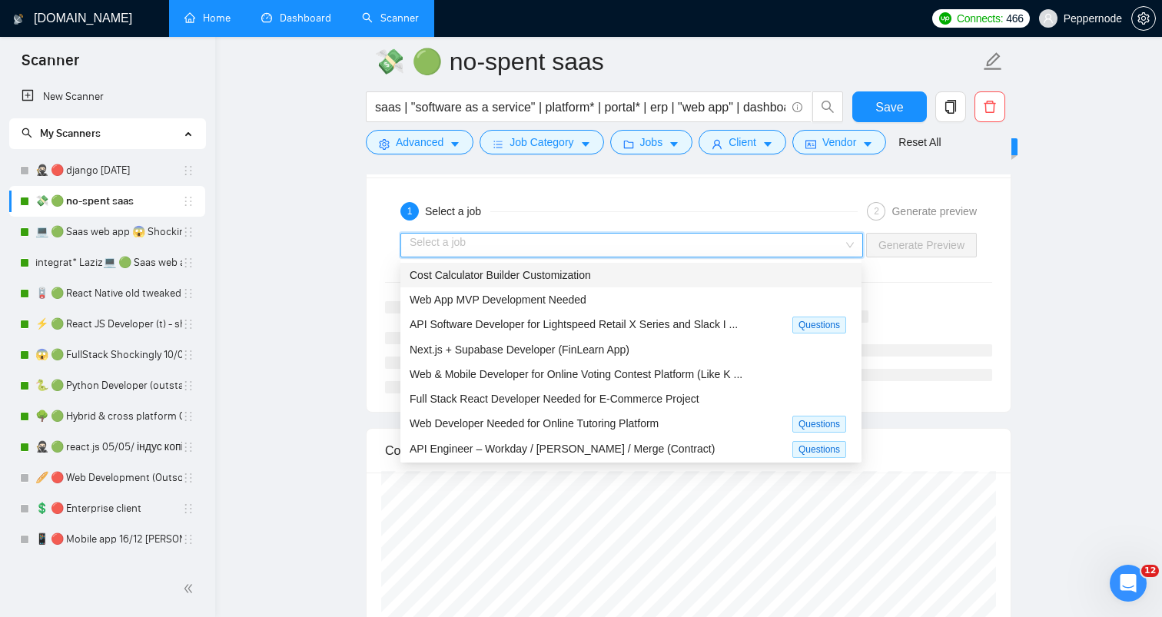
click at [672, 277] on div "Cost Calculator Builder Customization" at bounding box center [631, 275] width 443 height 17
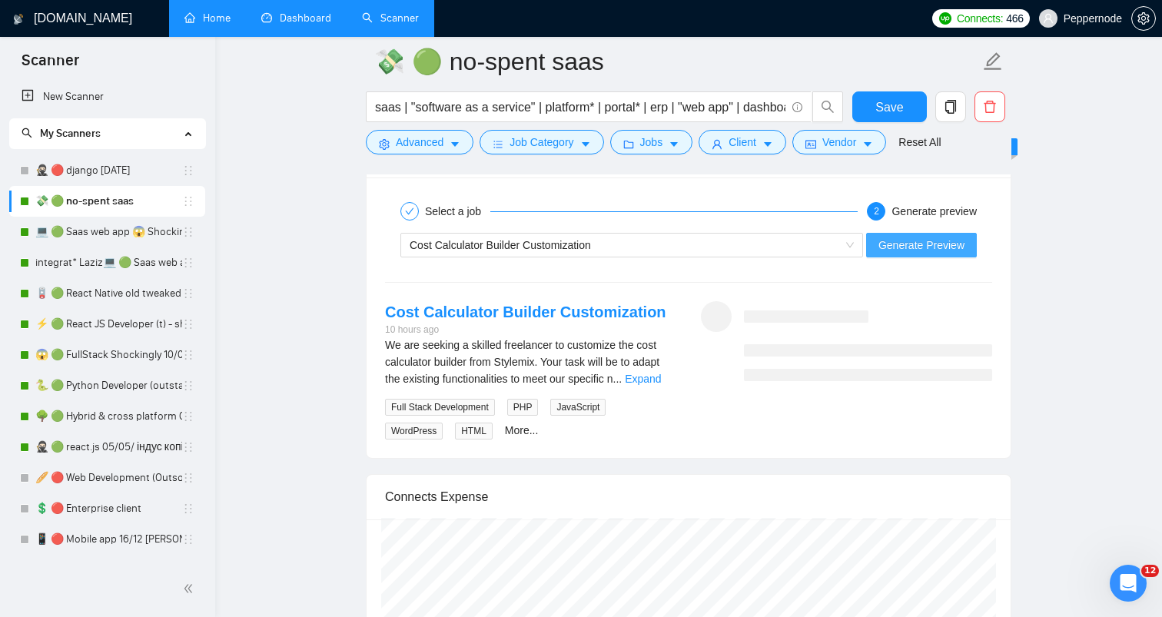
click at [899, 244] on span "Generate Preview" at bounding box center [921, 245] width 86 height 17
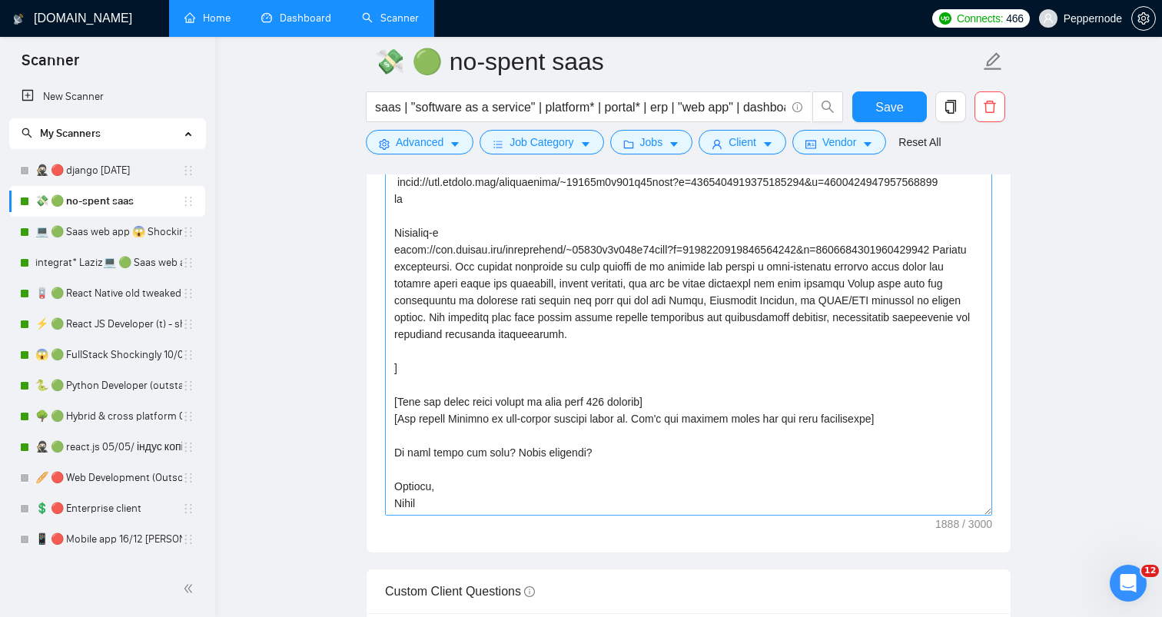
scroll to position [1806, 0]
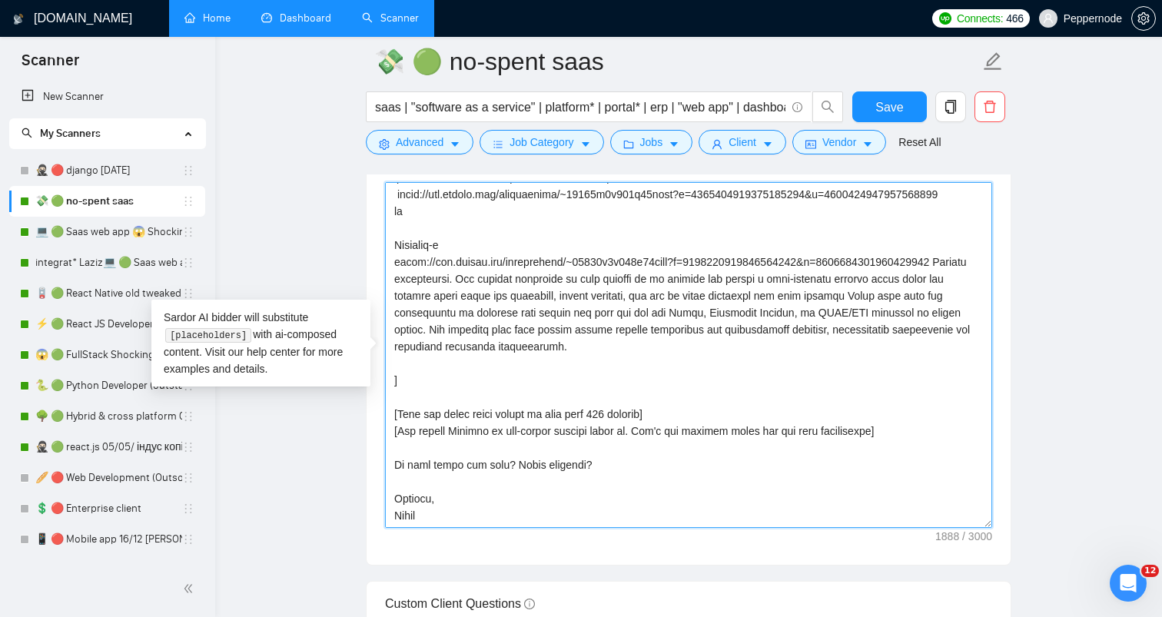
drag, startPoint x: 810, startPoint y: 315, endPoint x: 791, endPoint y: 249, distance: 68.8
click at [791, 249] on textarea "Cover letter template:" at bounding box center [688, 355] width 607 height 346
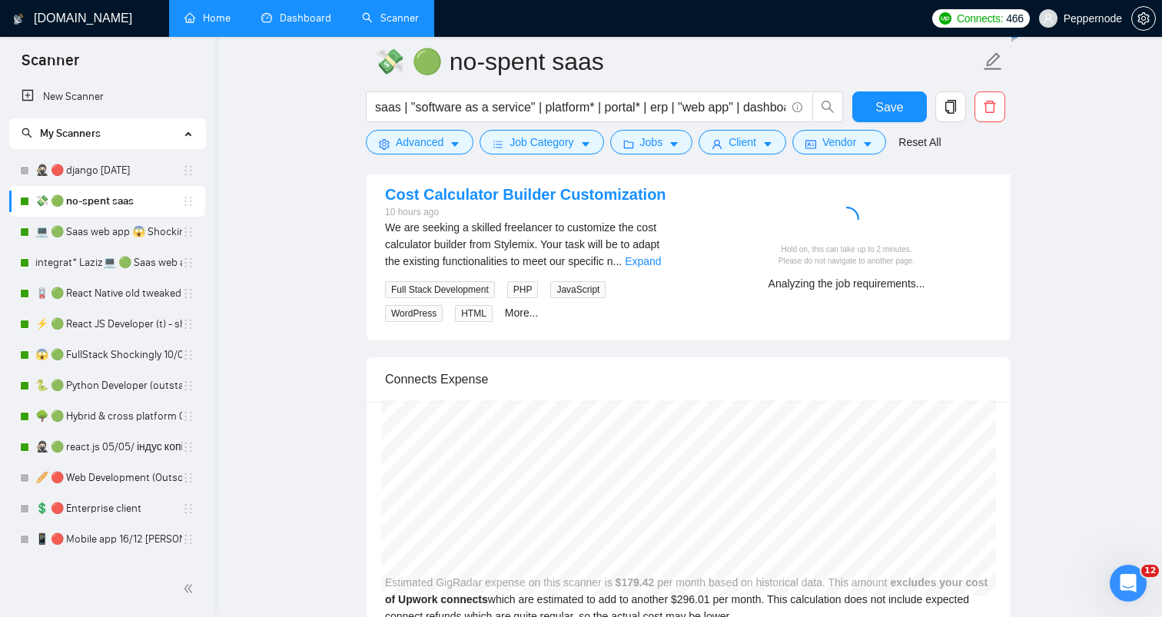
scroll to position [3911, 0]
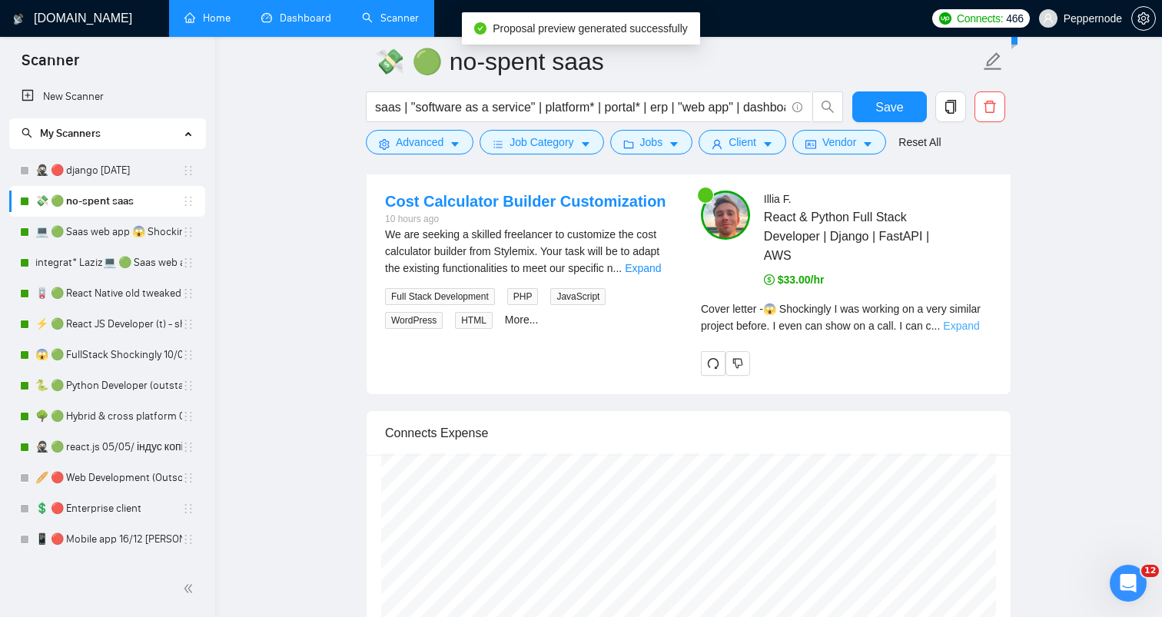
click at [961, 327] on link "Expand" at bounding box center [961, 326] width 36 height 12
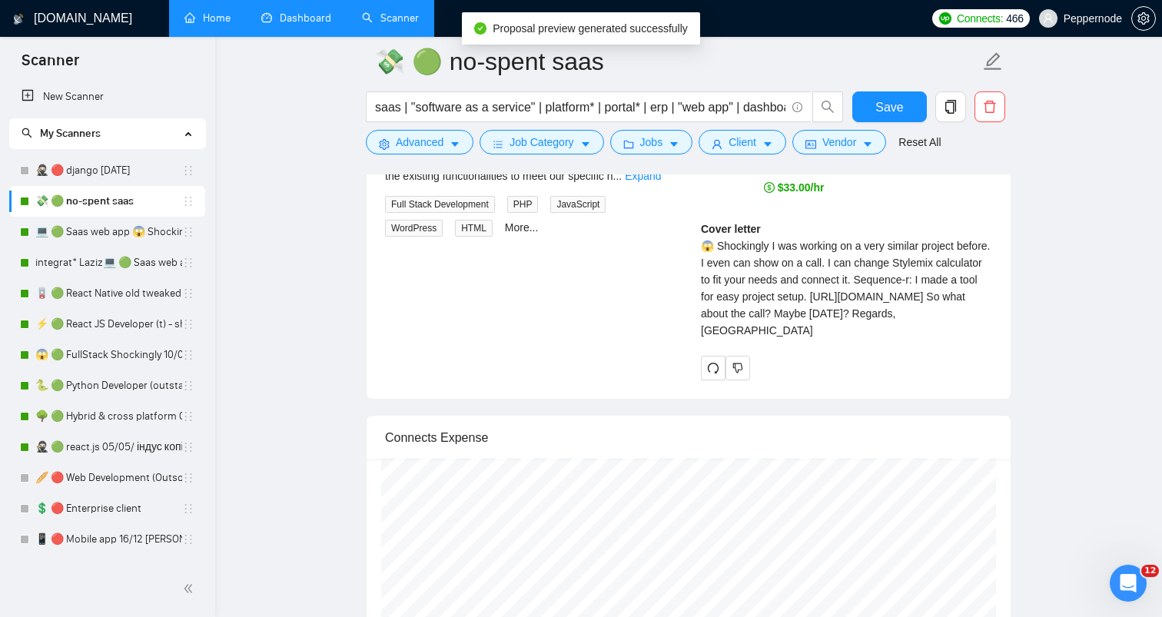
scroll to position [4003, 0]
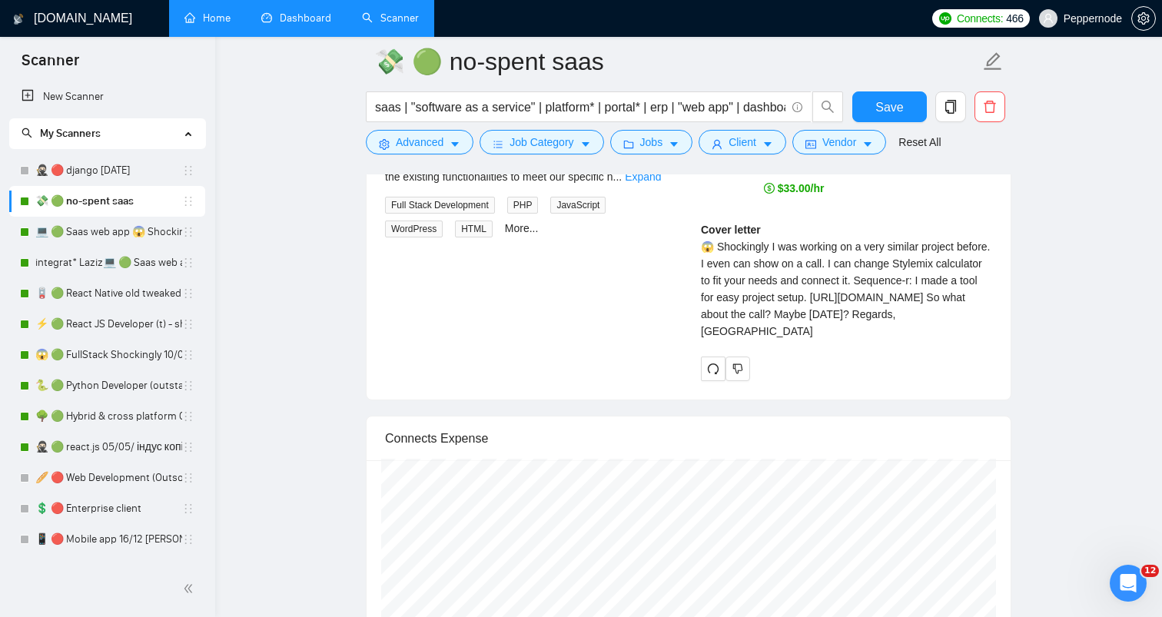
drag, startPoint x: 690, startPoint y: 246, endPoint x: 982, endPoint y: 382, distance: 322.2
click at [982, 381] on div "[PERSON_NAME] React & Python Full Stack Developer | Django | FastAPI | AWS $33.…" at bounding box center [847, 240] width 316 height 282
click at [975, 340] on div "Cover letter 😱 Shockingly I was working on a very similar project before. I eve…" at bounding box center [846, 280] width 291 height 118
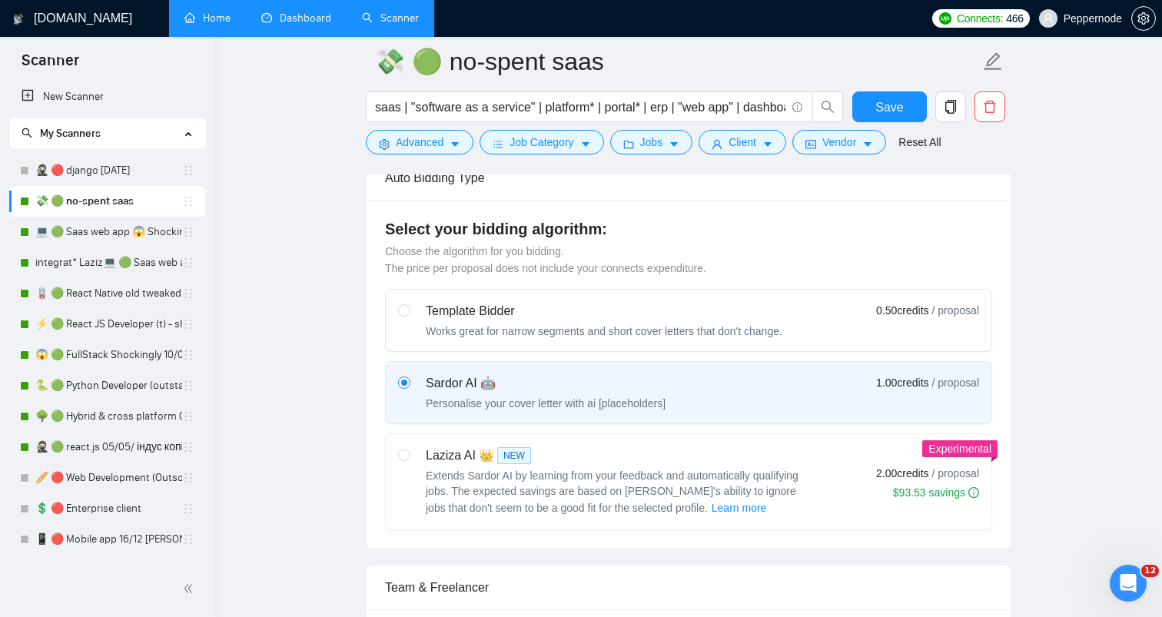
scroll to position [0, 0]
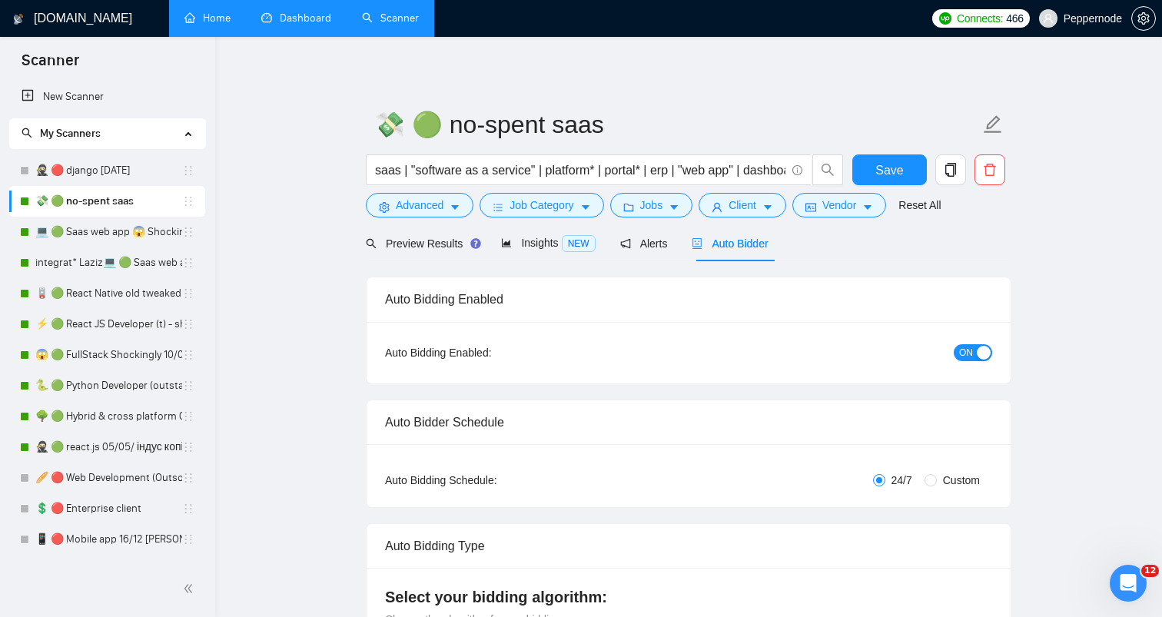
click at [1159, 16] on div "Connects: 466 Peppernode" at bounding box center [1043, 18] width 237 height 37
click at [1144, 16] on icon "setting" at bounding box center [1143, 18] width 12 height 12
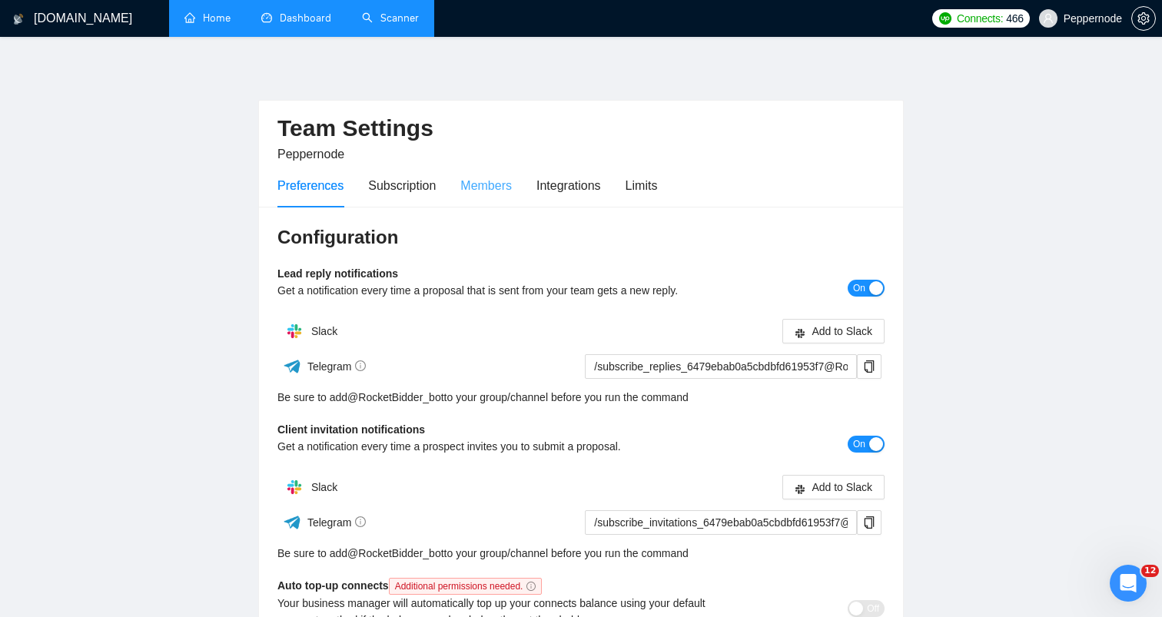
click at [505, 204] on div "Members" at bounding box center [485, 186] width 51 height 44
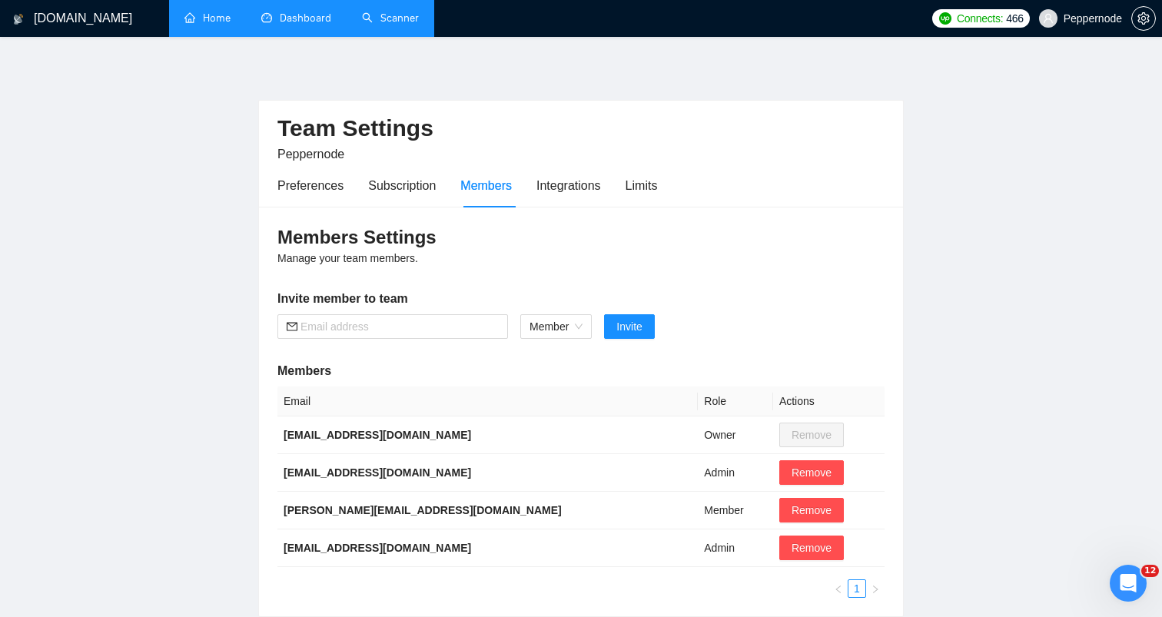
scroll to position [118, 0]
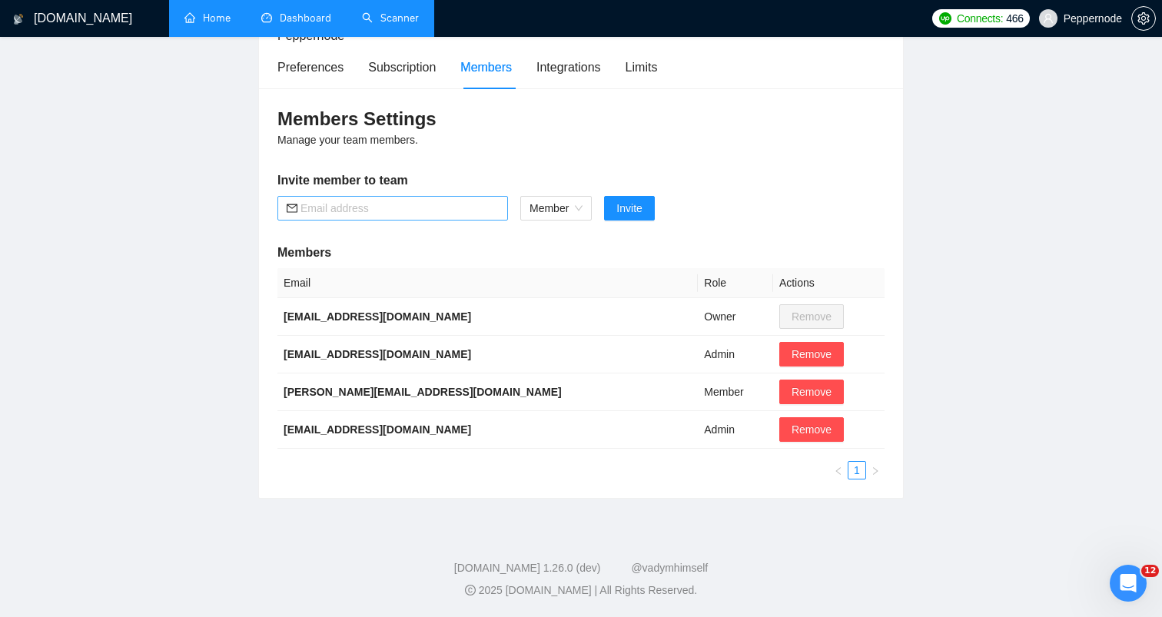
click at [423, 209] on input "text" at bounding box center [400, 208] width 198 height 17
paste input "[PERSON_NAME][EMAIL_ADDRESS][DOMAIN_NAME]"
type input "[PERSON_NAME][EMAIL_ADDRESS][DOMAIN_NAME]"
click at [625, 200] on span "Invite" at bounding box center [628, 208] width 25 height 17
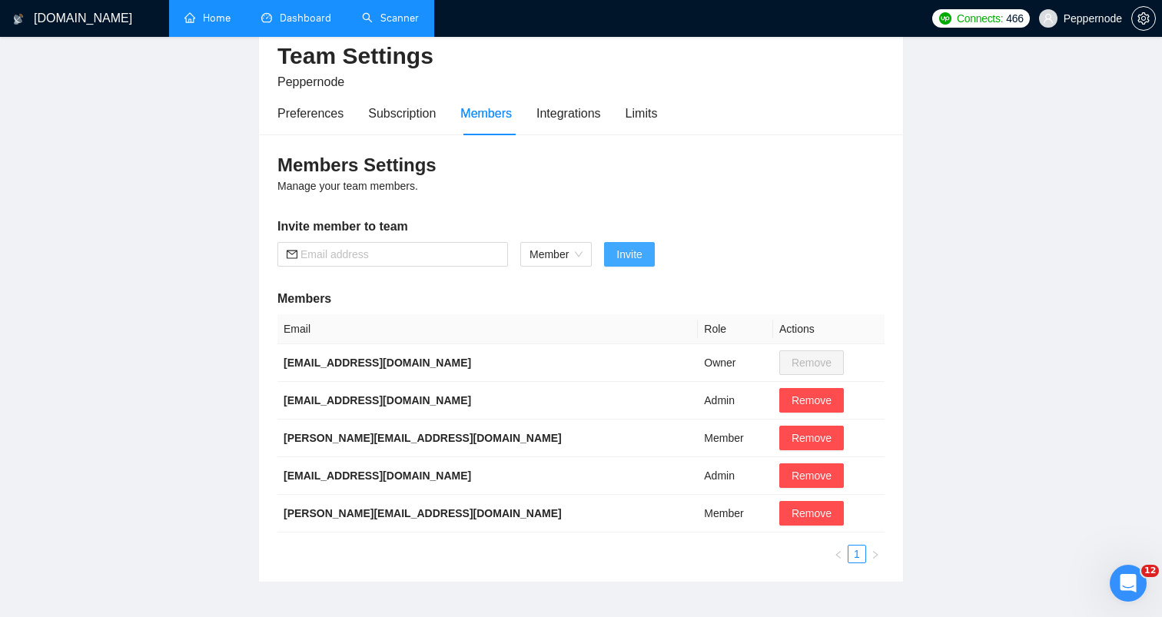
scroll to position [0, 0]
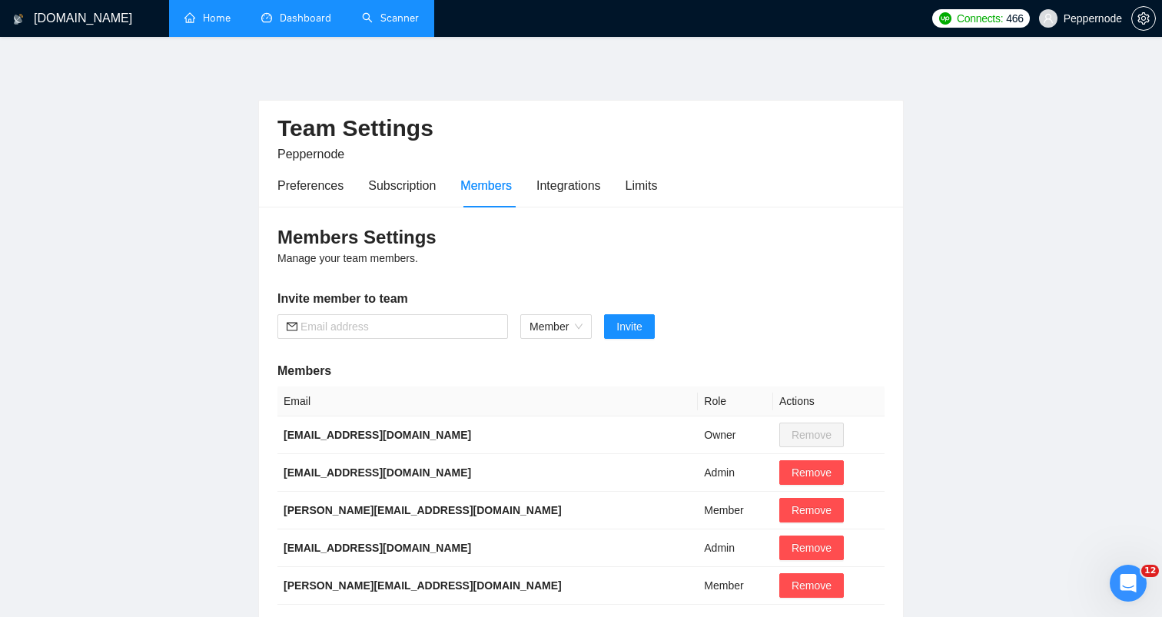
click at [322, 12] on link "Dashboard" at bounding box center [296, 18] width 70 height 13
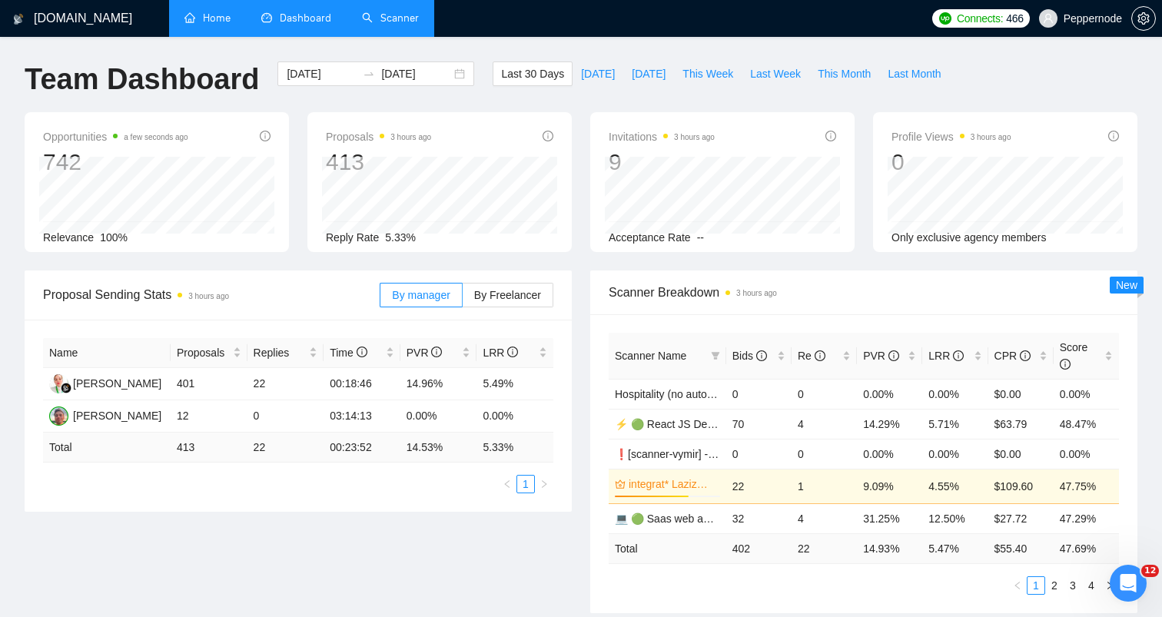
drag, startPoint x: 141, startPoint y: 383, endPoint x: 694, endPoint y: 570, distance: 584.3
